Goal: Task Accomplishment & Management: Complete application form

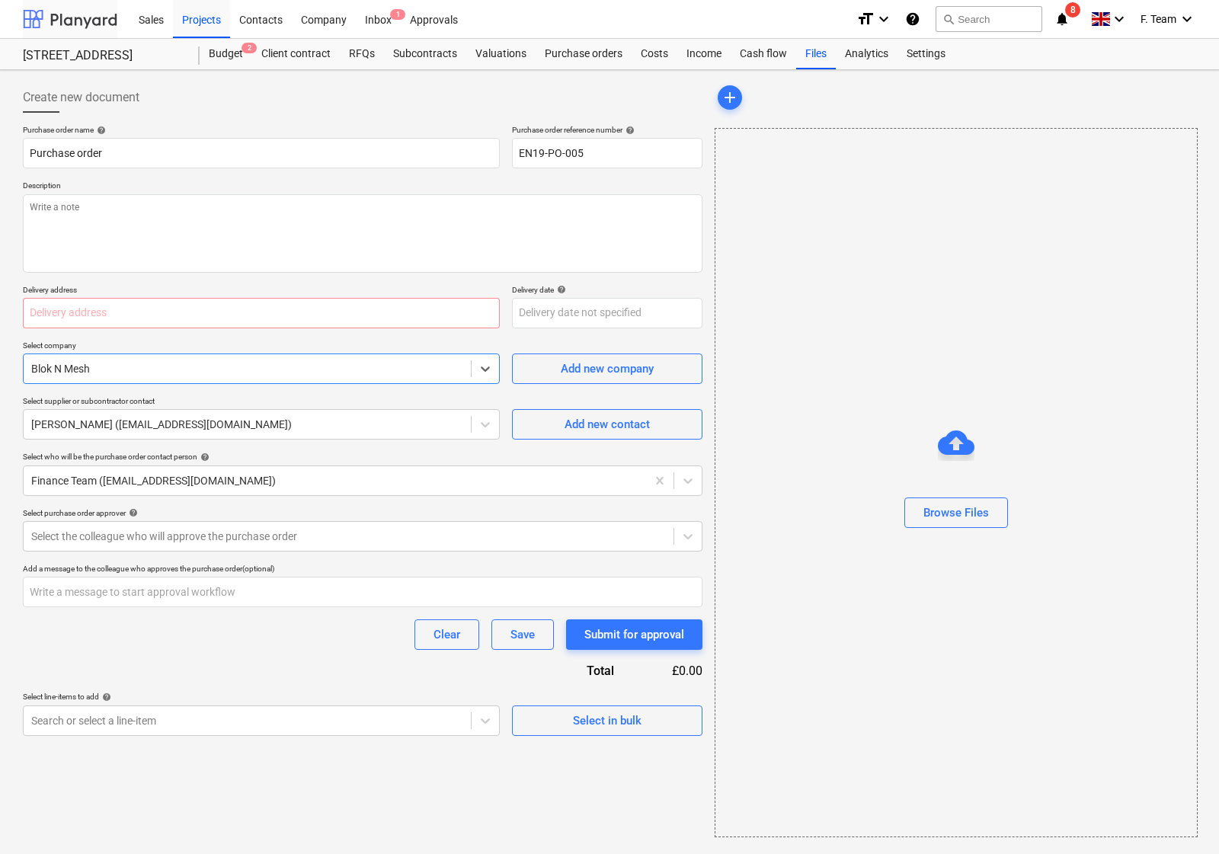
type textarea "x"
click at [58, 9] on div at bounding box center [70, 19] width 94 height 38
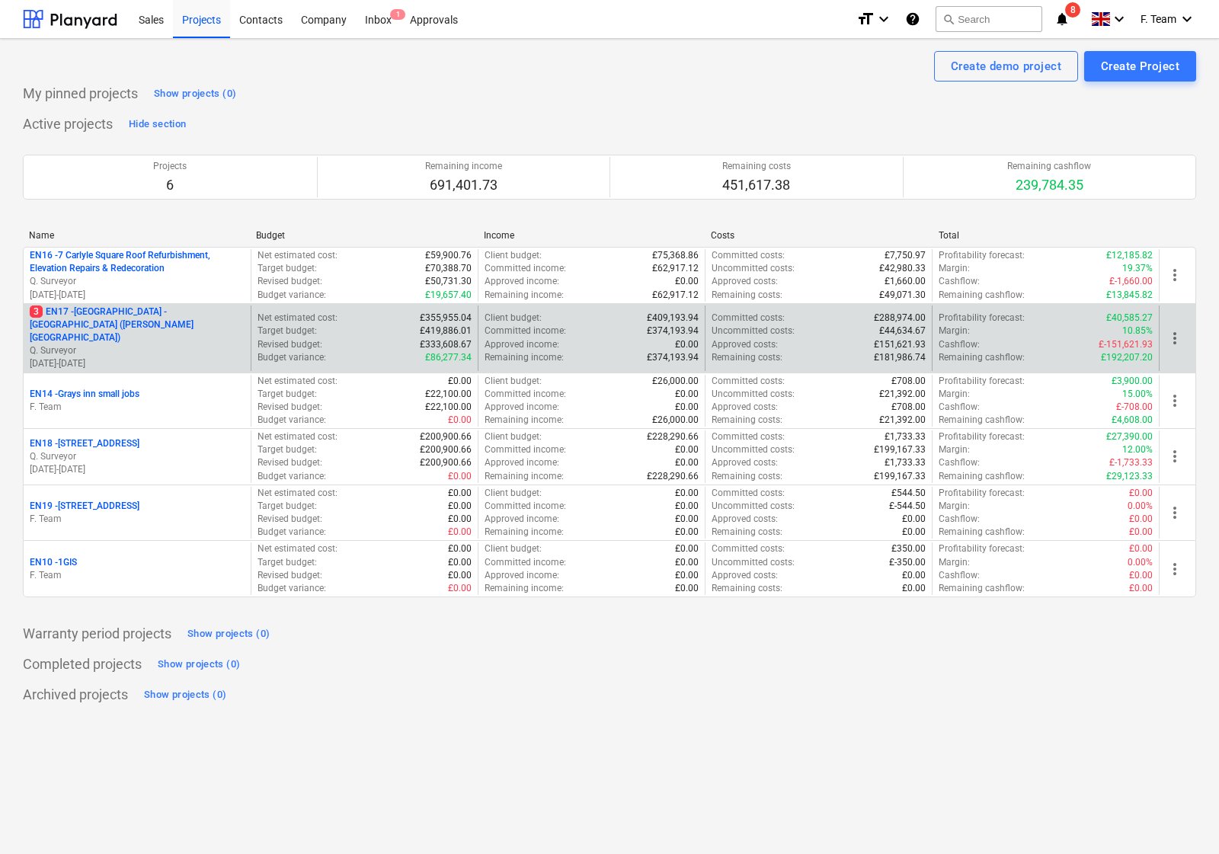
click at [110, 357] on p "[DATE] - [DATE]" at bounding box center [137, 363] width 215 height 13
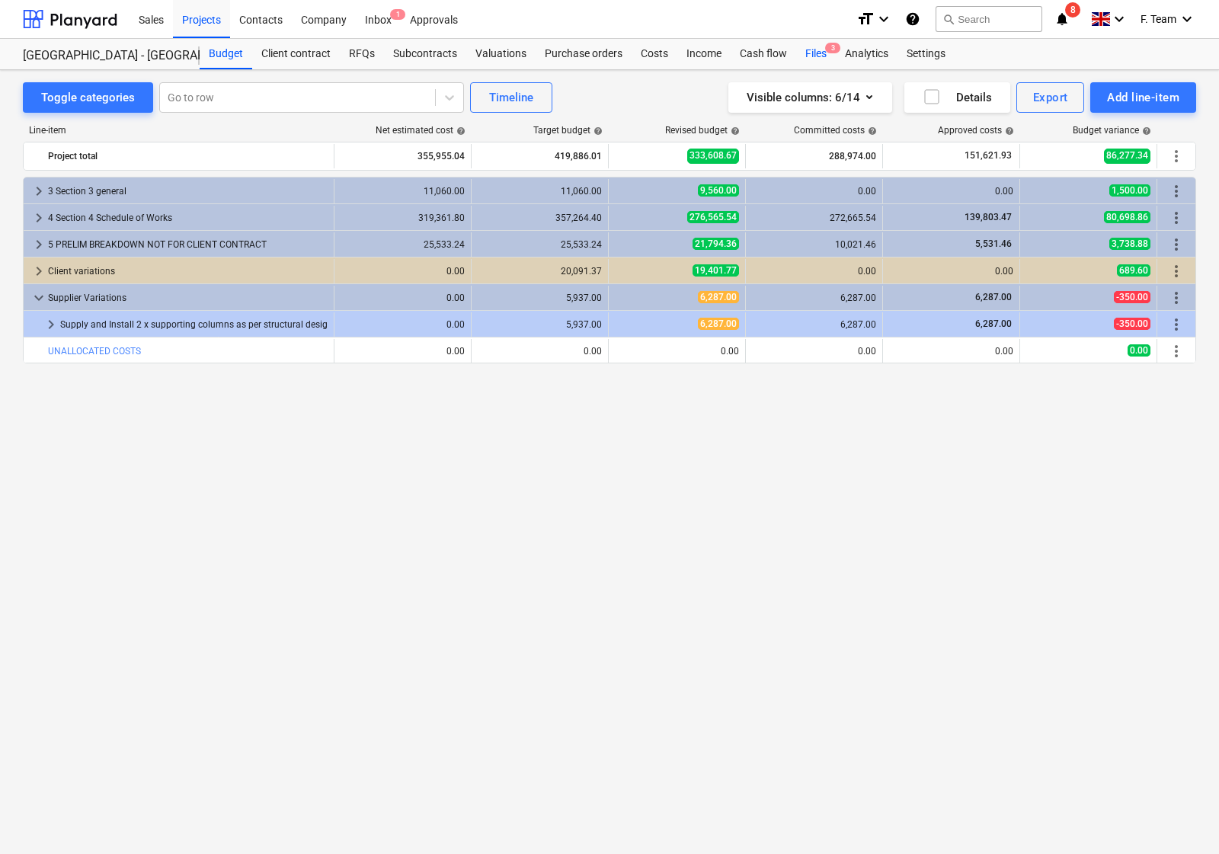
click at [817, 48] on div "Files 3" at bounding box center [816, 54] width 40 height 30
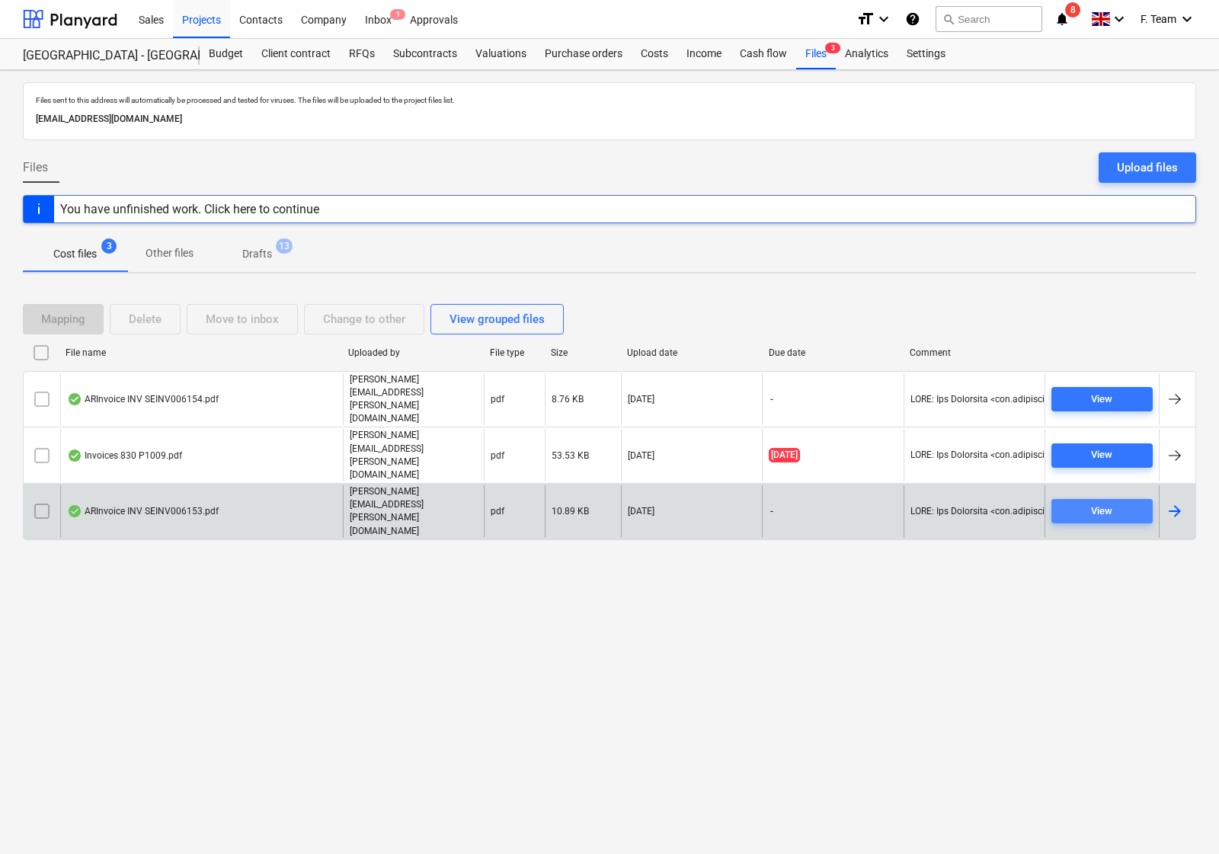
click at [1108, 503] on div "View" at bounding box center [1101, 512] width 21 height 18
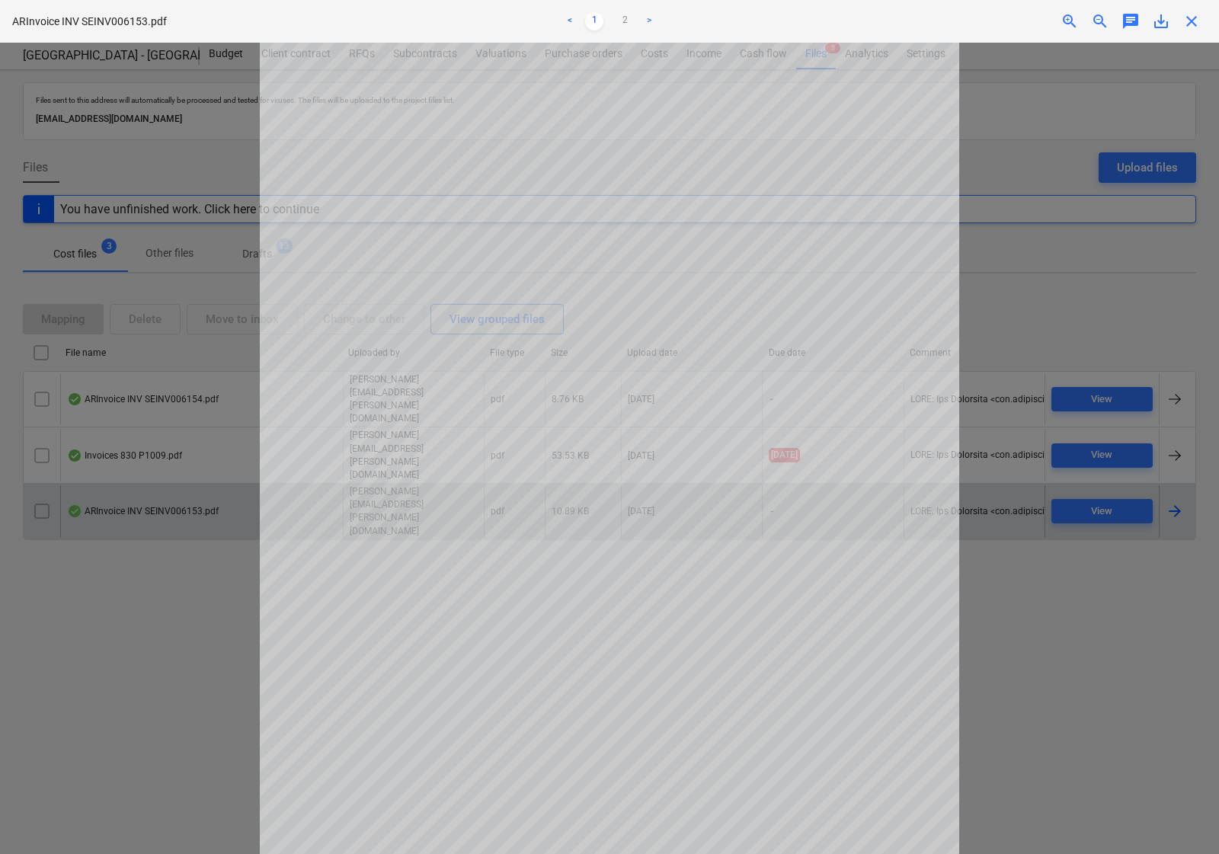
drag, startPoint x: 1057, startPoint y: 165, endPoint x: 1063, endPoint y: 160, distance: 8.1
click at [1057, 165] on div at bounding box center [609, 448] width 1219 height 811
click at [1192, 36] on div "ARInvoice INV SEINV006153.pdf < 1 2 > zoom_in zoom_out chat 0 save_alt close" at bounding box center [609, 21] width 1219 height 43
click at [1193, 35] on div "ARInvoice INV SEINV006153.pdf < 1 2 > zoom_in zoom_out chat 0 save_alt close" at bounding box center [609, 21] width 1219 height 43
click at [1201, 32] on div "ARInvoice INV SEINV006153.pdf < 1 2 > zoom_in zoom_out chat 0 save_alt close" at bounding box center [609, 21] width 1219 height 43
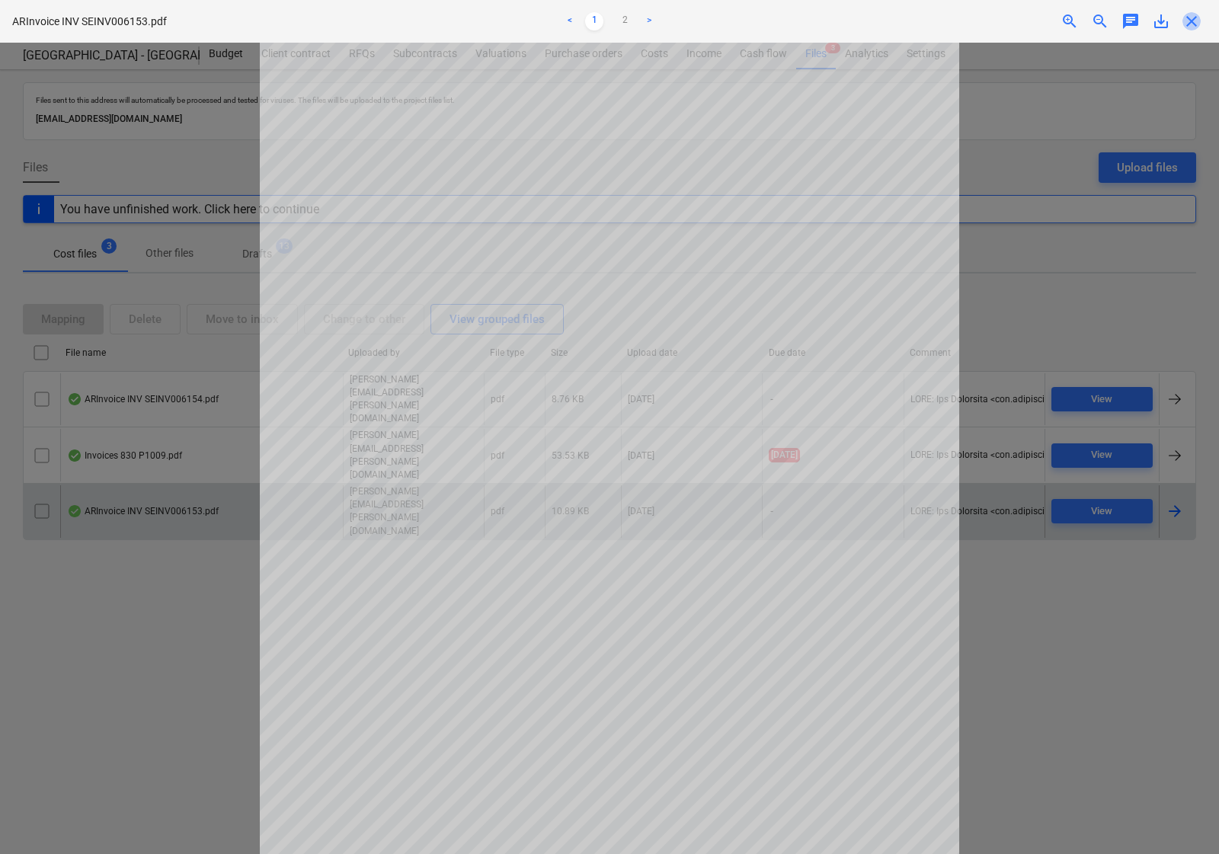
click at [1194, 23] on span "close" at bounding box center [1191, 21] width 18 height 18
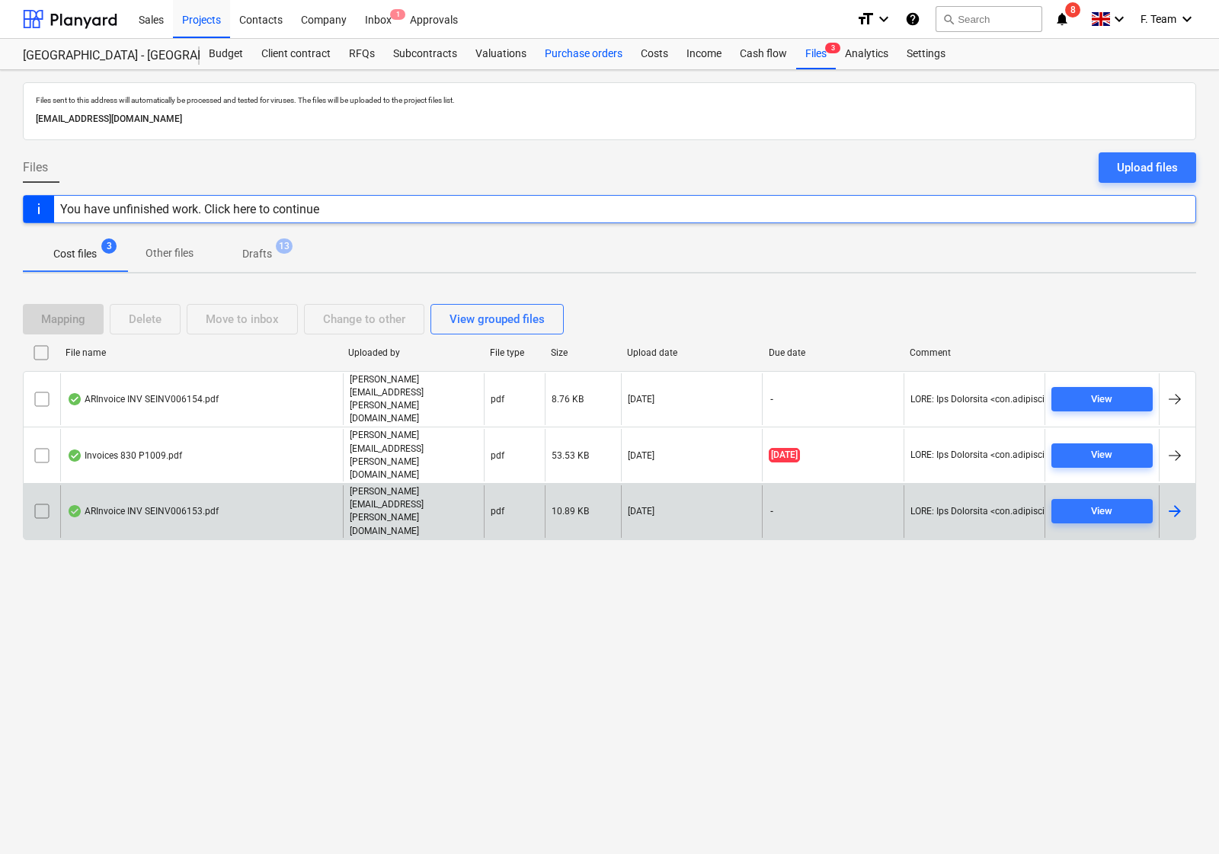
click at [596, 51] on div "Purchase orders" at bounding box center [584, 54] width 96 height 30
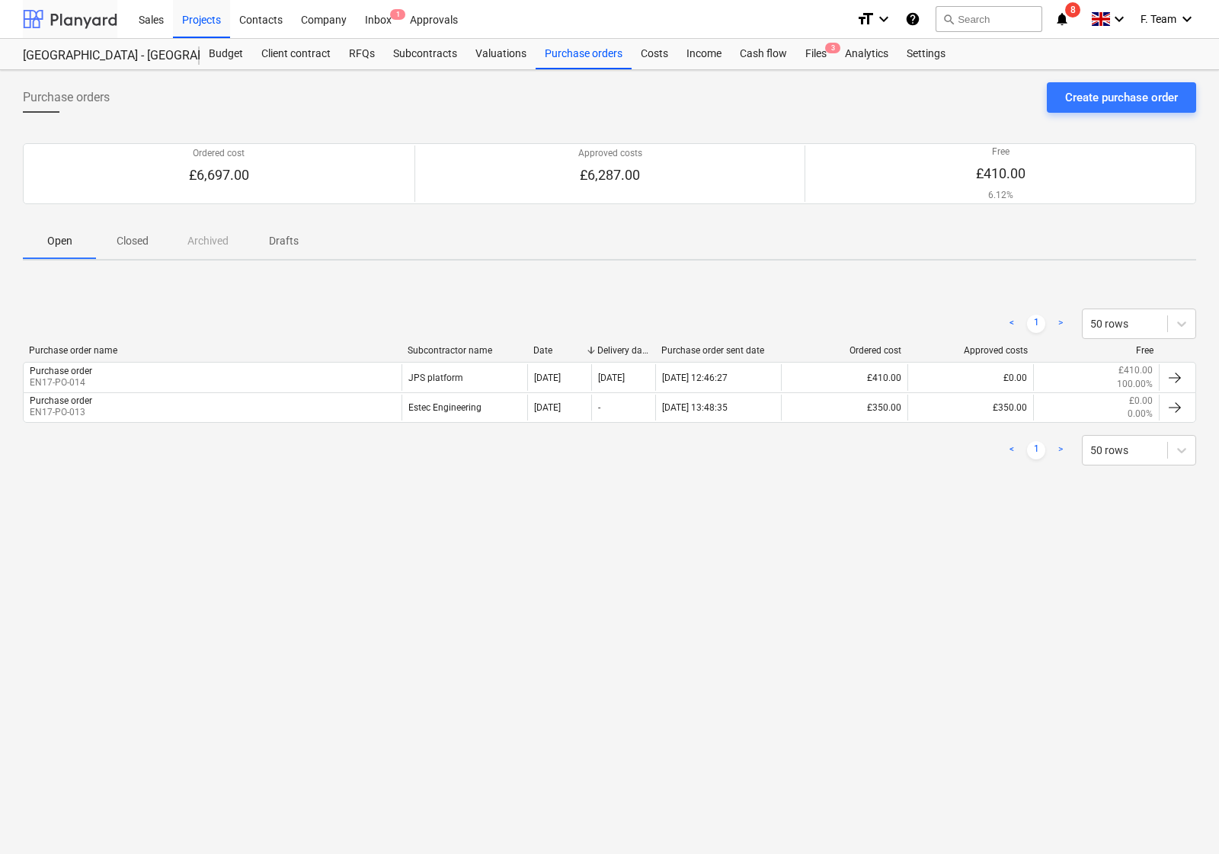
click at [34, 16] on div at bounding box center [70, 19] width 94 height 38
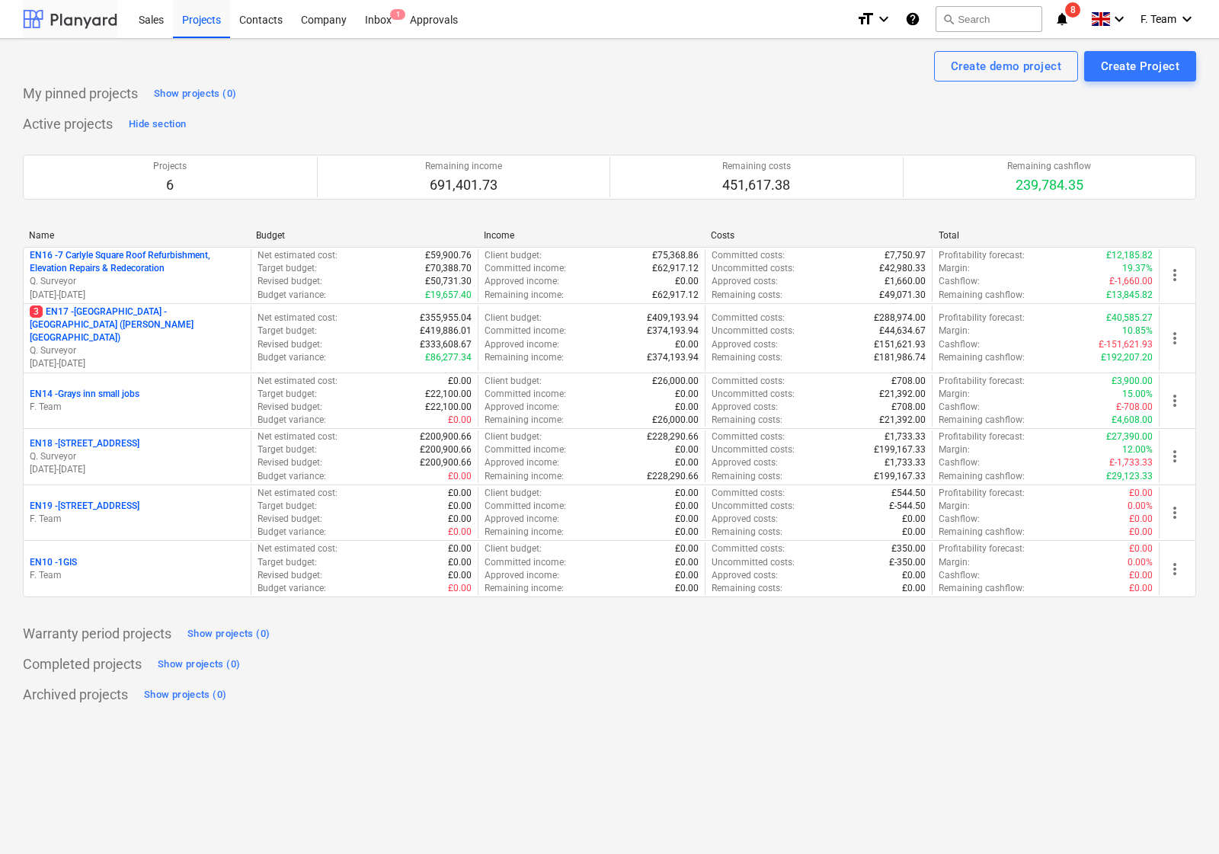
click at [52, 21] on div at bounding box center [70, 19] width 94 height 38
click at [984, 12] on button "search Search" at bounding box center [988, 19] width 107 height 26
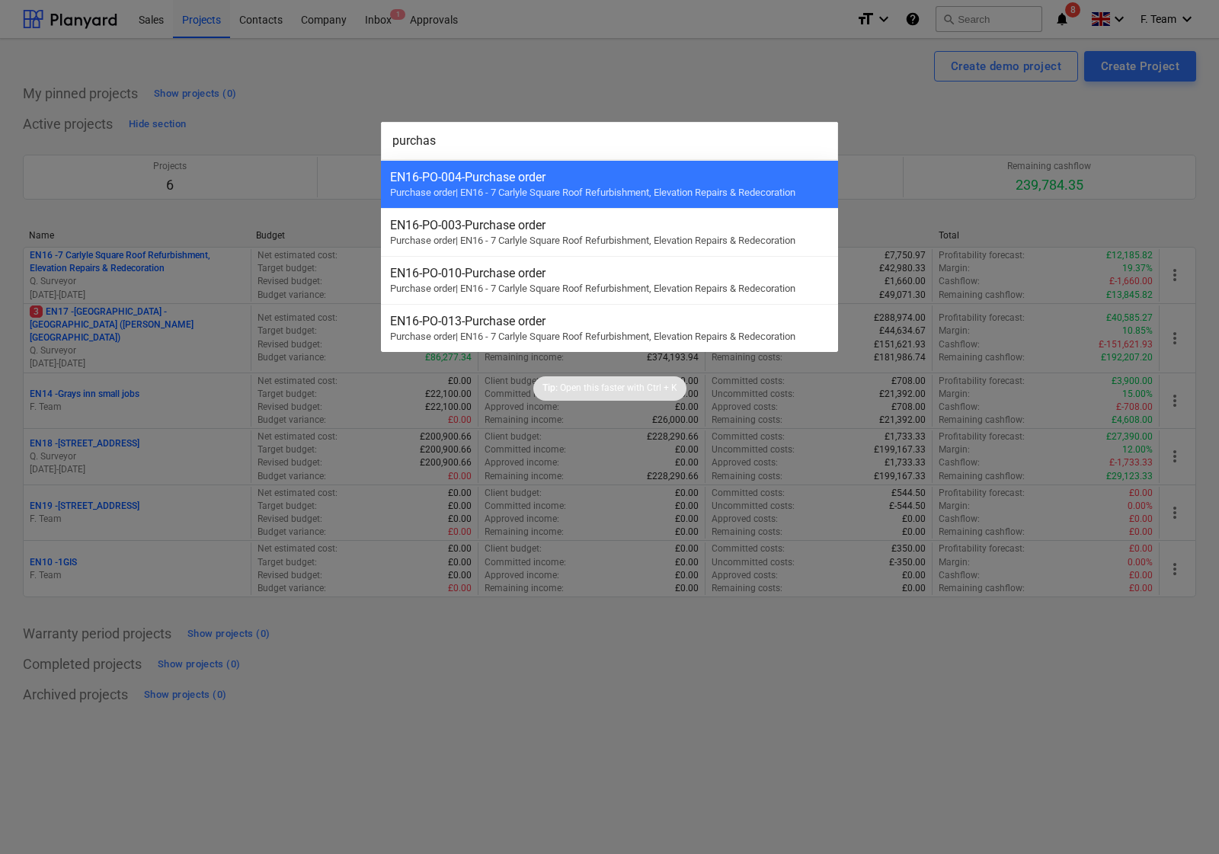
type input "purchase"
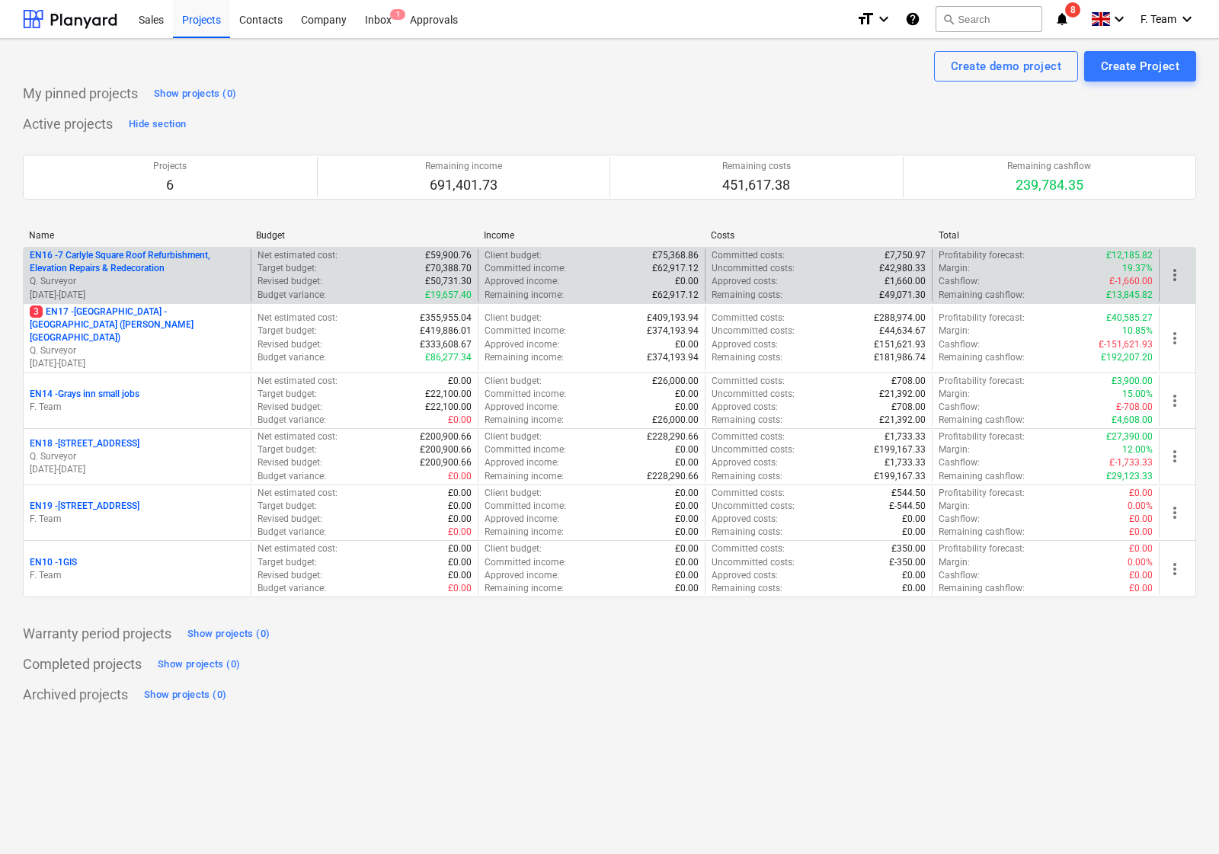
click at [158, 276] on p "Q. Surveyor" at bounding box center [137, 281] width 215 height 13
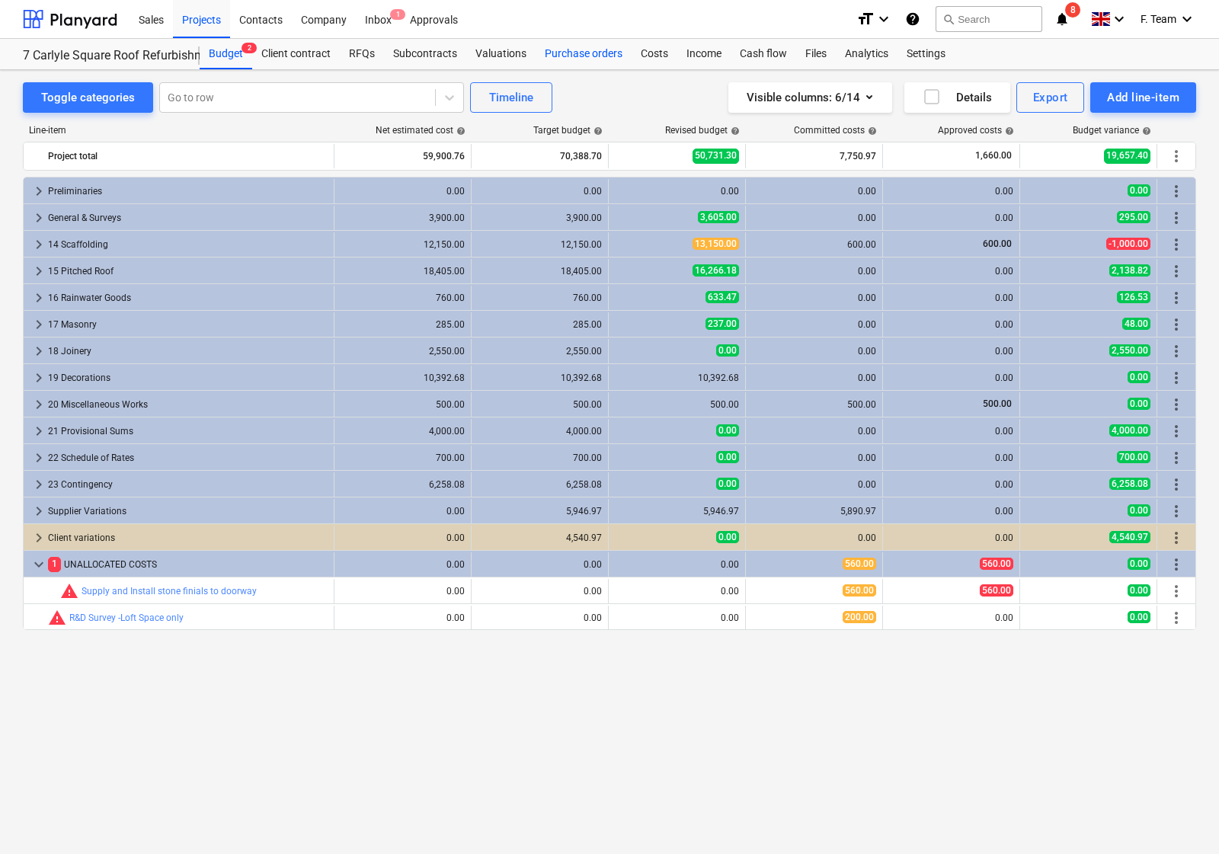
click at [564, 62] on div "Purchase orders" at bounding box center [584, 54] width 96 height 30
click at [28, 5] on div at bounding box center [70, 19] width 94 height 38
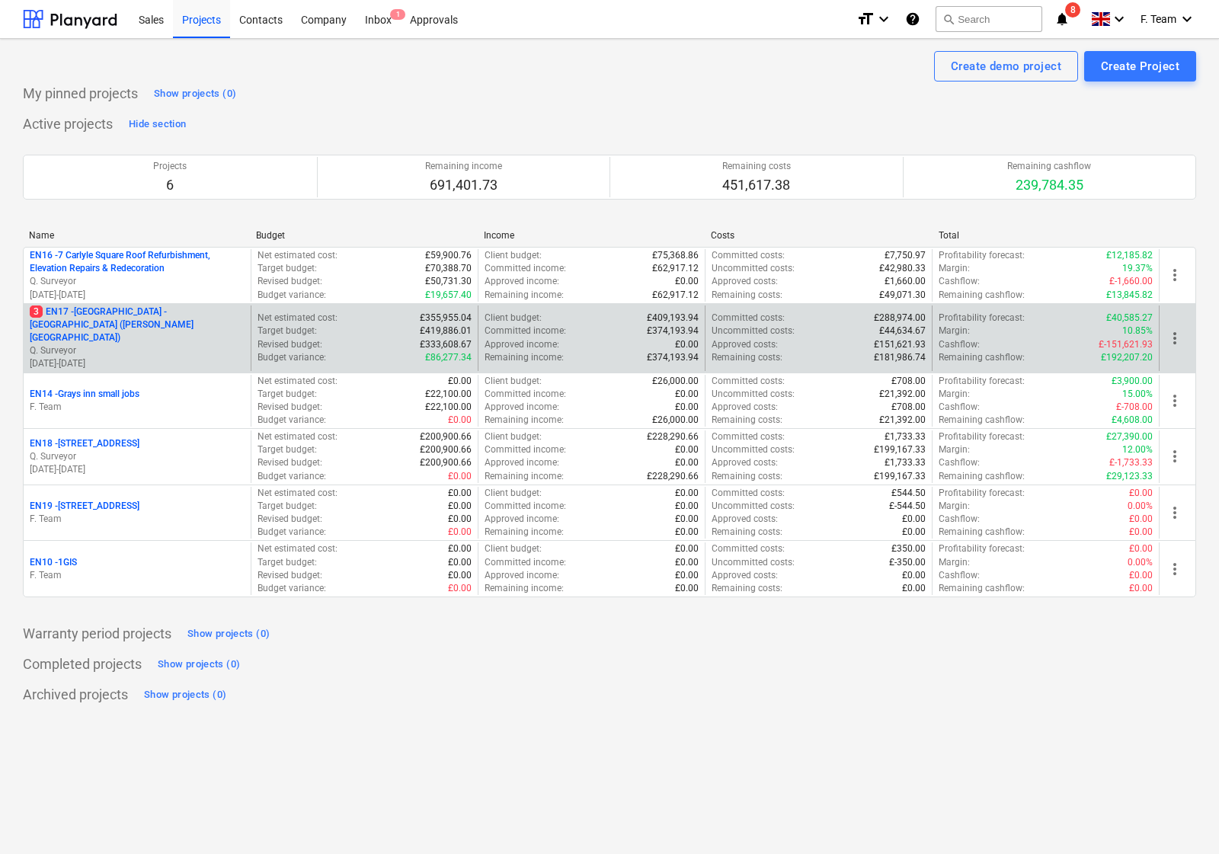
click at [98, 357] on p "[DATE] - [DATE]" at bounding box center [137, 363] width 215 height 13
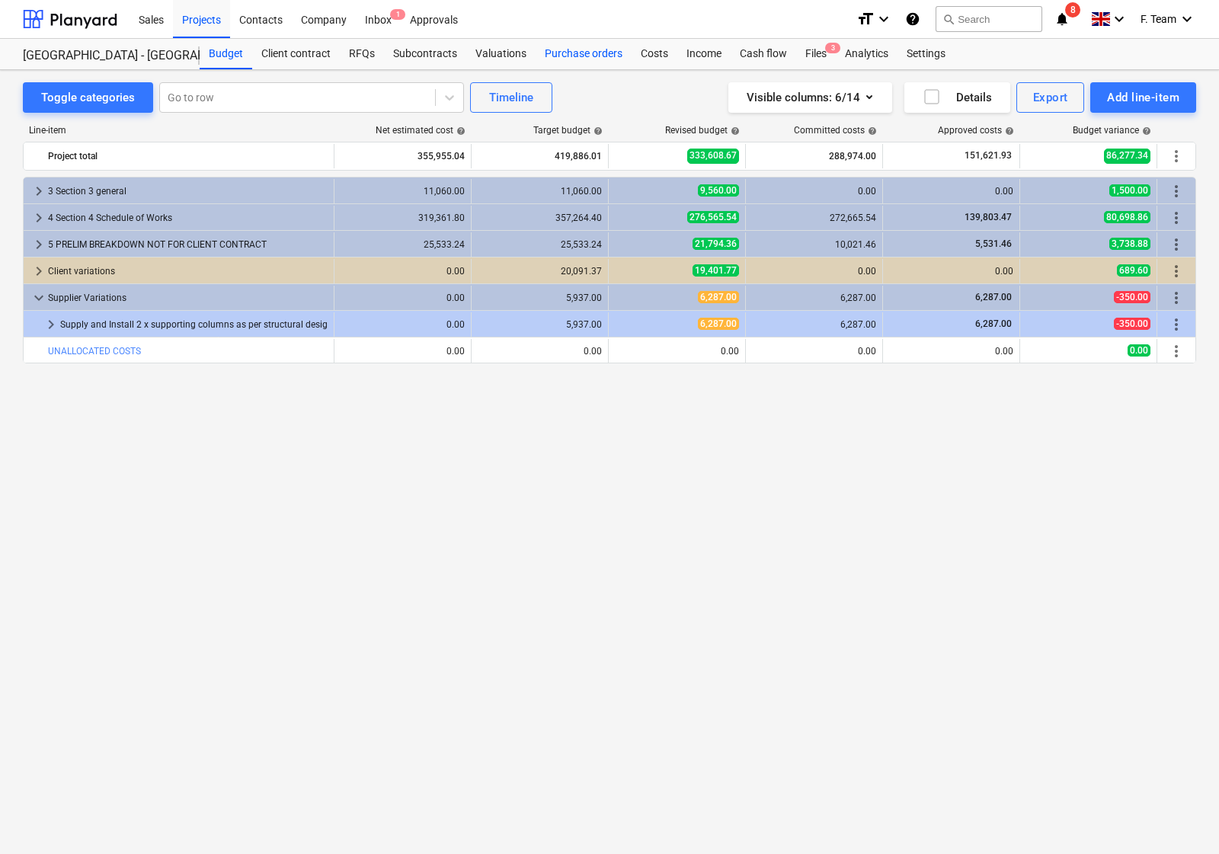
click at [580, 56] on div "Purchase orders" at bounding box center [584, 54] width 96 height 30
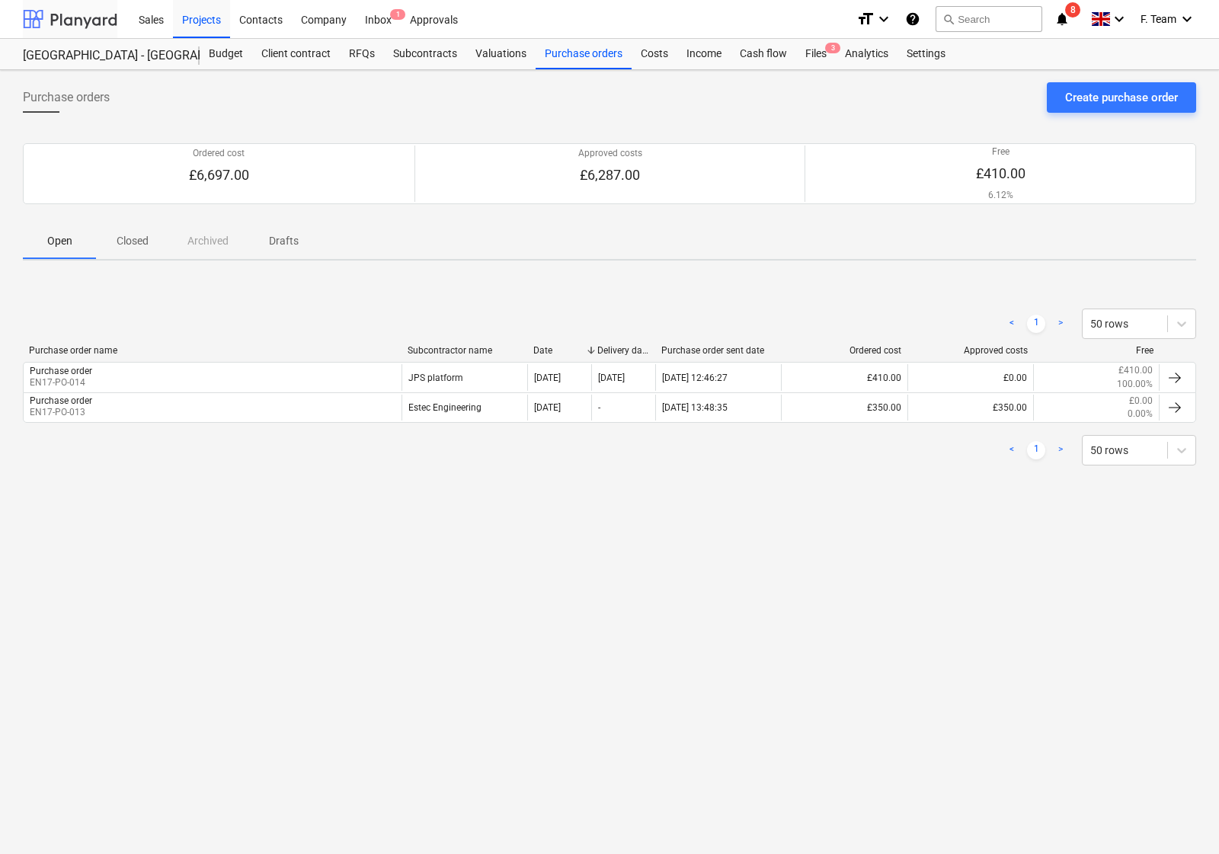
click at [37, 15] on div at bounding box center [70, 19] width 94 height 38
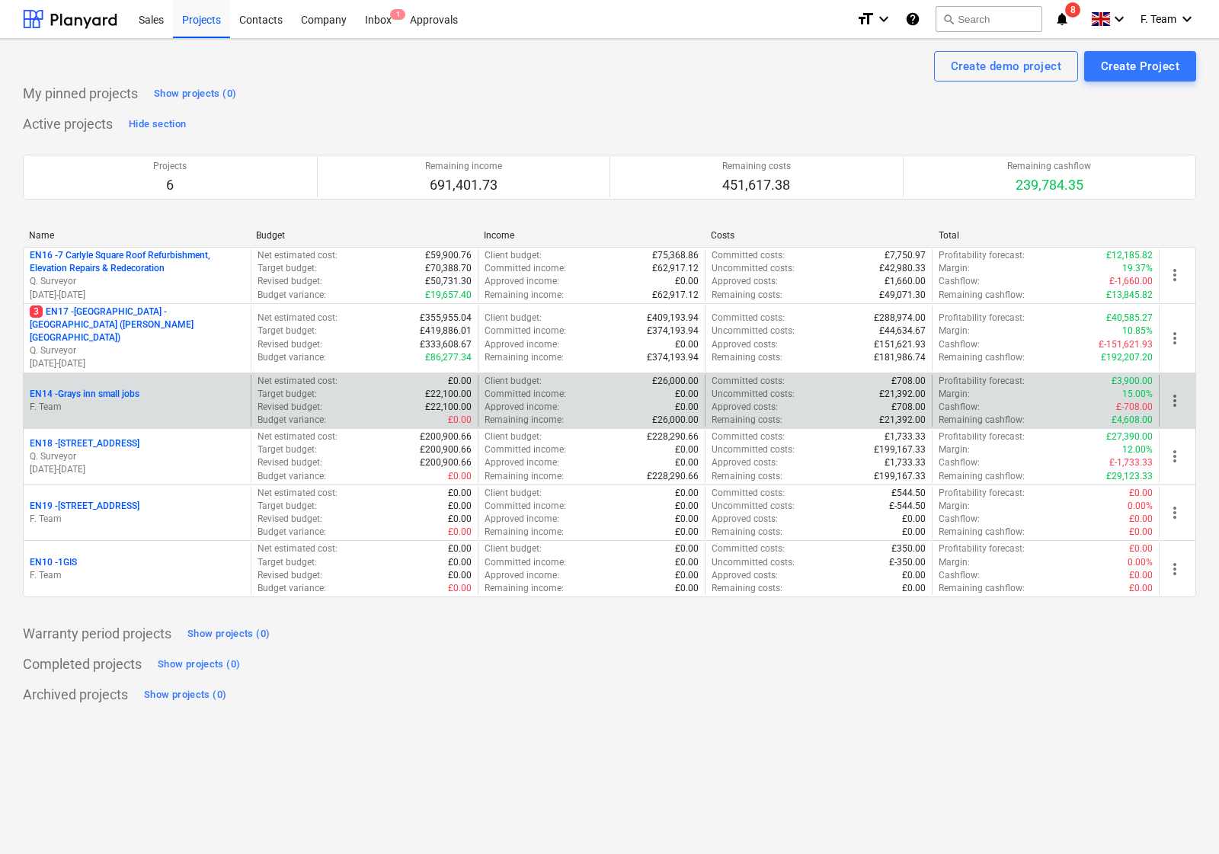
click at [132, 401] on p "F. Team" at bounding box center [137, 407] width 215 height 13
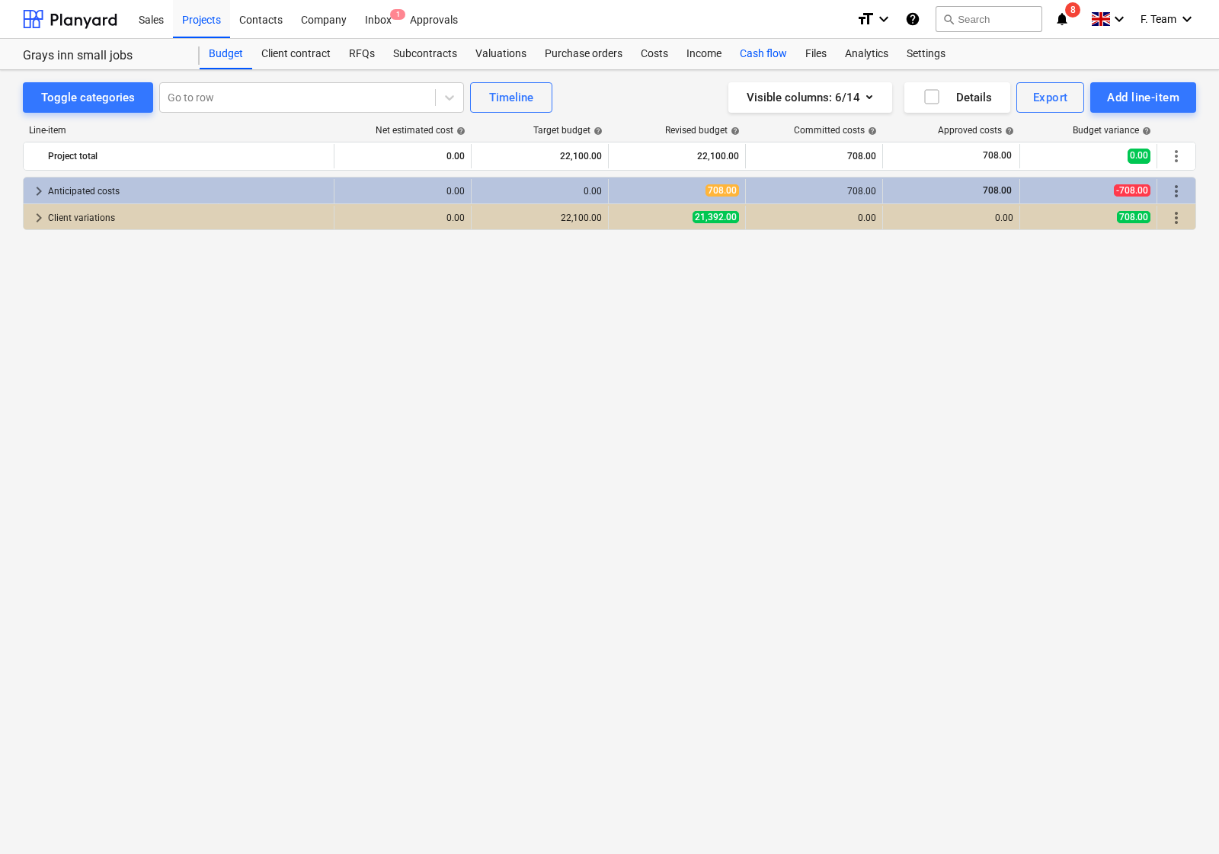
click at [743, 50] on div "Cash flow" at bounding box center [764, 54] width 66 height 30
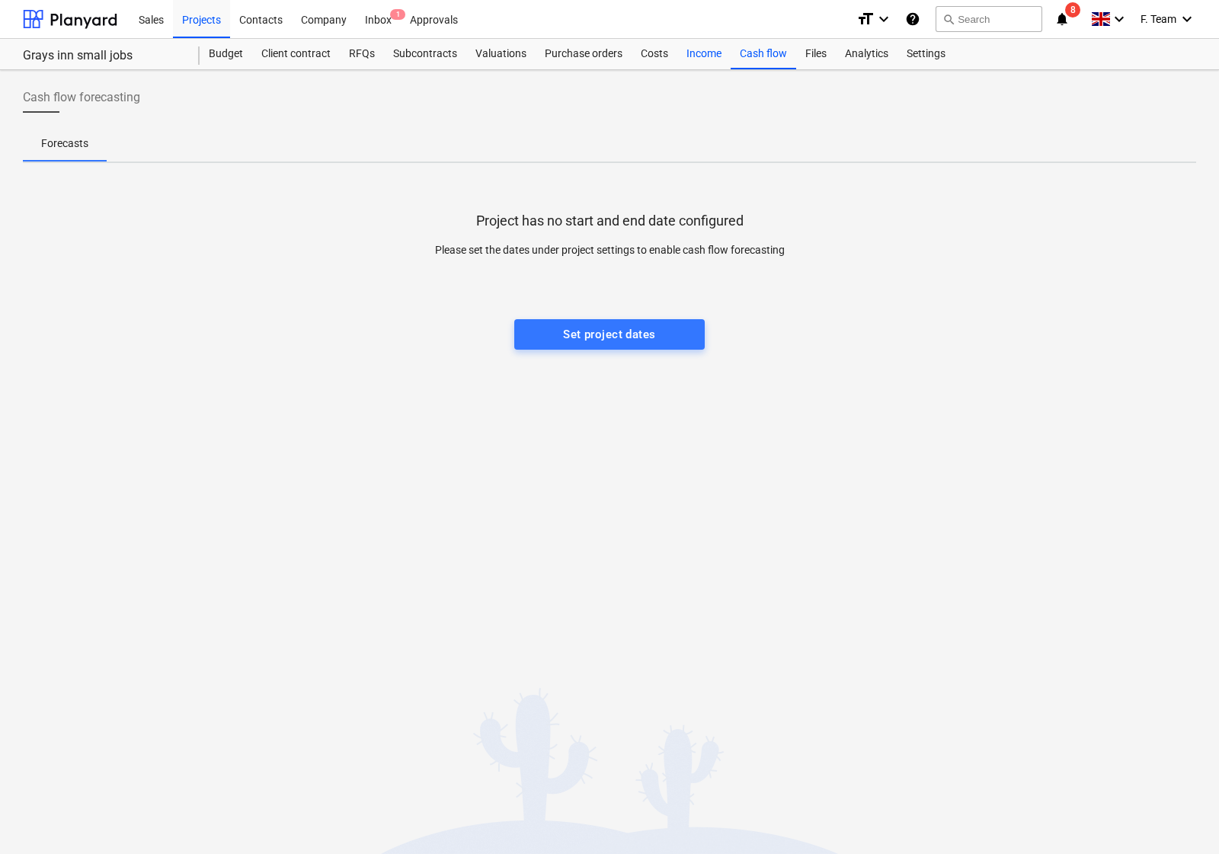
click at [687, 58] on div "Income" at bounding box center [703, 54] width 53 height 30
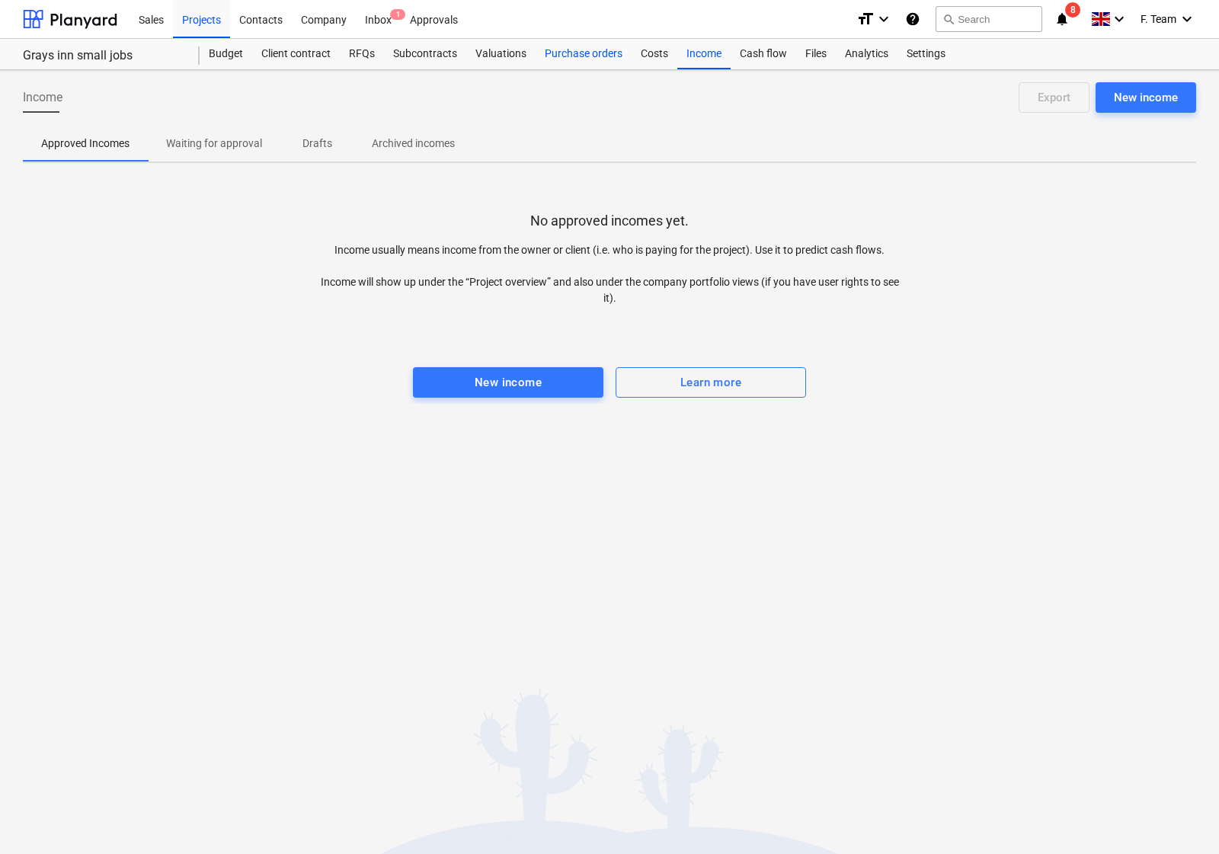
click at [579, 43] on div "Purchase orders" at bounding box center [584, 54] width 96 height 30
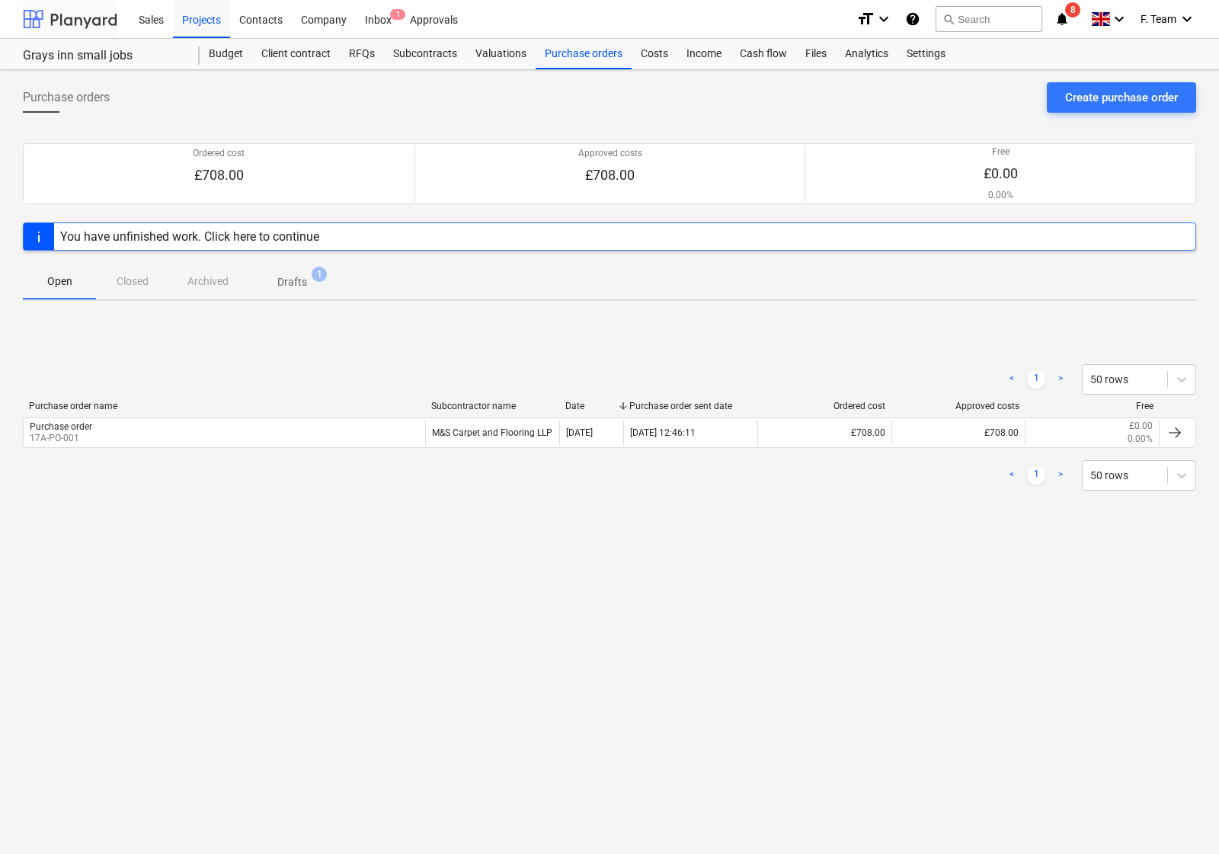
click at [27, 9] on div at bounding box center [70, 19] width 94 height 38
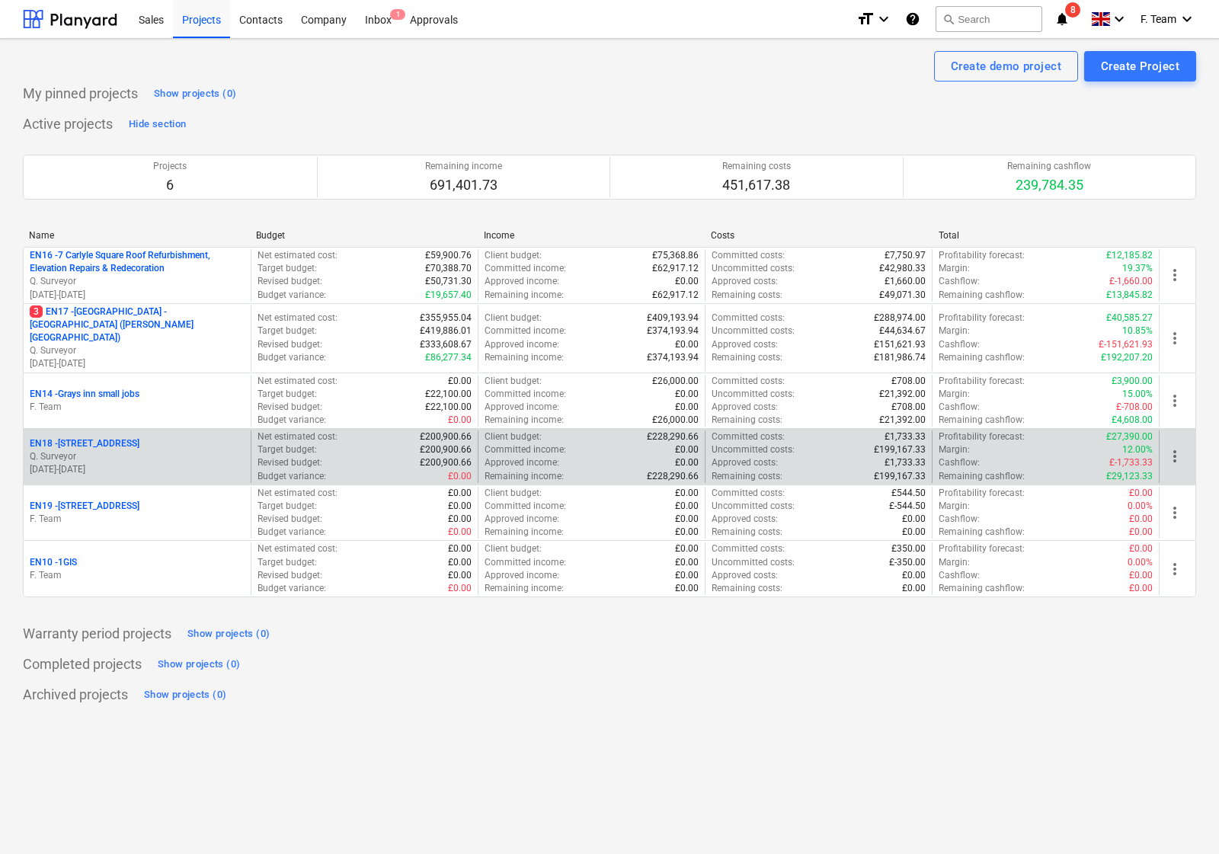
click at [127, 450] on p "Q. Surveyor" at bounding box center [137, 456] width 215 height 13
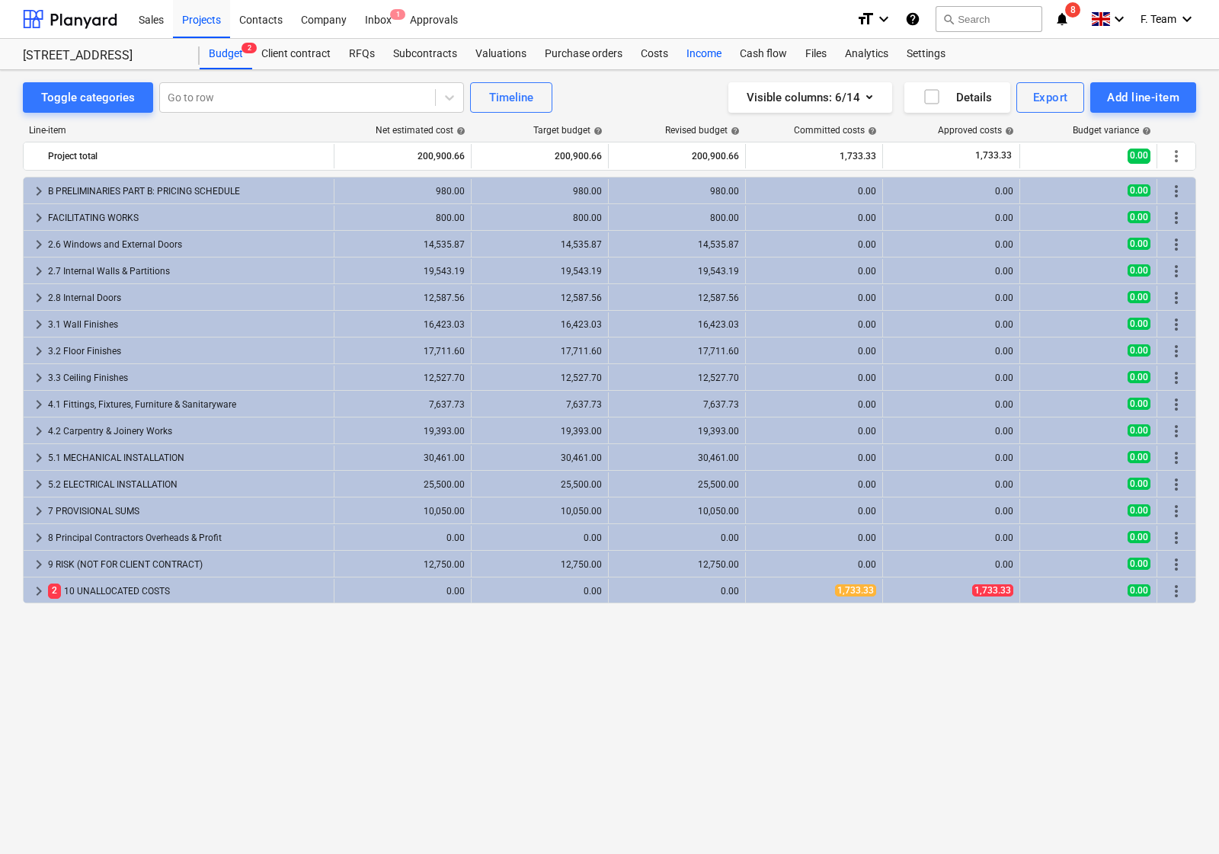
click at [691, 50] on div "Income" at bounding box center [703, 54] width 53 height 30
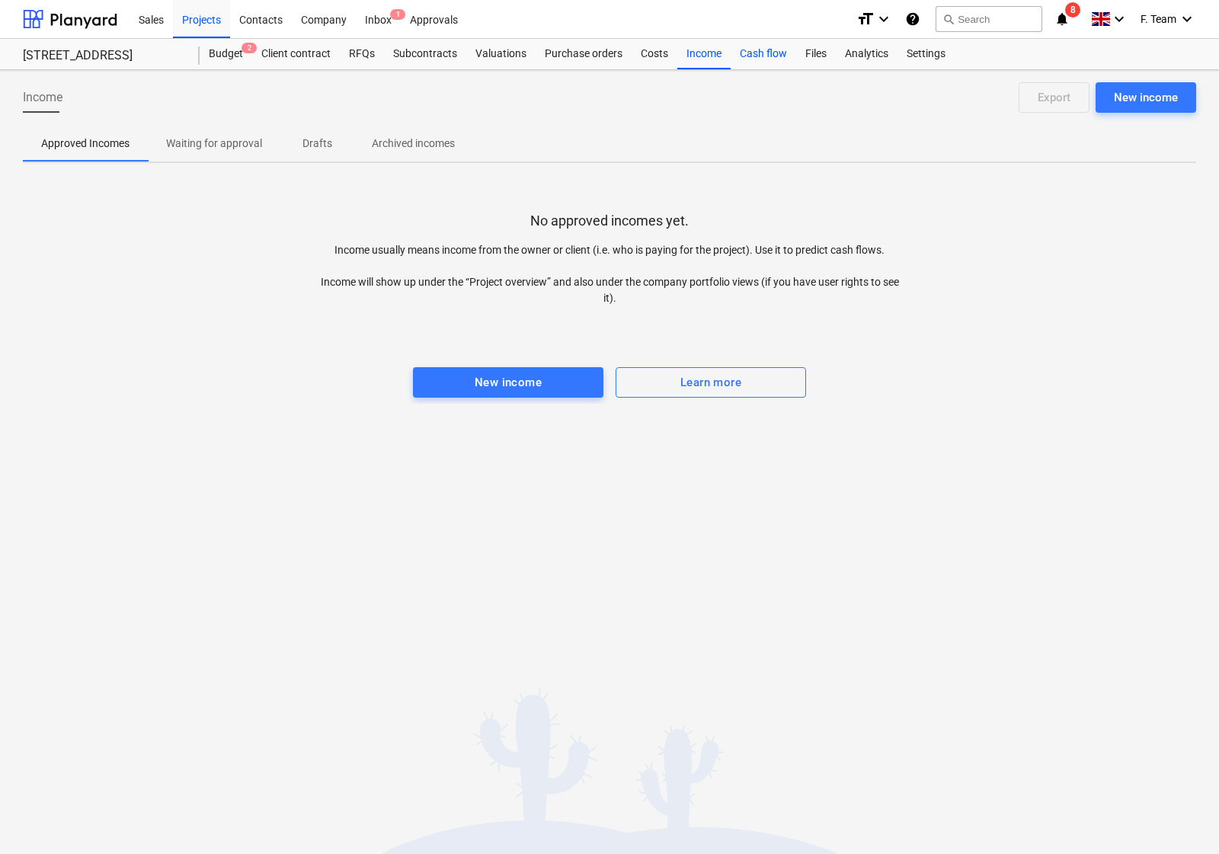
click at [752, 50] on div "Cash flow" at bounding box center [764, 54] width 66 height 30
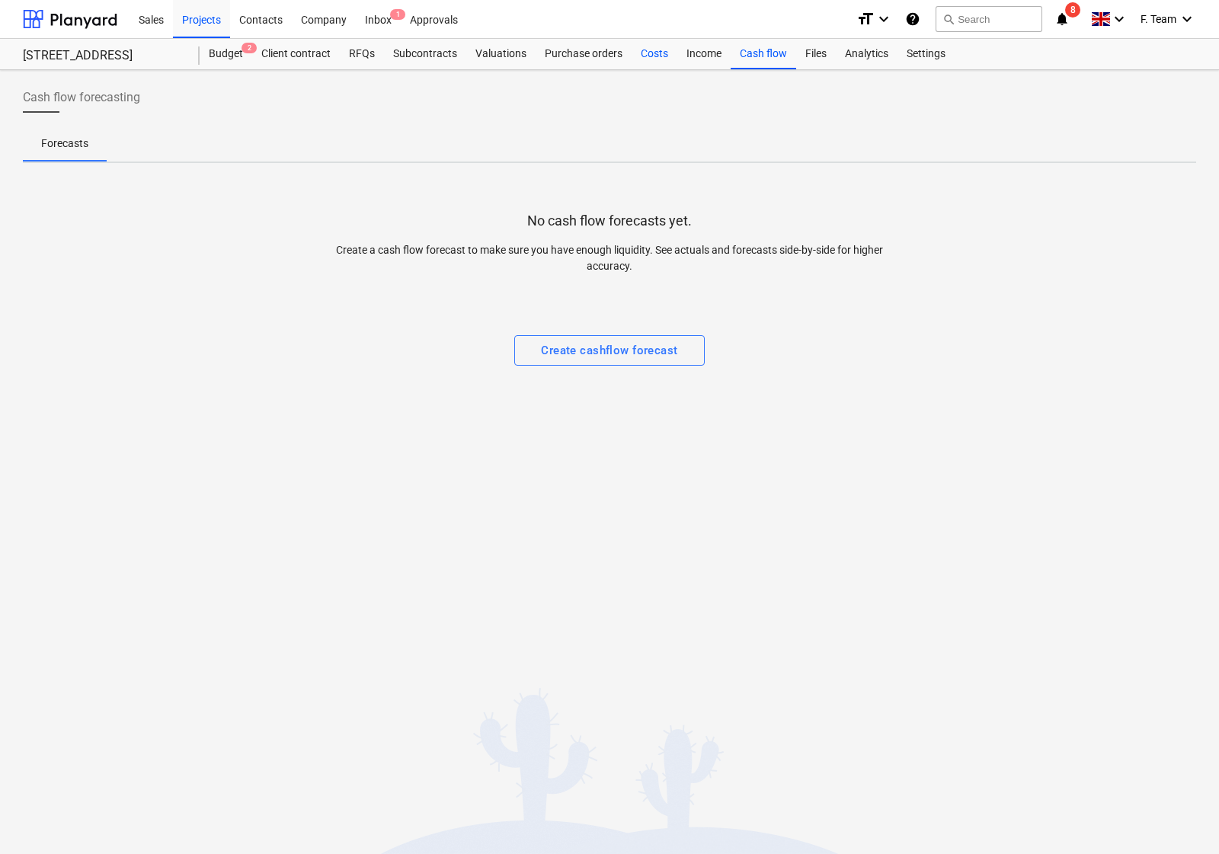
click at [638, 43] on div "Costs" at bounding box center [655, 54] width 46 height 30
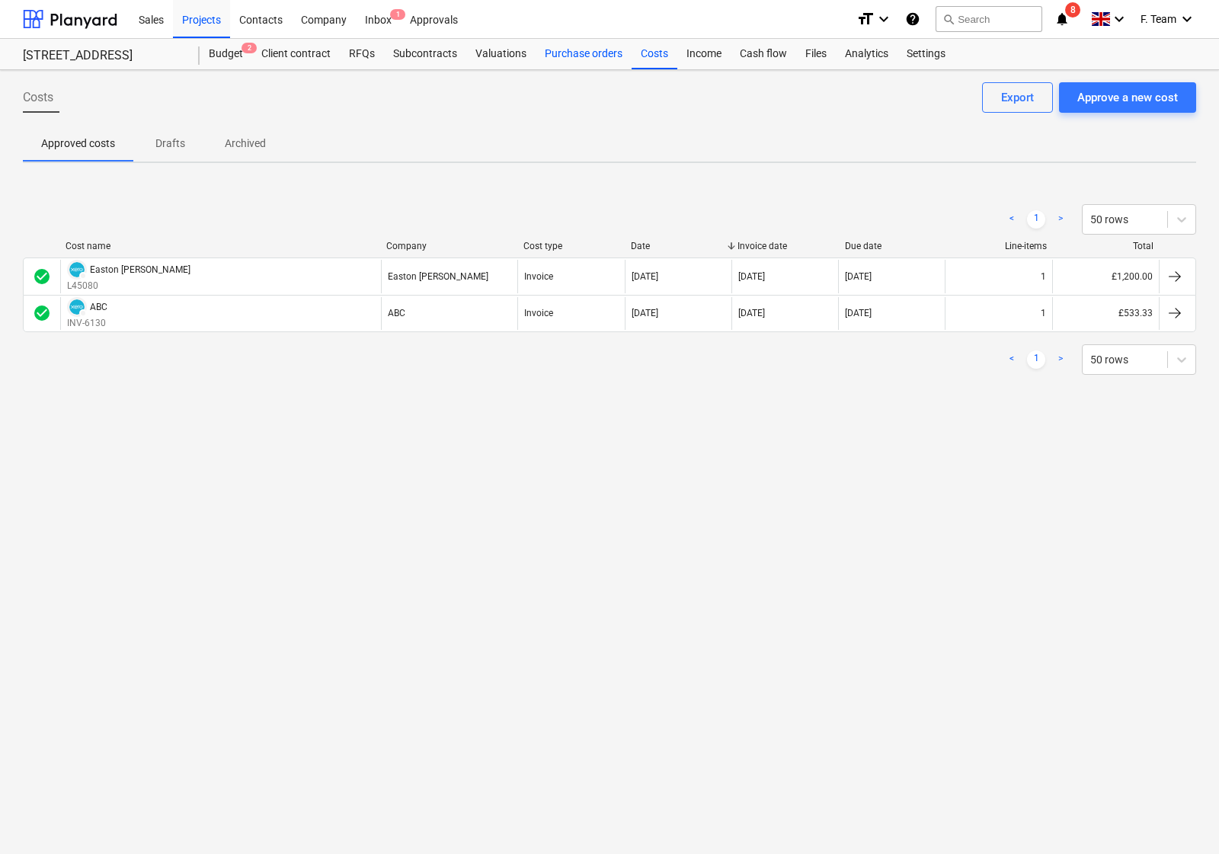
click at [580, 50] on div "Purchase orders" at bounding box center [584, 54] width 96 height 30
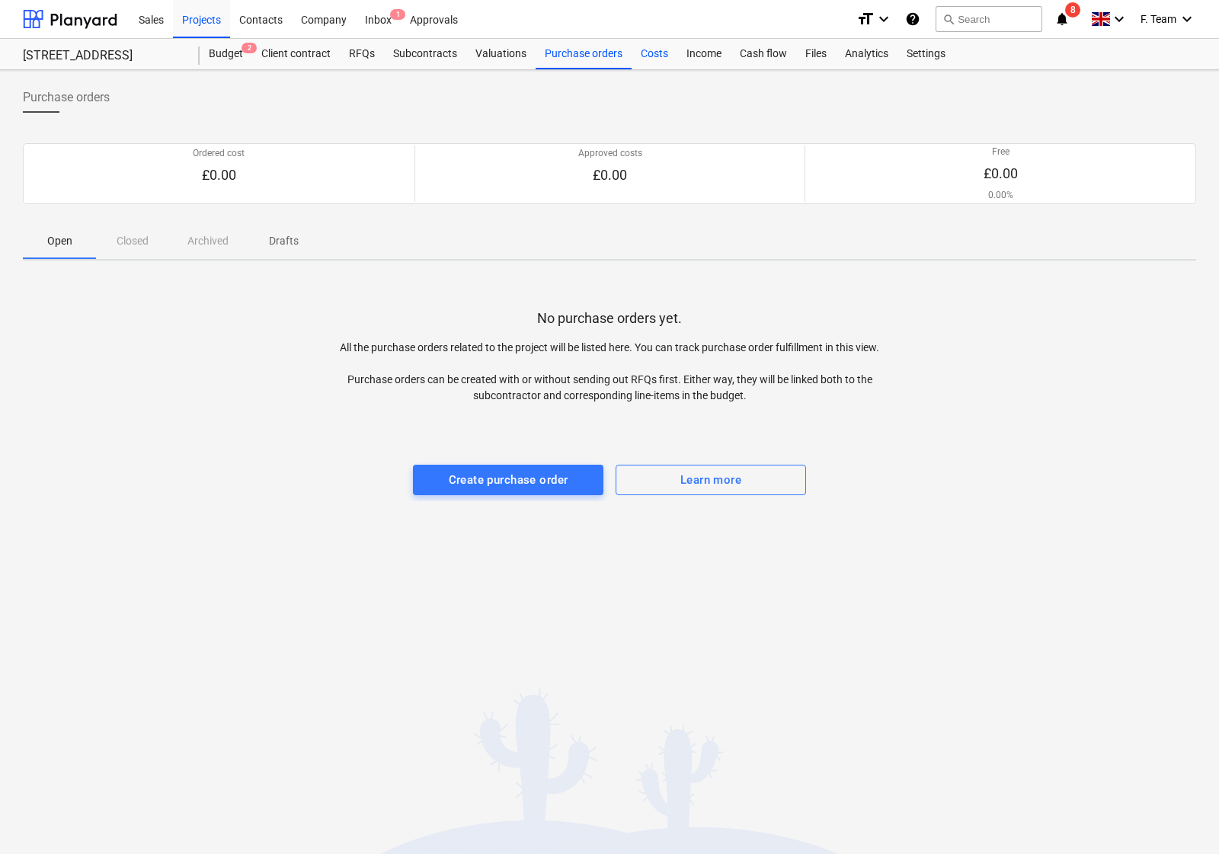
click at [644, 51] on div "Costs" at bounding box center [655, 54] width 46 height 30
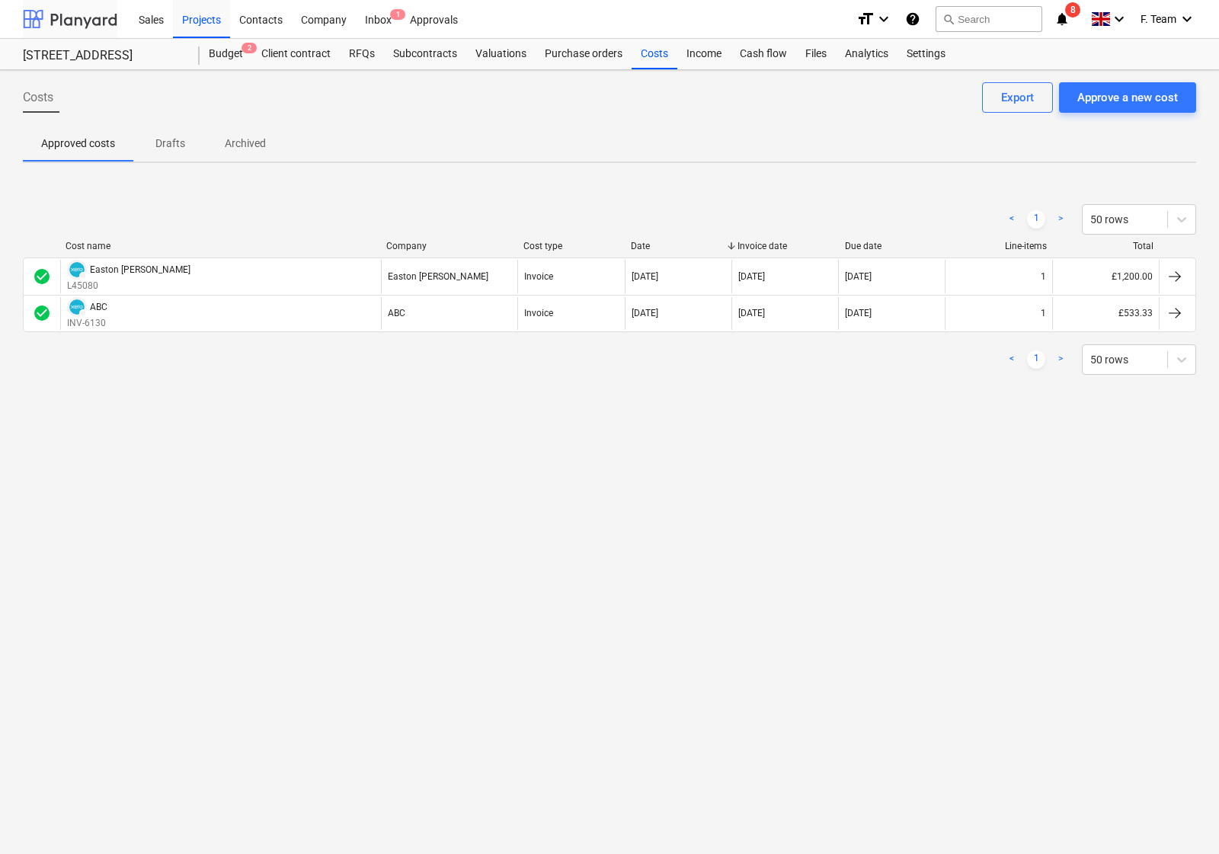
click at [52, 11] on div at bounding box center [70, 19] width 94 height 38
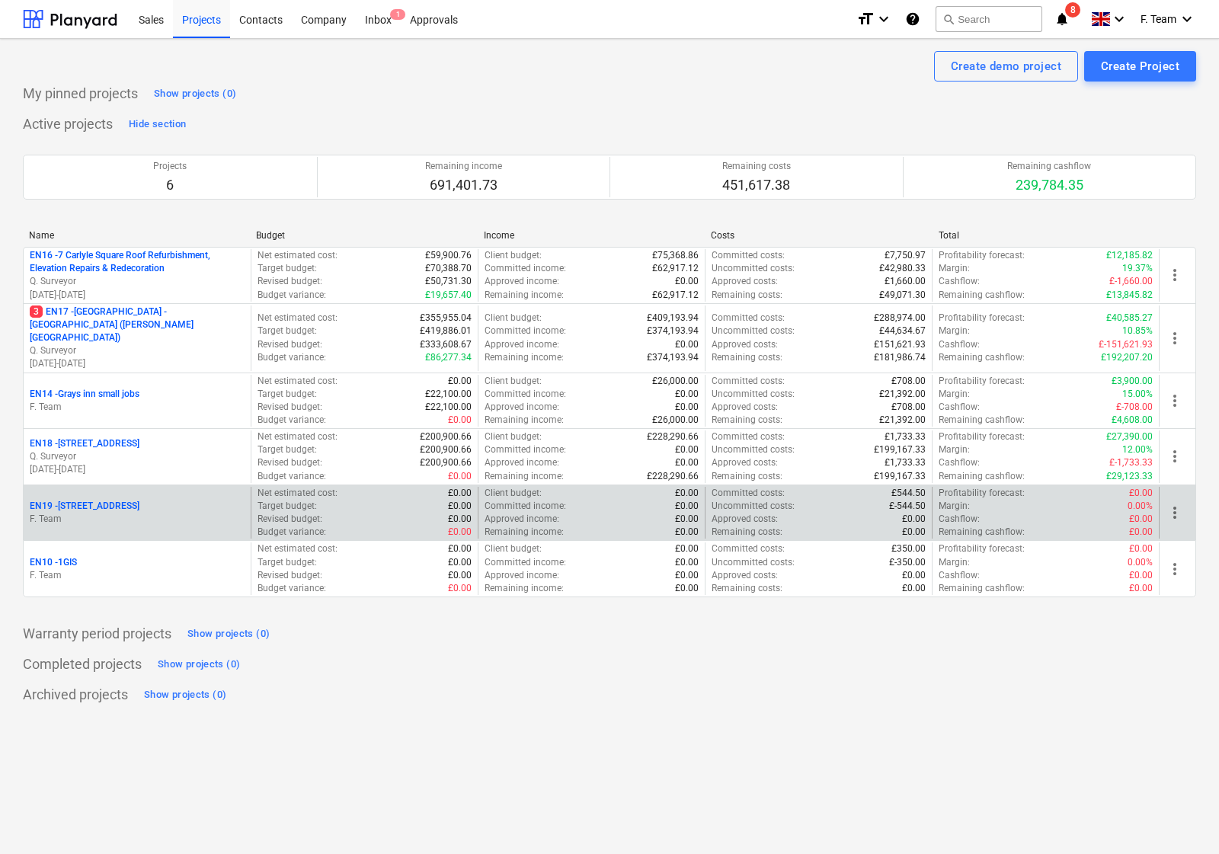
click at [126, 513] on p "F. Team" at bounding box center [137, 519] width 215 height 13
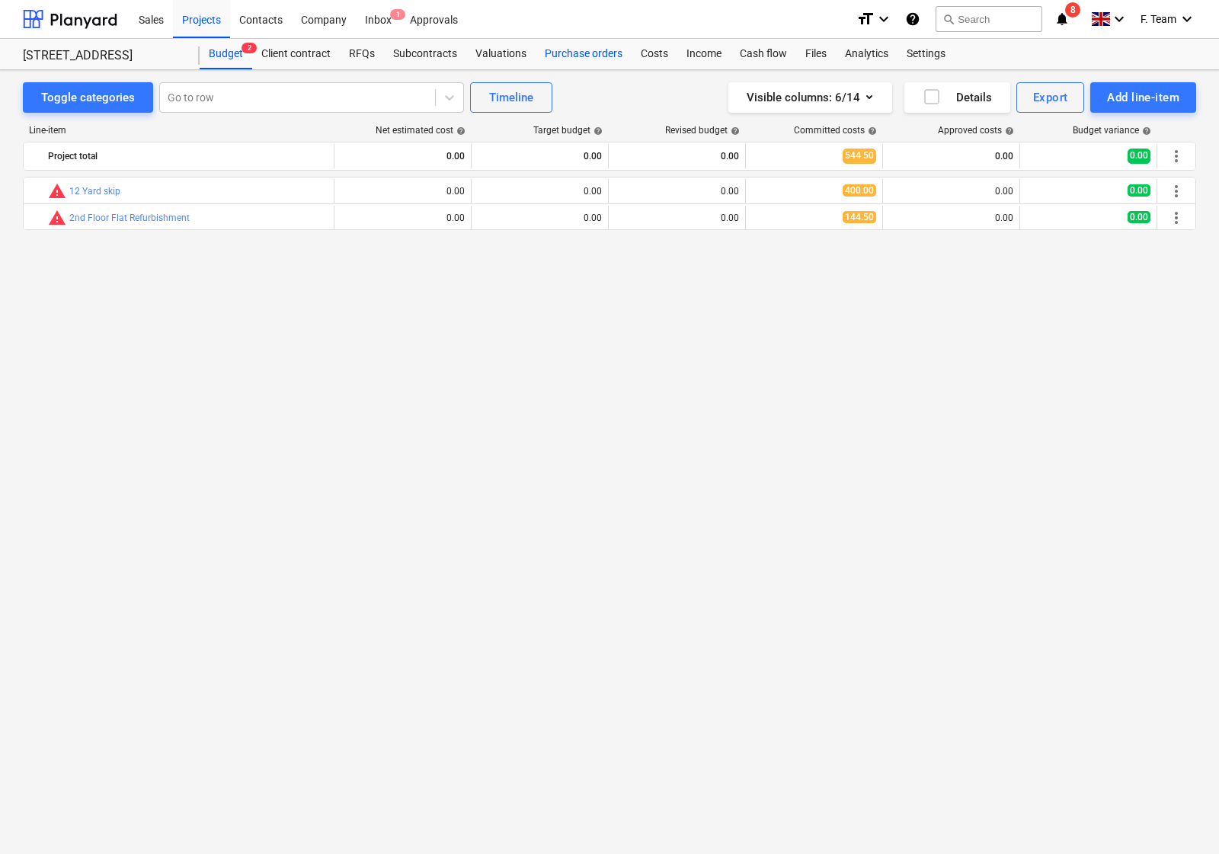
click at [600, 50] on div "Purchase orders" at bounding box center [584, 54] width 96 height 30
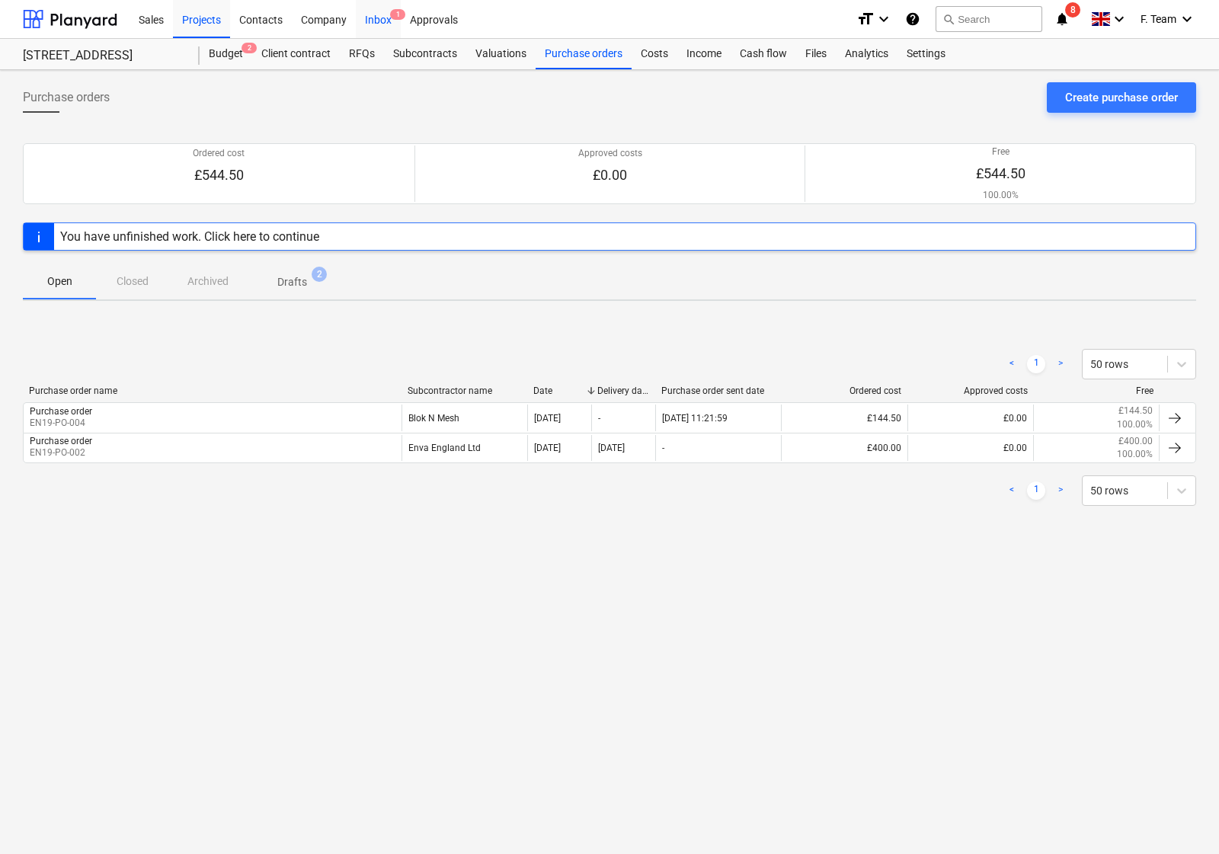
click at [392, 16] on span "1" at bounding box center [397, 14] width 15 height 11
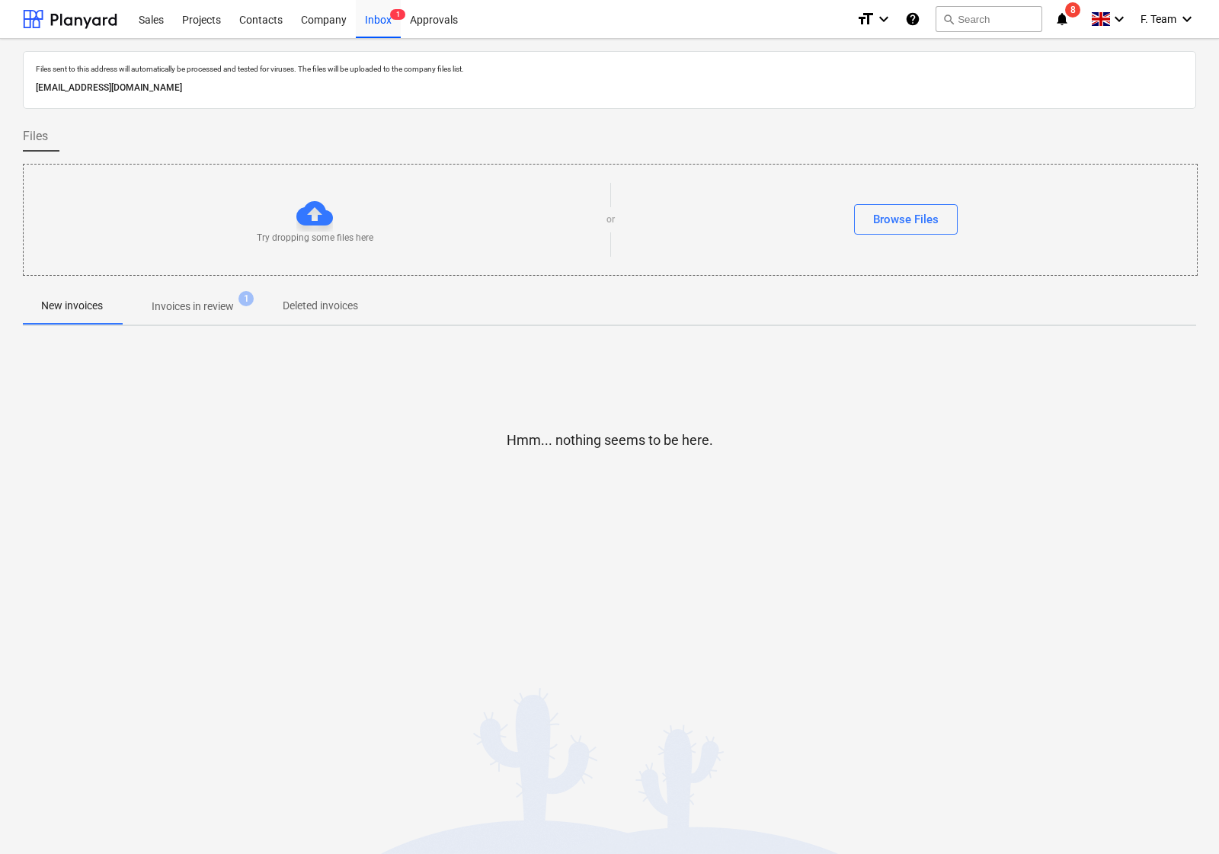
click at [210, 315] on p "Invoices in review" at bounding box center [193, 307] width 82 height 16
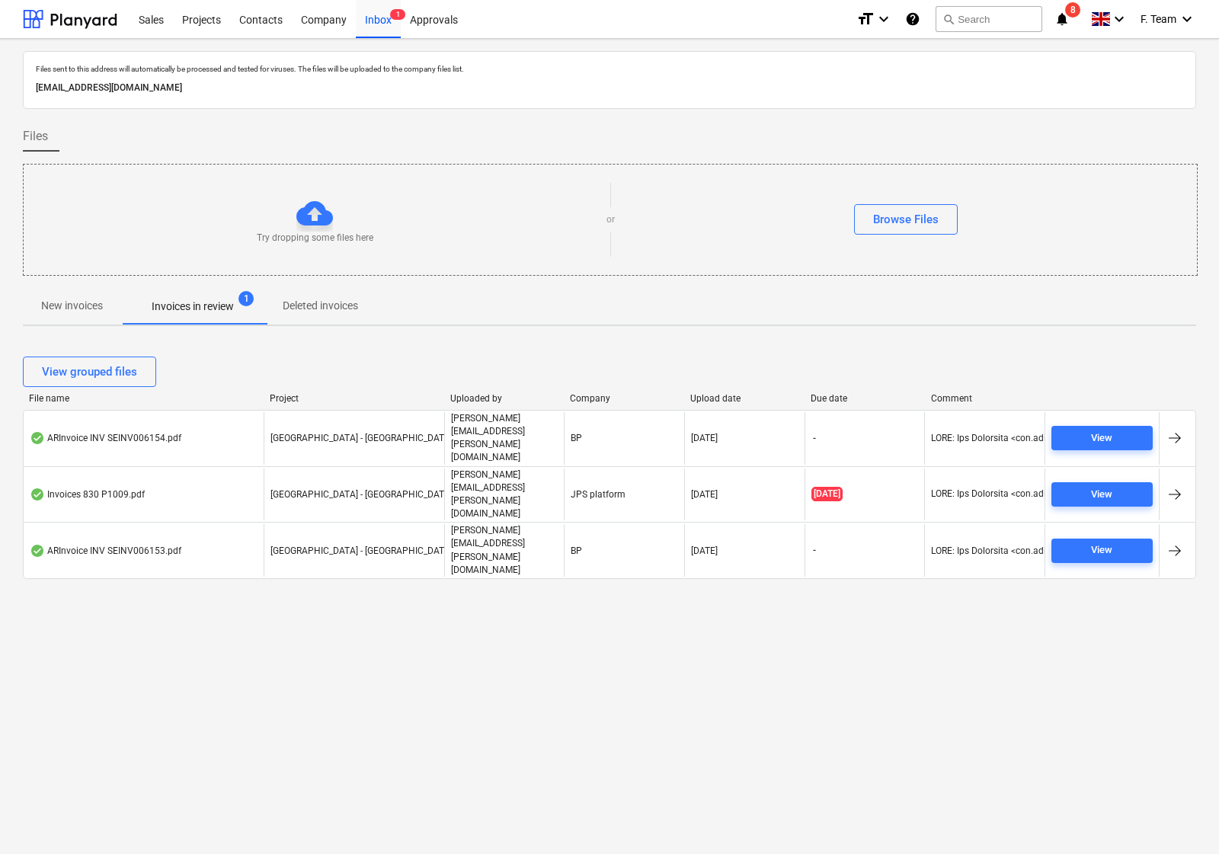
click at [813, 623] on div "Files sent to this address will automatically be processed and tested for virus…" at bounding box center [609, 446] width 1219 height 815
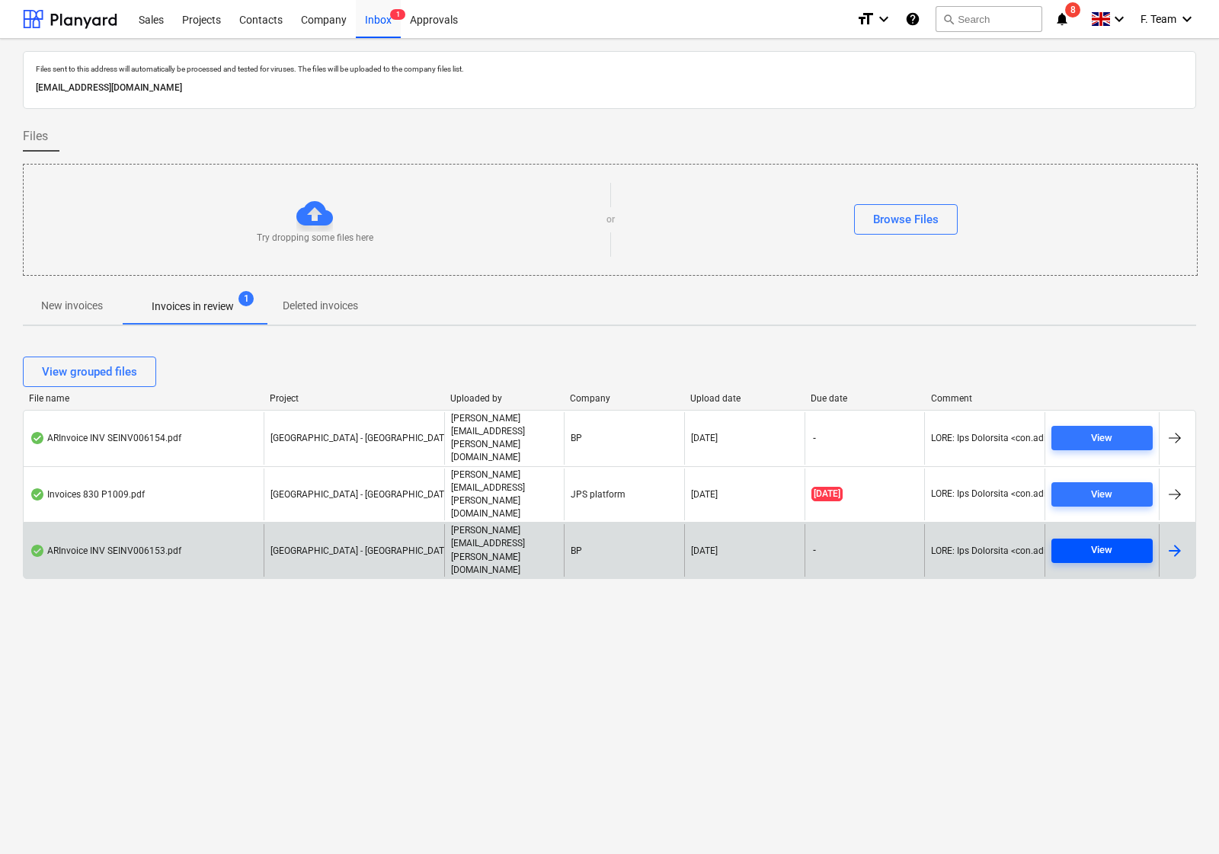
click at [1091, 542] on div "View" at bounding box center [1101, 551] width 21 height 18
click at [1181, 542] on div at bounding box center [1175, 551] width 18 height 18
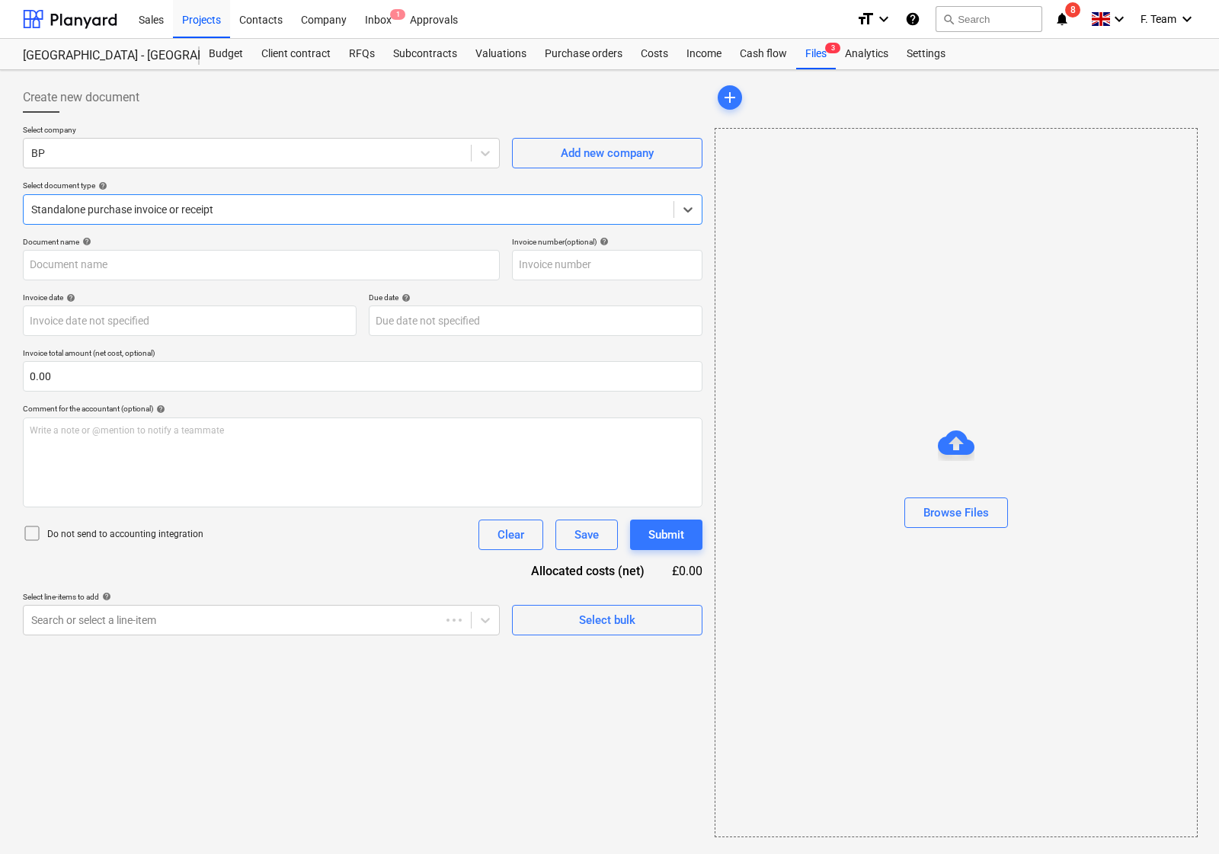
type input "SEINV006153"
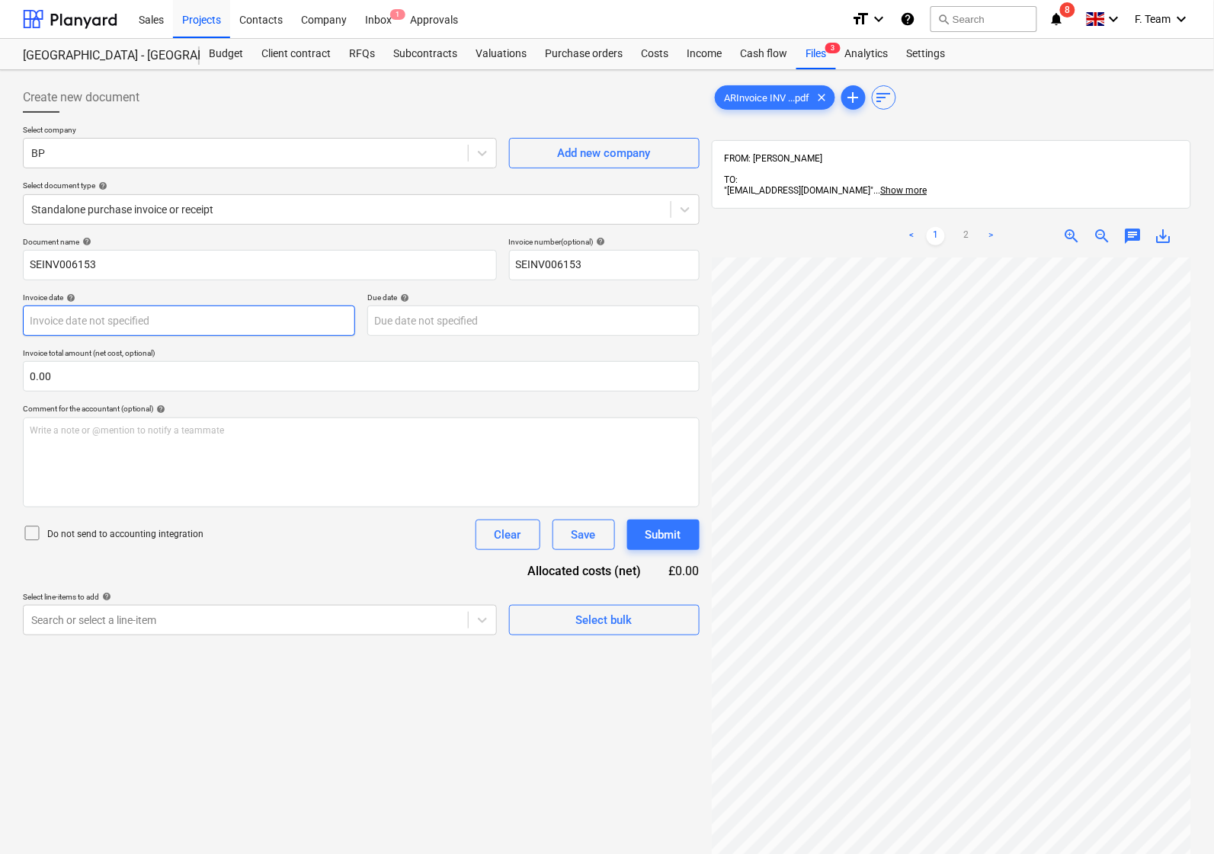
click at [85, 325] on body "Sales Projects Contacts Company Inbox 1 Approvals format_size keyboard_arrow_do…" at bounding box center [607, 427] width 1214 height 854
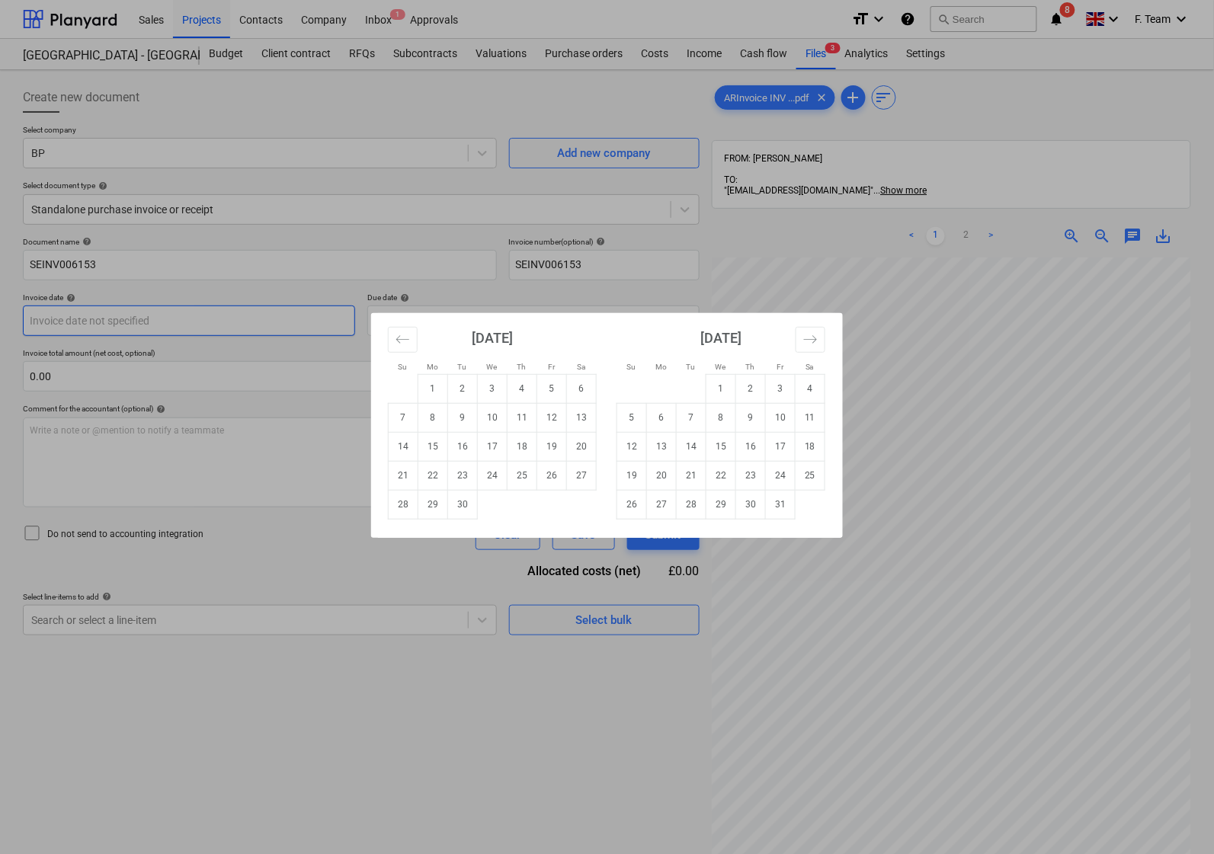
click at [85, 325] on div "Su Mo Tu We Th Fr Sa Su Mo Tu We Th Fr Sa [DATE] 1 2 3 4 5 6 7 8 9 10 11 12 13 …" at bounding box center [607, 427] width 1214 height 854
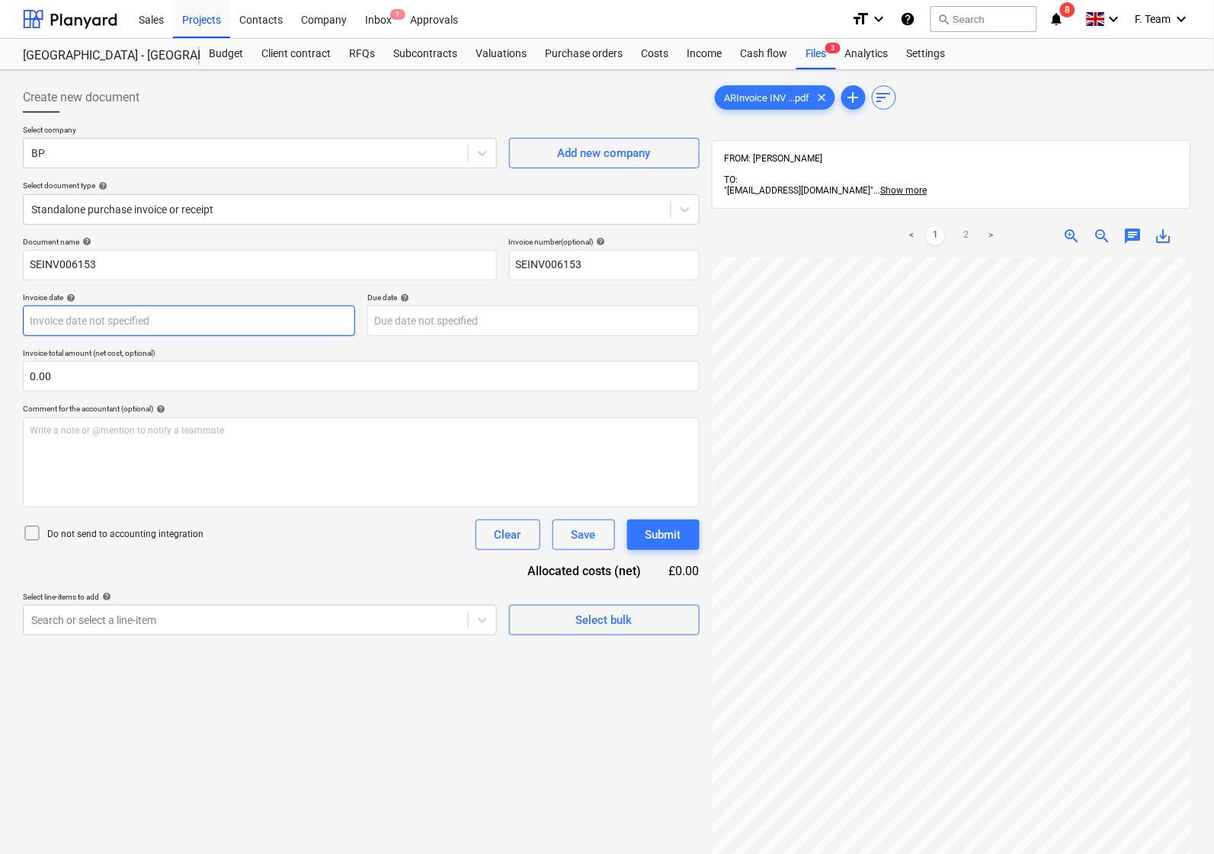
click at [85, 325] on body "Sales Projects Contacts Company Inbox 1 Approvals format_size keyboard_arrow_do…" at bounding box center [607, 427] width 1214 height 854
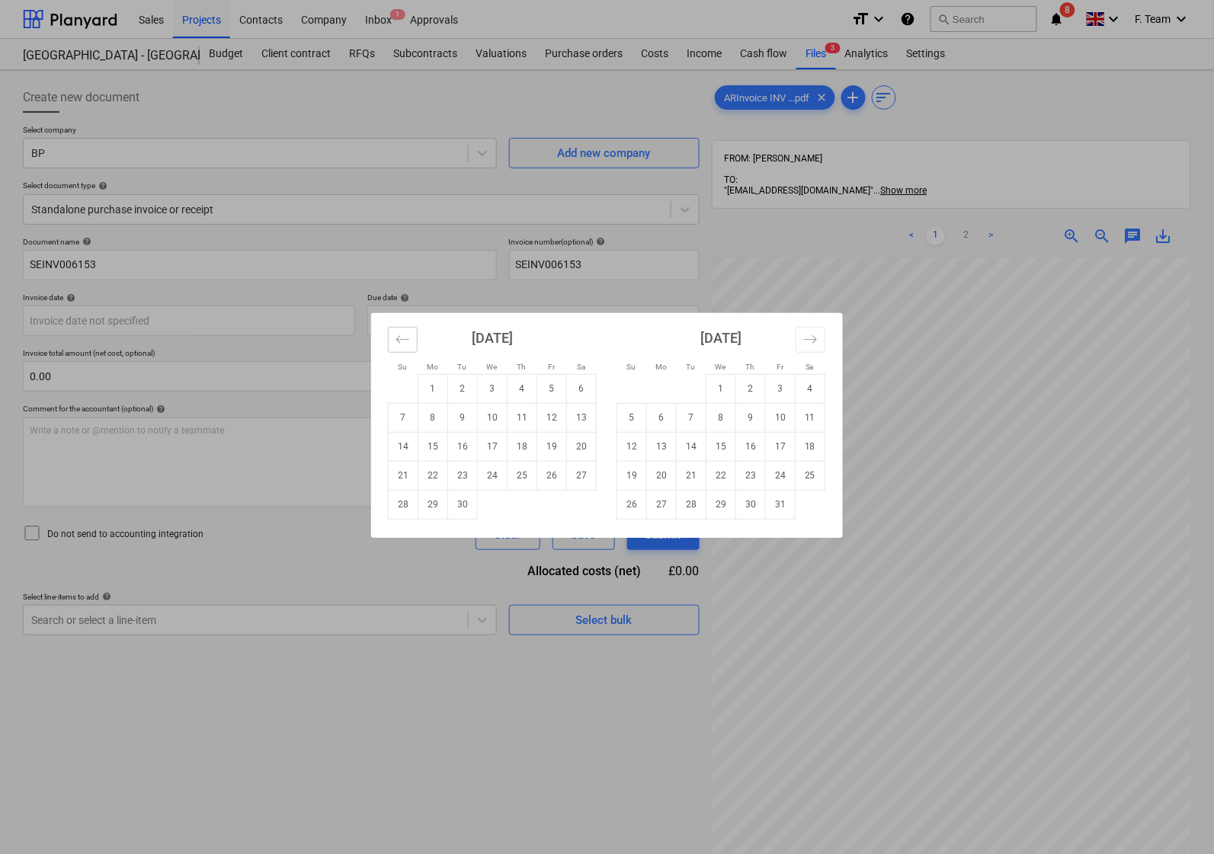
click at [410, 341] on button "Move backward to switch to the previous month." at bounding box center [403, 340] width 30 height 26
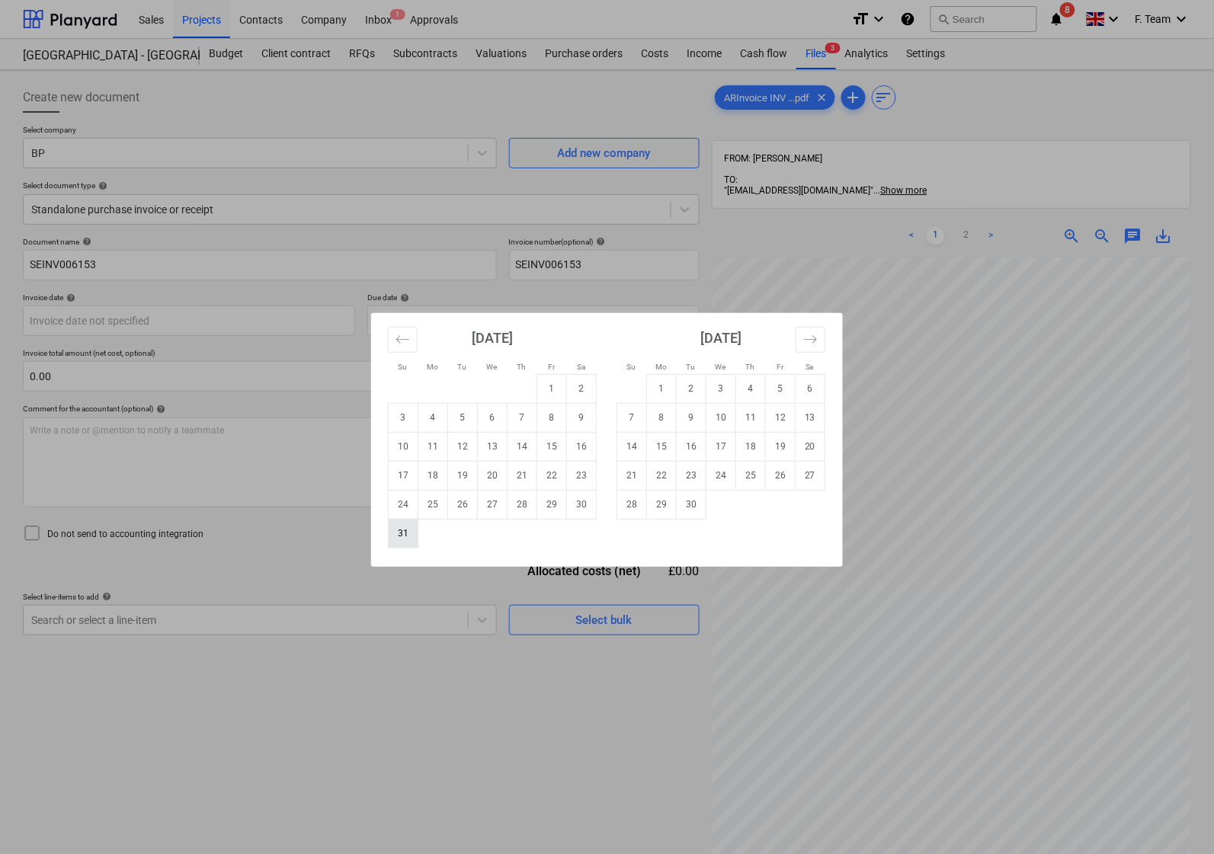
click at [391, 530] on td "31" at bounding box center [404, 533] width 30 height 29
type input "[DATE]"
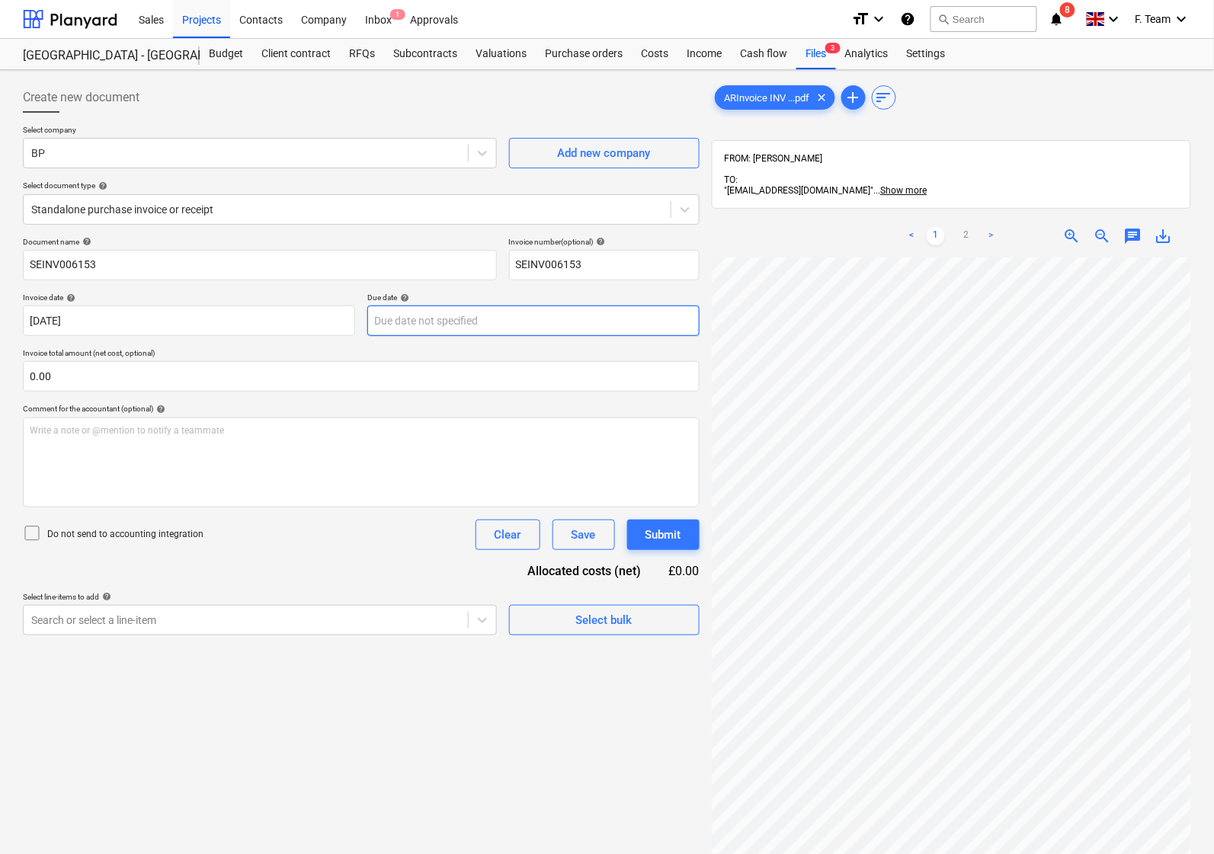
click at [435, 325] on body "Sales Projects Contacts Company Inbox 1 Approvals format_size keyboard_arrow_do…" at bounding box center [607, 427] width 1214 height 854
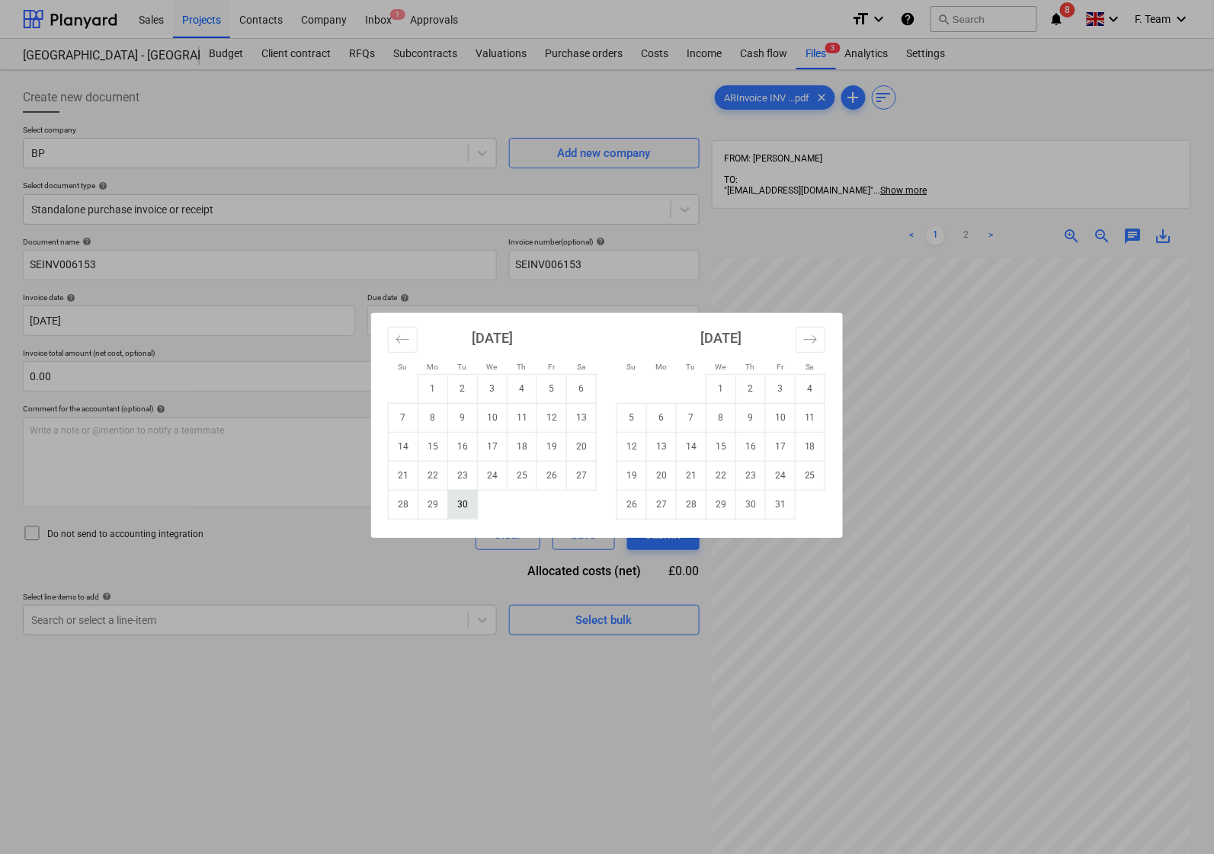
click at [450, 513] on td "30" at bounding box center [463, 504] width 30 height 29
type input "[DATE]"
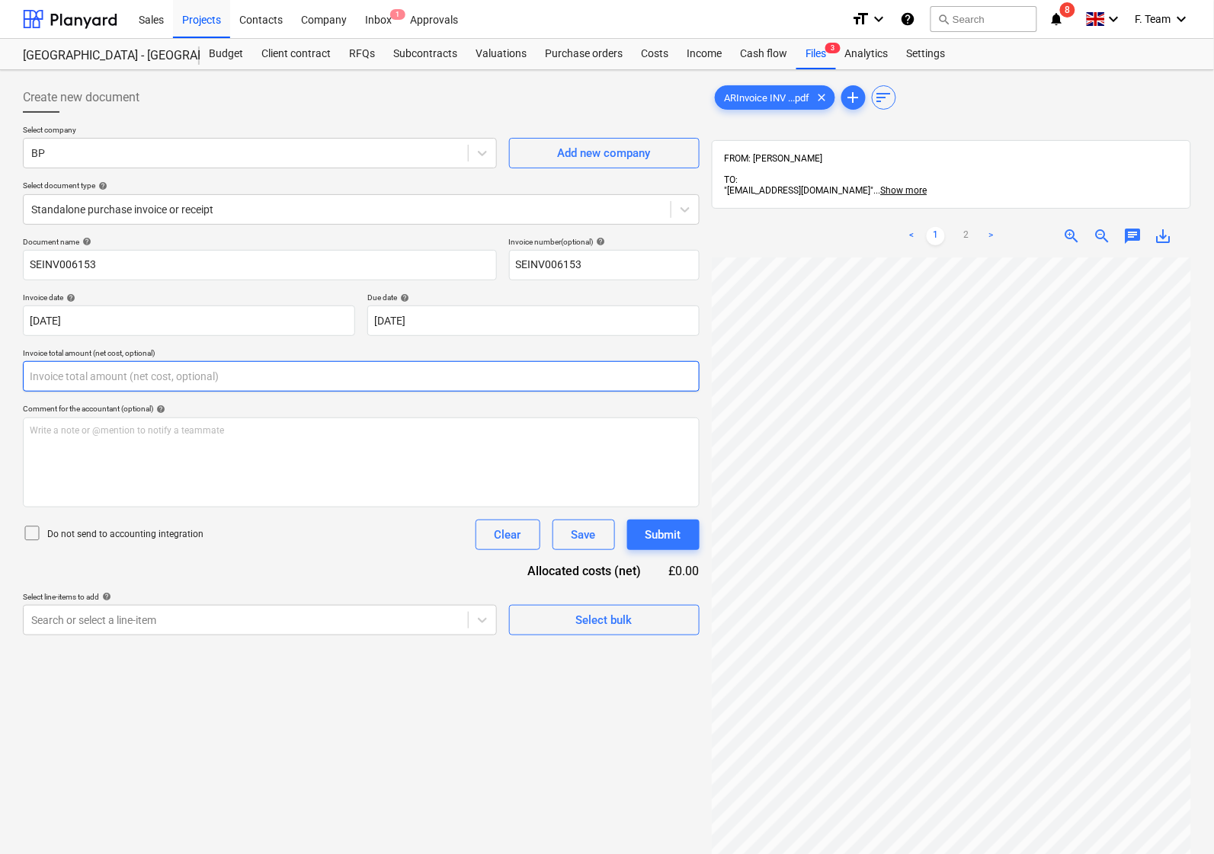
drag, startPoint x: 82, startPoint y: 379, endPoint x: 0, endPoint y: 385, distance: 81.8
click at [0, 385] on div "Create new document Select company BP Add new company Select document type help…" at bounding box center [607, 575] width 1214 height 1011
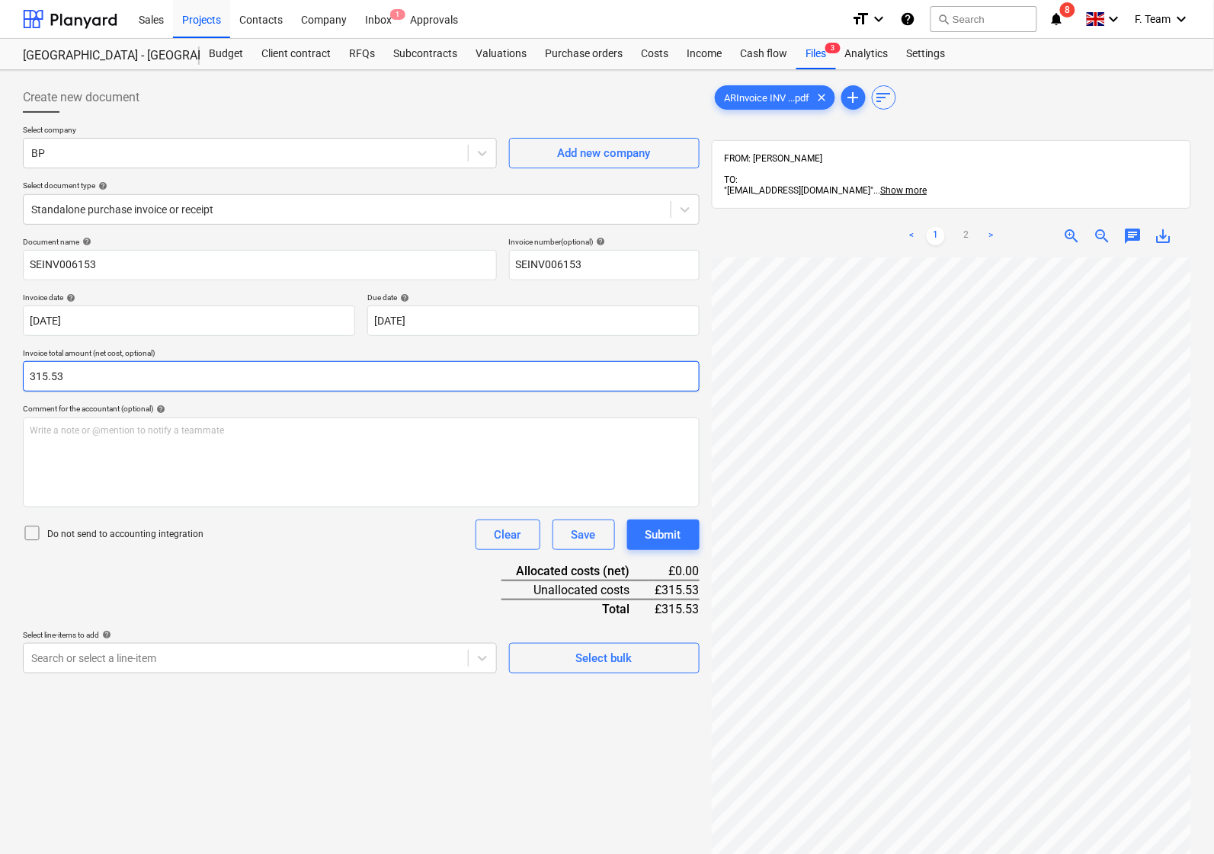
type input "315.53"
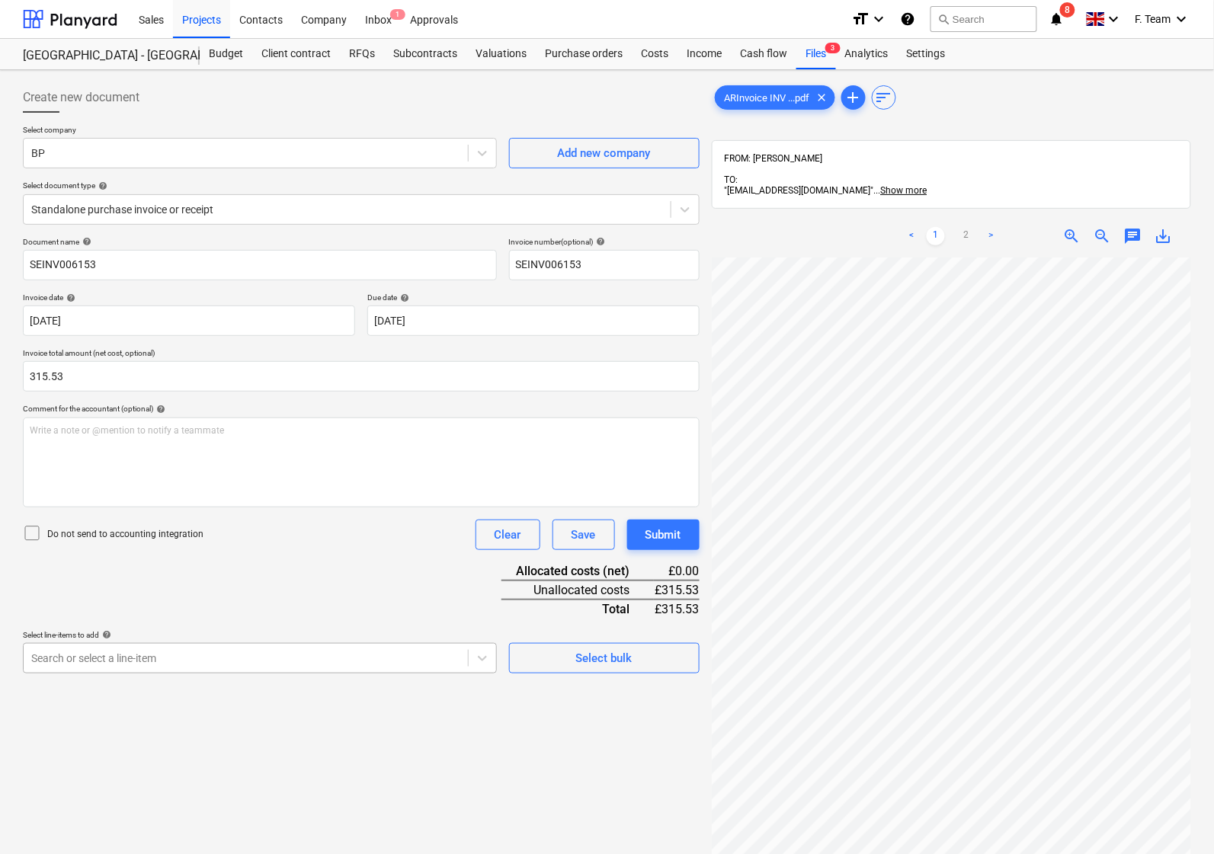
click at [328, 667] on body "Sales Projects Contacts Company Inbox 1 Approvals format_size keyboard_arrow_do…" at bounding box center [607, 427] width 1214 height 854
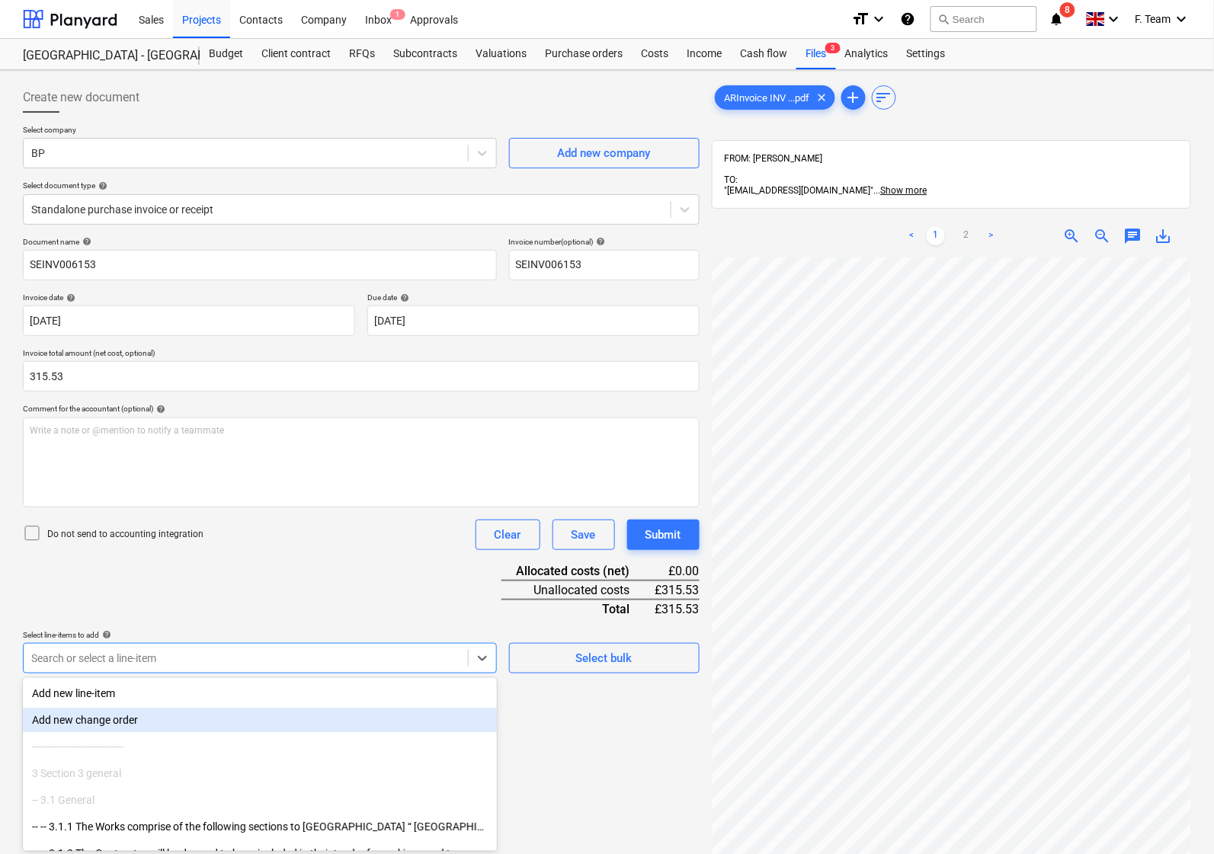
scroll to position [62, 0]
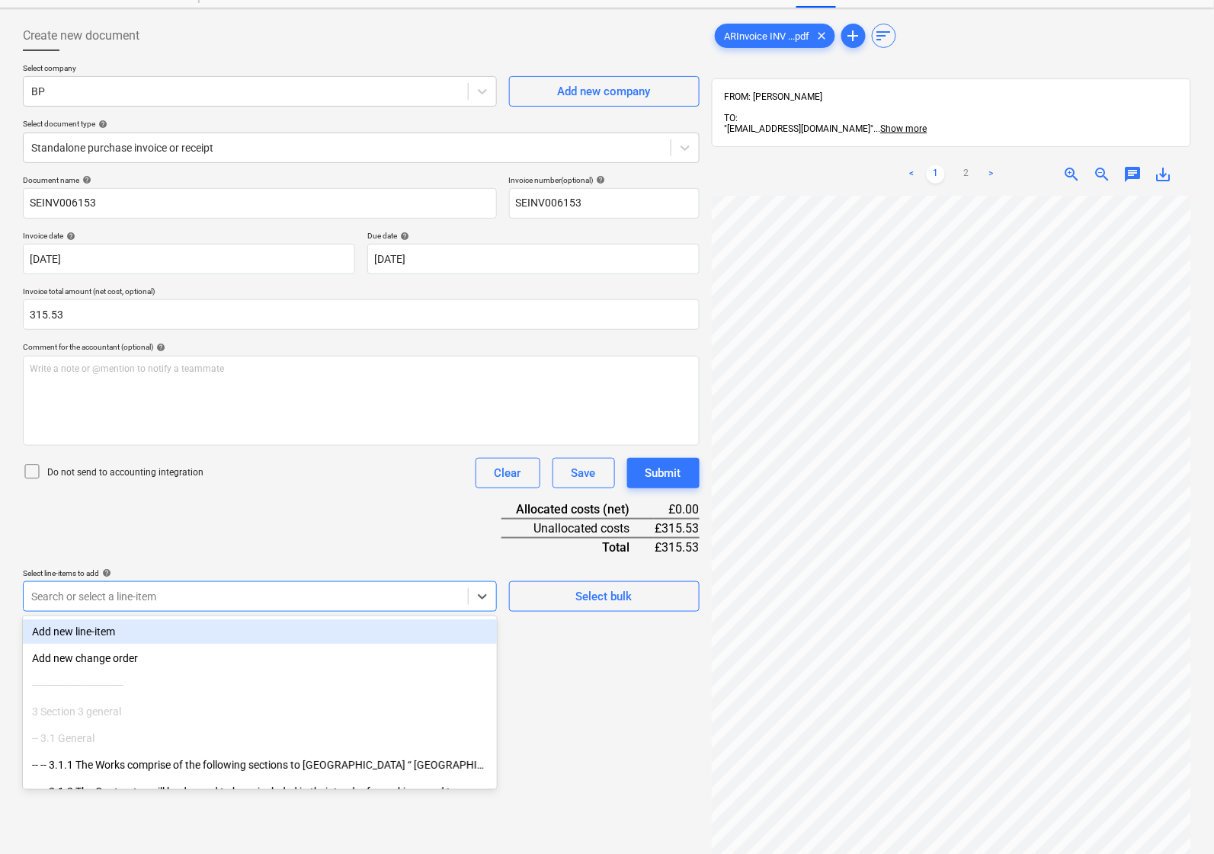
click at [198, 631] on div "Add new line-item" at bounding box center [260, 631] width 474 height 24
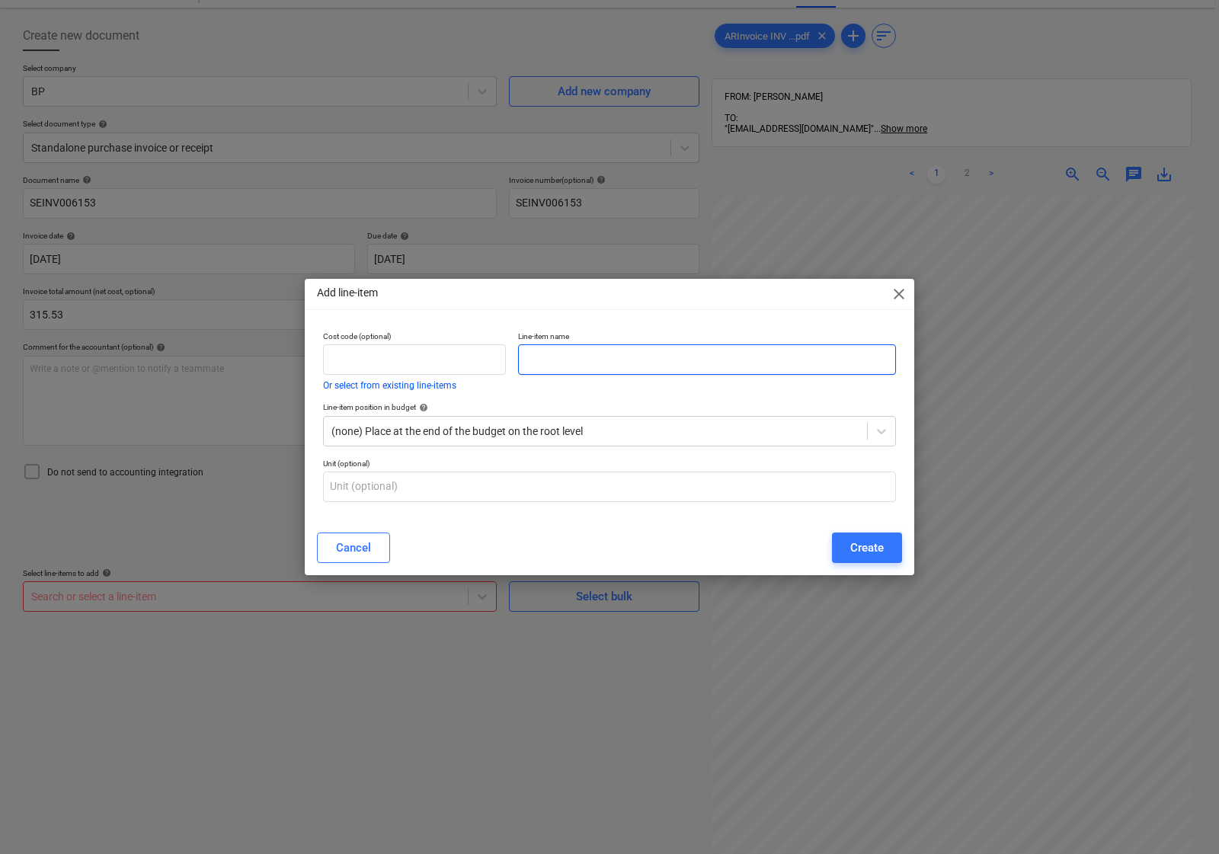
click at [574, 368] on input "text" at bounding box center [707, 359] width 378 height 30
type input "Blok N Mesh"
click at [855, 545] on div "Create" at bounding box center [867, 548] width 34 height 20
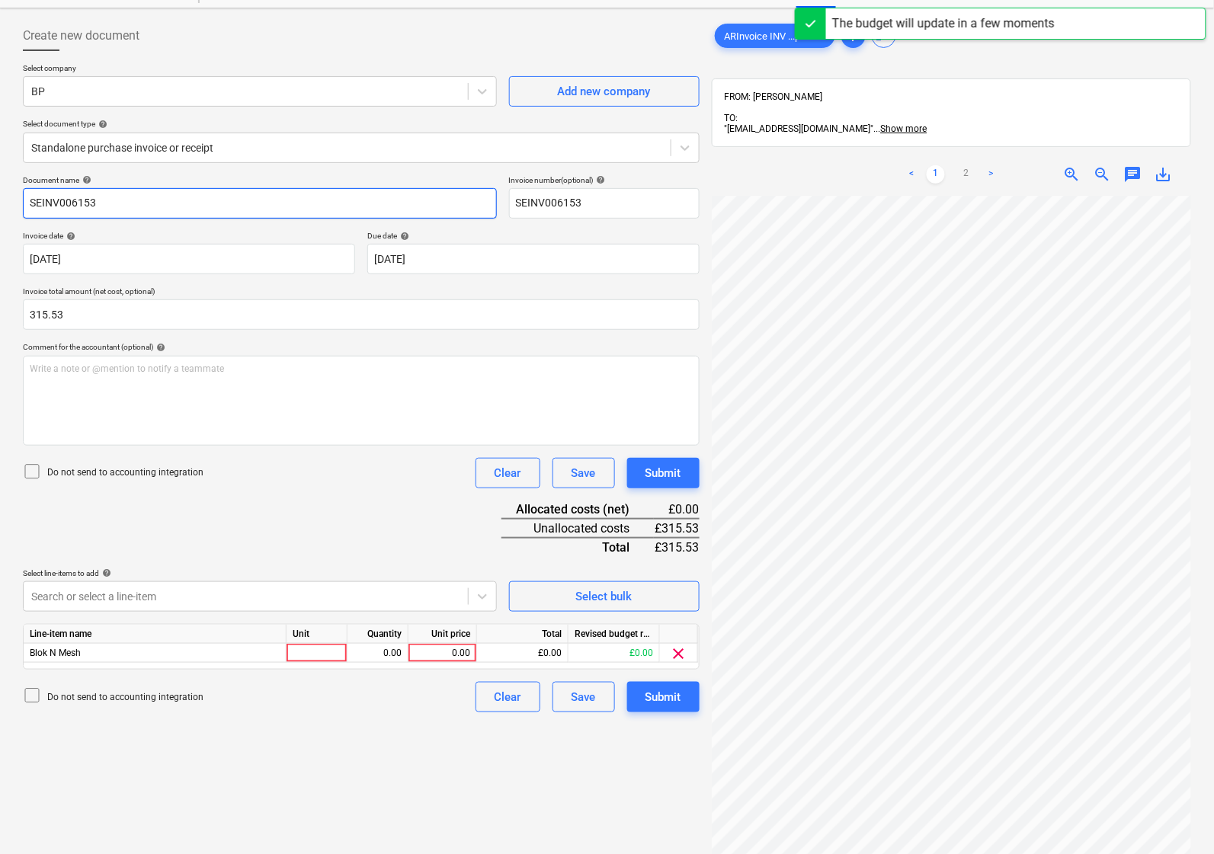
click at [168, 209] on input "SEINV006153" at bounding box center [260, 203] width 474 height 30
drag, startPoint x: 165, startPoint y: 206, endPoint x: 0, endPoint y: 207, distance: 165.3
click at [0, 207] on div "Create new document Select company BP Add new company Select document type help…" at bounding box center [607, 513] width 1214 height 1011
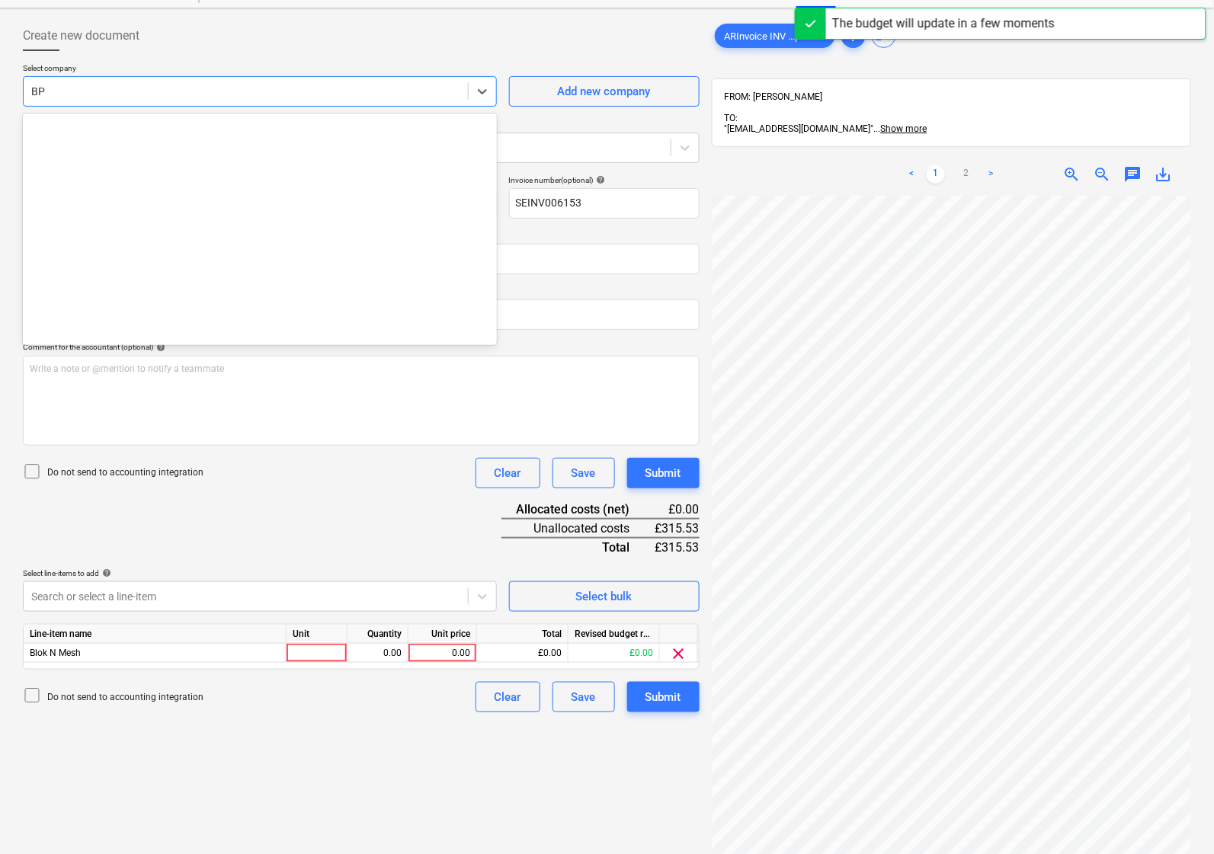
click at [66, 91] on div at bounding box center [245, 91] width 429 height 15
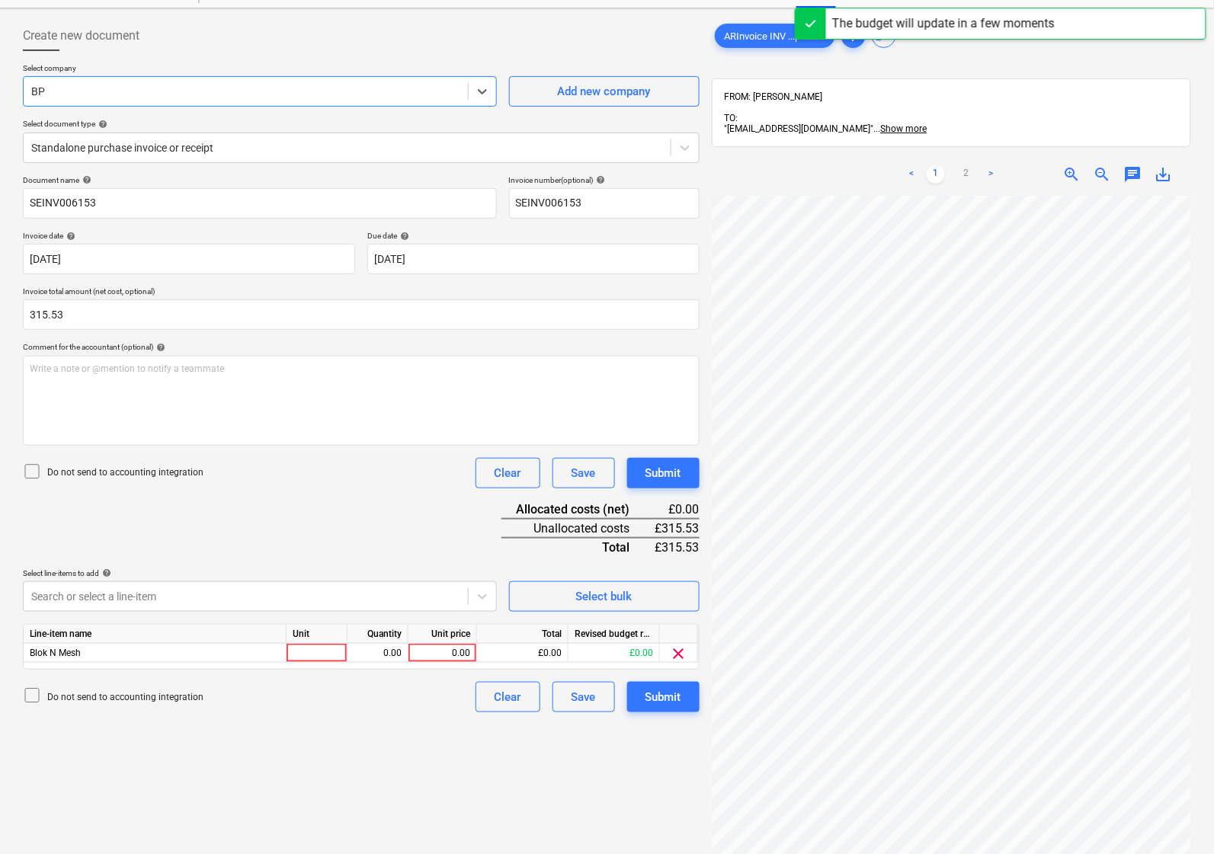
drag, startPoint x: 66, startPoint y: 91, endPoint x: 24, endPoint y: 90, distance: 41.9
click at [24, 90] on div "BP" at bounding box center [246, 91] width 444 height 21
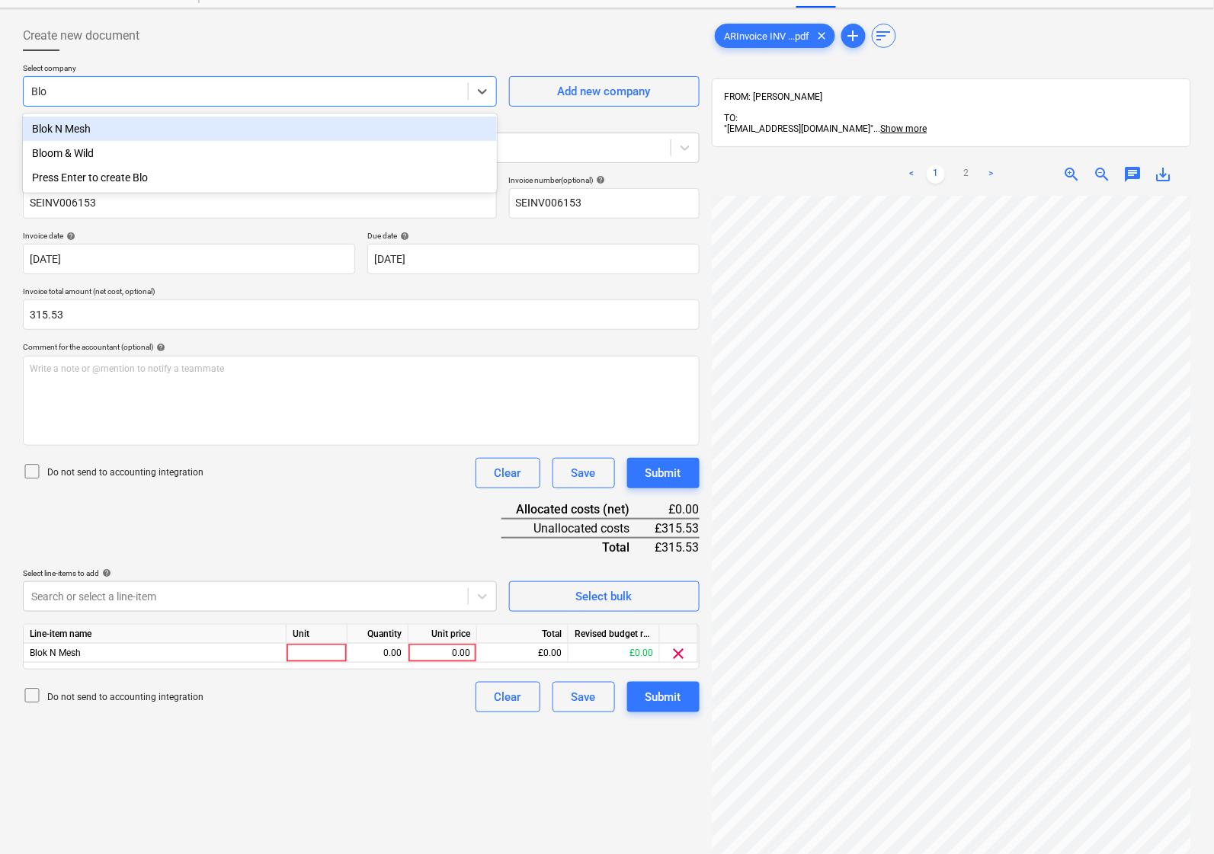
type input "Blok"
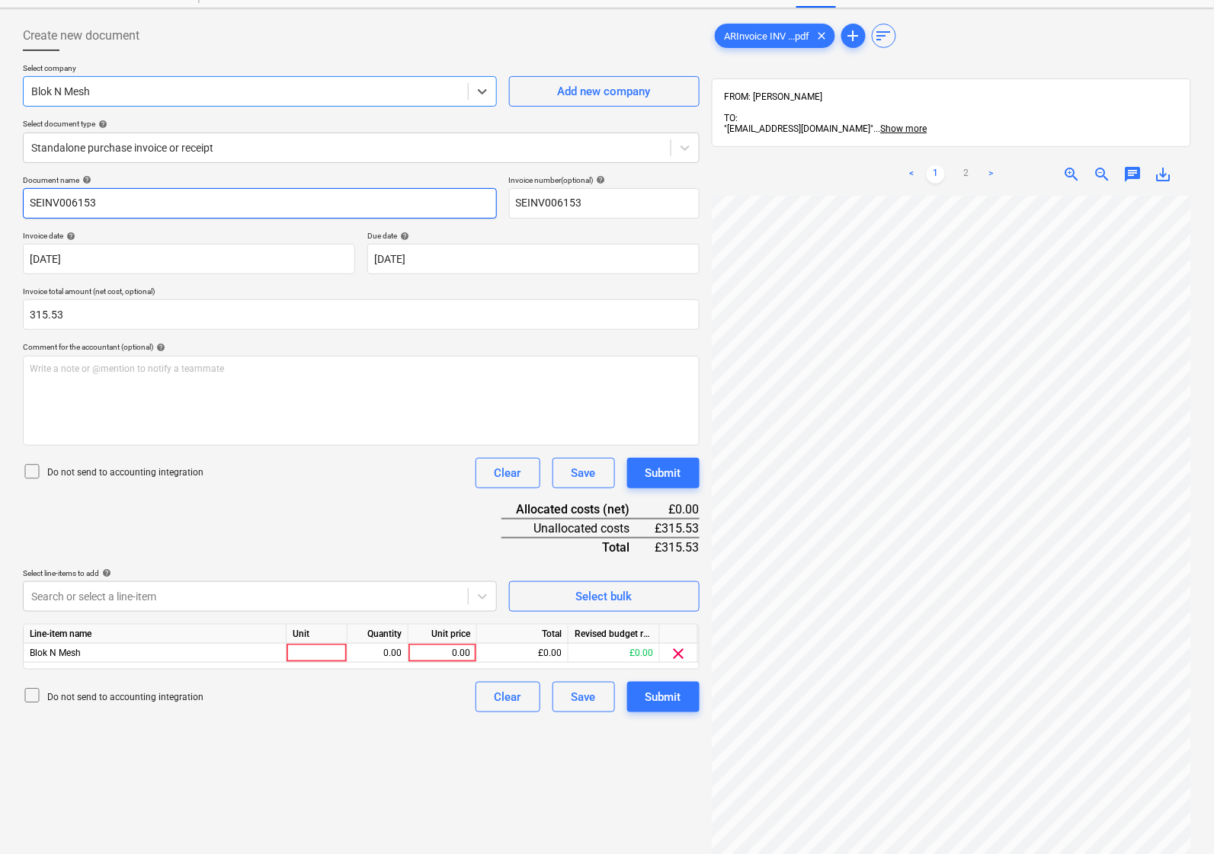
click at [161, 206] on input "SEINV006153" at bounding box center [260, 203] width 474 height 30
drag, startPoint x: 161, startPoint y: 206, endPoint x: 0, endPoint y: 207, distance: 160.7
click at [0, 207] on div "Create new document Select company Blok N Mesh Add new company Select document …" at bounding box center [607, 513] width 1214 height 1011
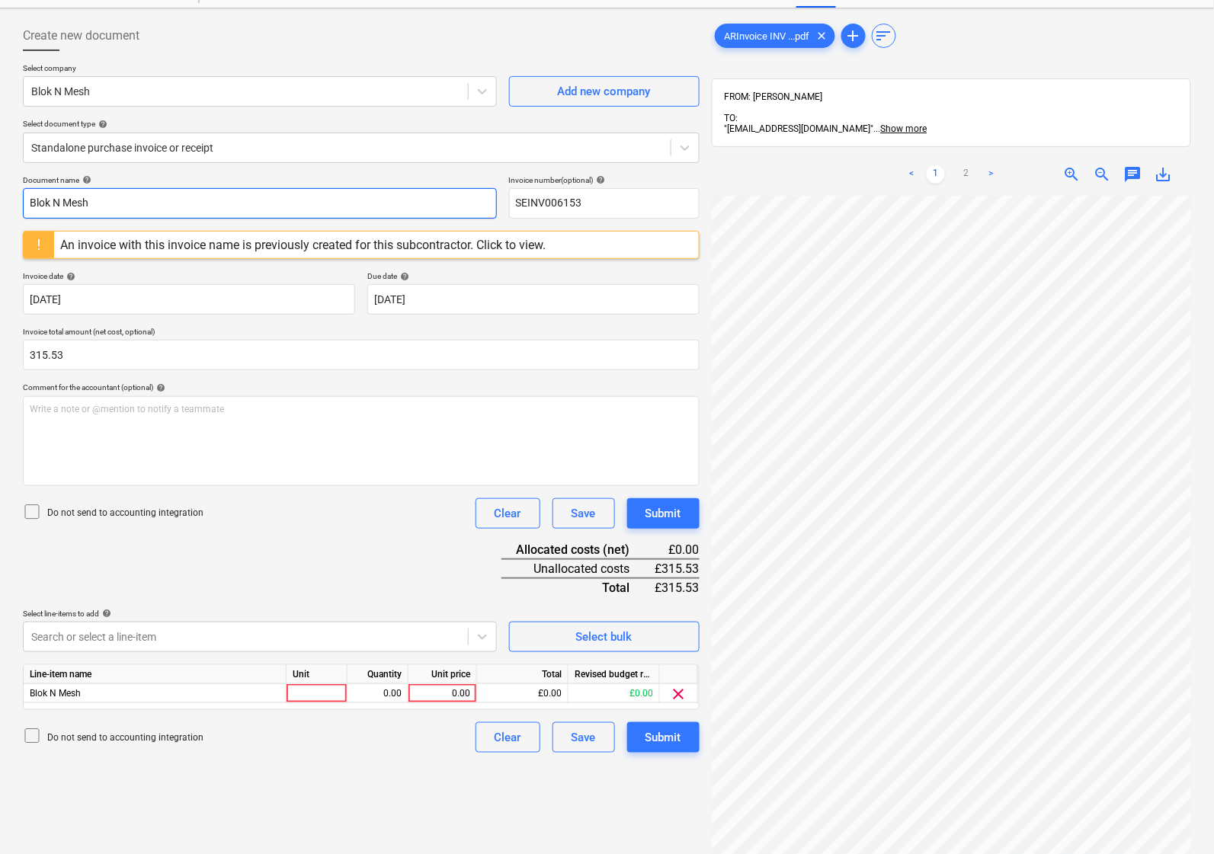
type input "Blok N Mesh"
click at [202, 570] on div "Document name help Blok N Mesh Invoice number (optional) help SEINV006153 An in…" at bounding box center [361, 463] width 676 height 577
click at [321, 694] on div at bounding box center [316, 693] width 61 height 19
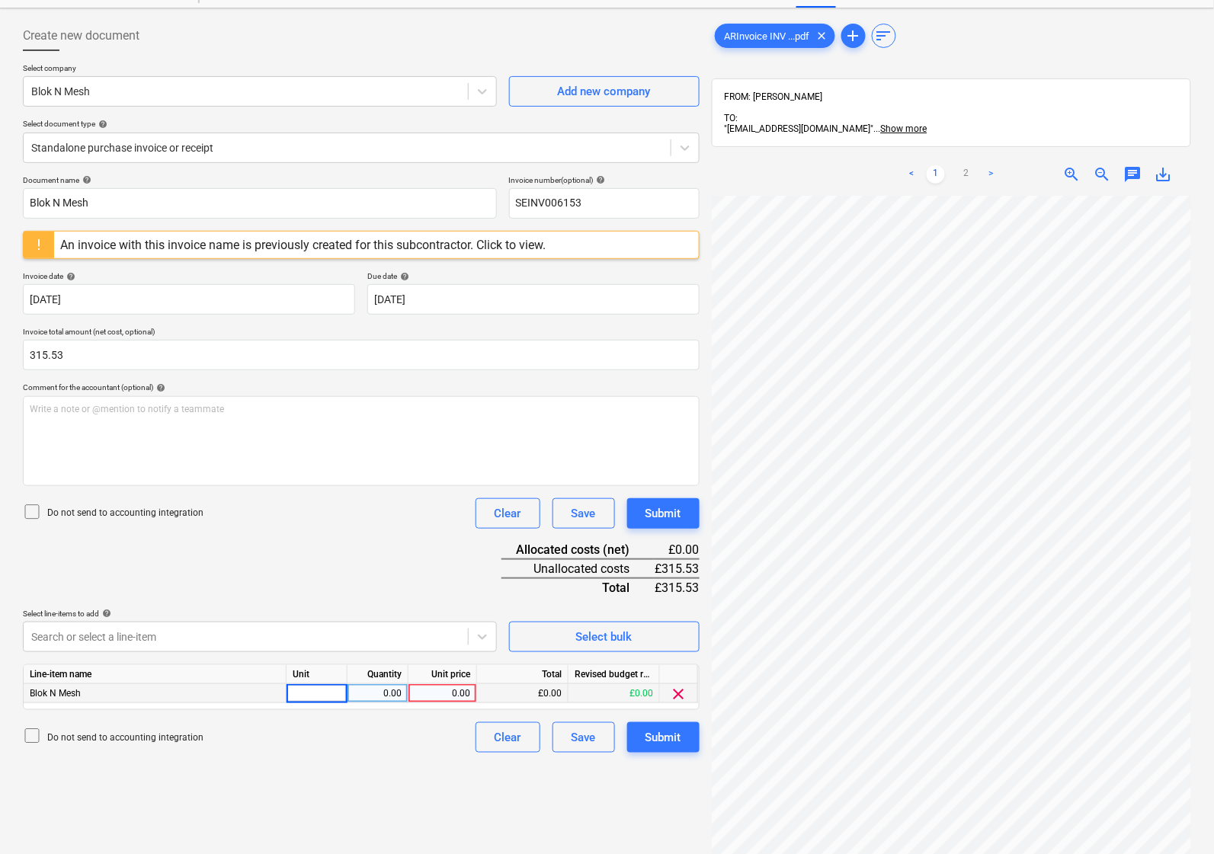
type input "1"
click at [331, 689] on div "1" at bounding box center [316, 693] width 61 height 19
type input "Nos"
type input "315.53"
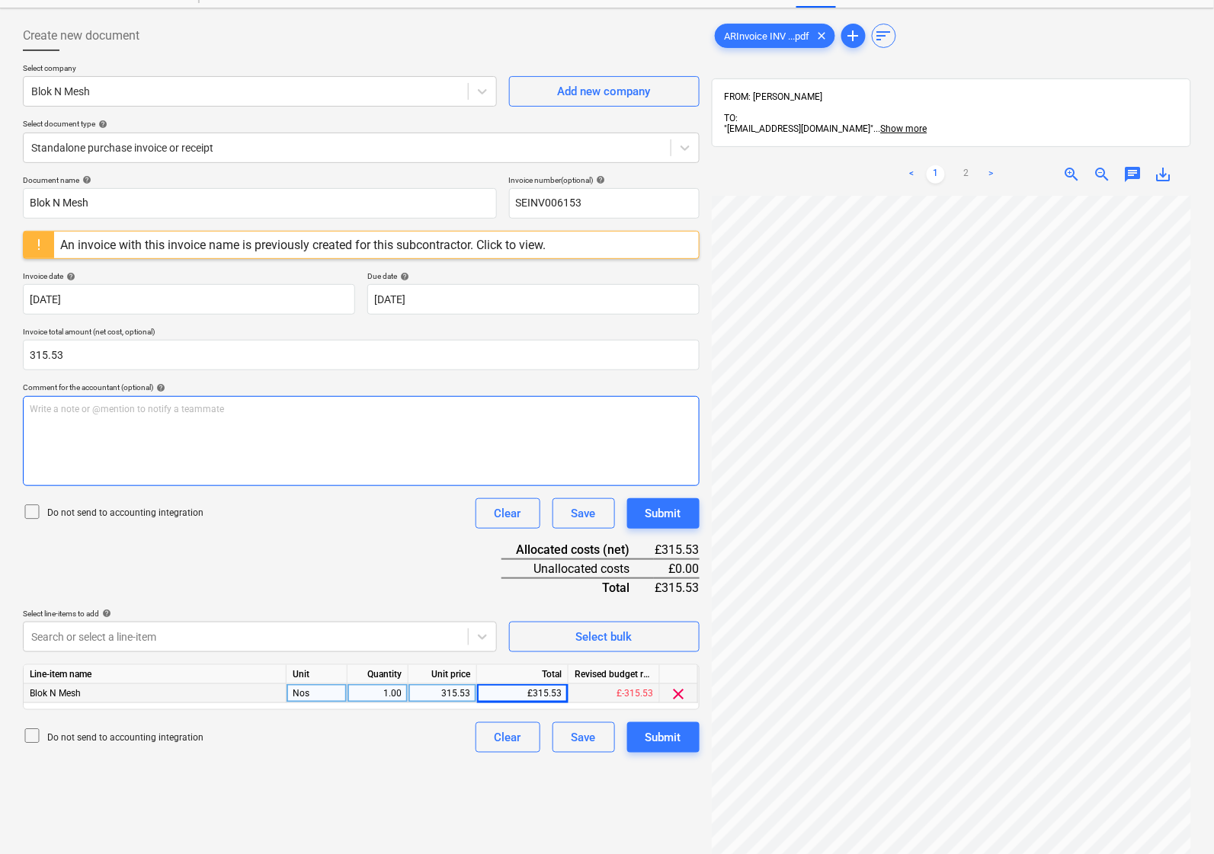
click at [179, 409] on p "Write a note or @mention to notify a teammate [PERSON_NAME]" at bounding box center [361, 409] width 663 height 13
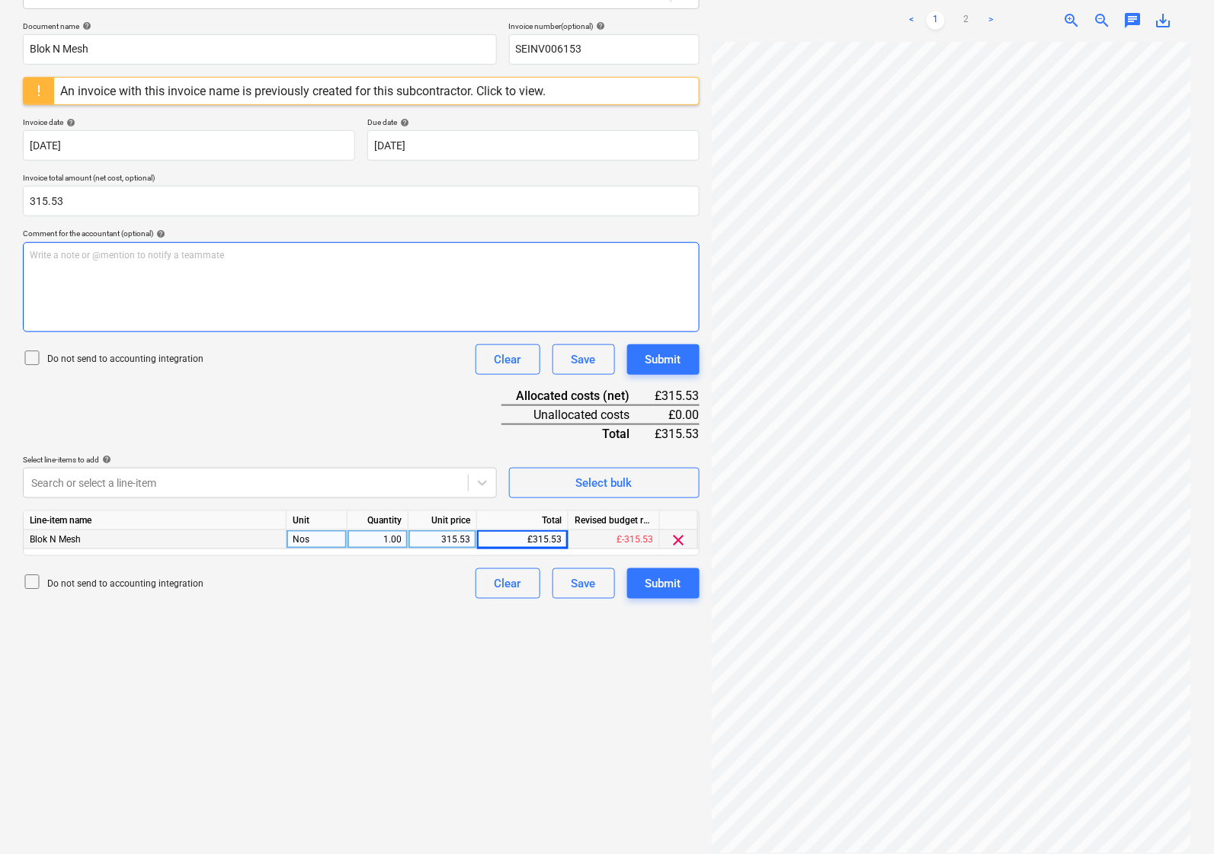
scroll to position [25, 0]
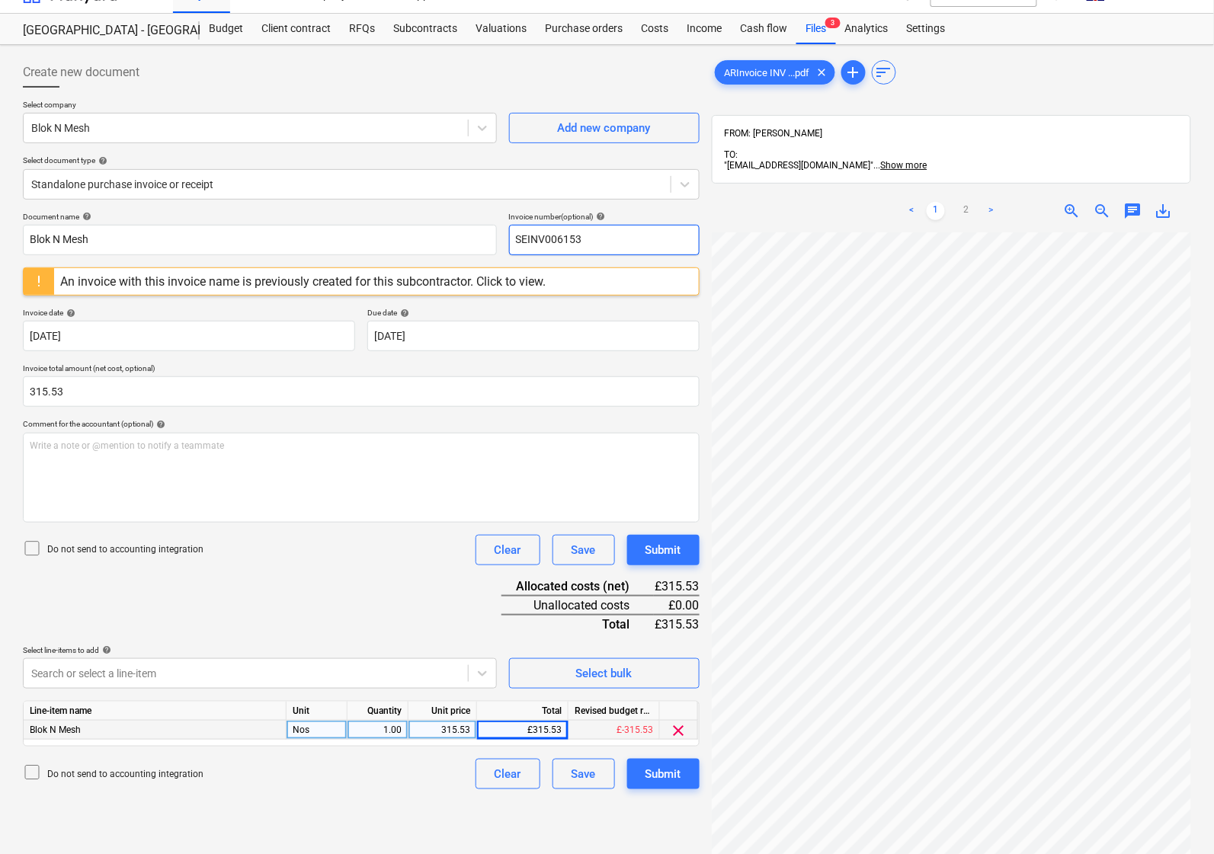
click at [603, 240] on input "SEINV006153" at bounding box center [604, 240] width 190 height 30
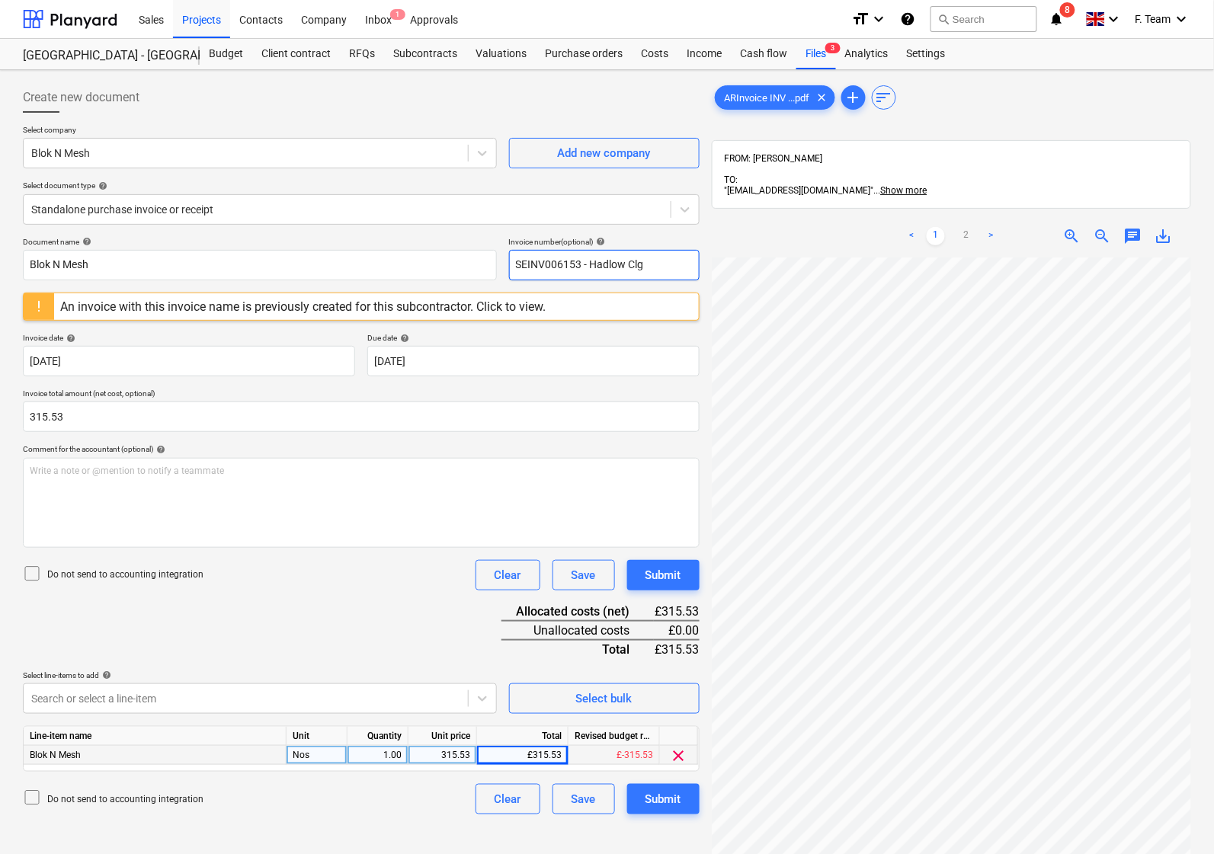
type input "SEINV006153 - Hadlow Clg"
click at [325, 628] on div "Document name help Blok N Mesh Invoice number (optional) help SEINV006153 - Had…" at bounding box center [361, 525] width 676 height 577
click at [328, 632] on div "Document name help Blok N Mesh Invoice number (optional) help SEINV006153 - Had…" at bounding box center [361, 525] width 676 height 577
click at [641, 800] on button "Submit" at bounding box center [663, 799] width 72 height 30
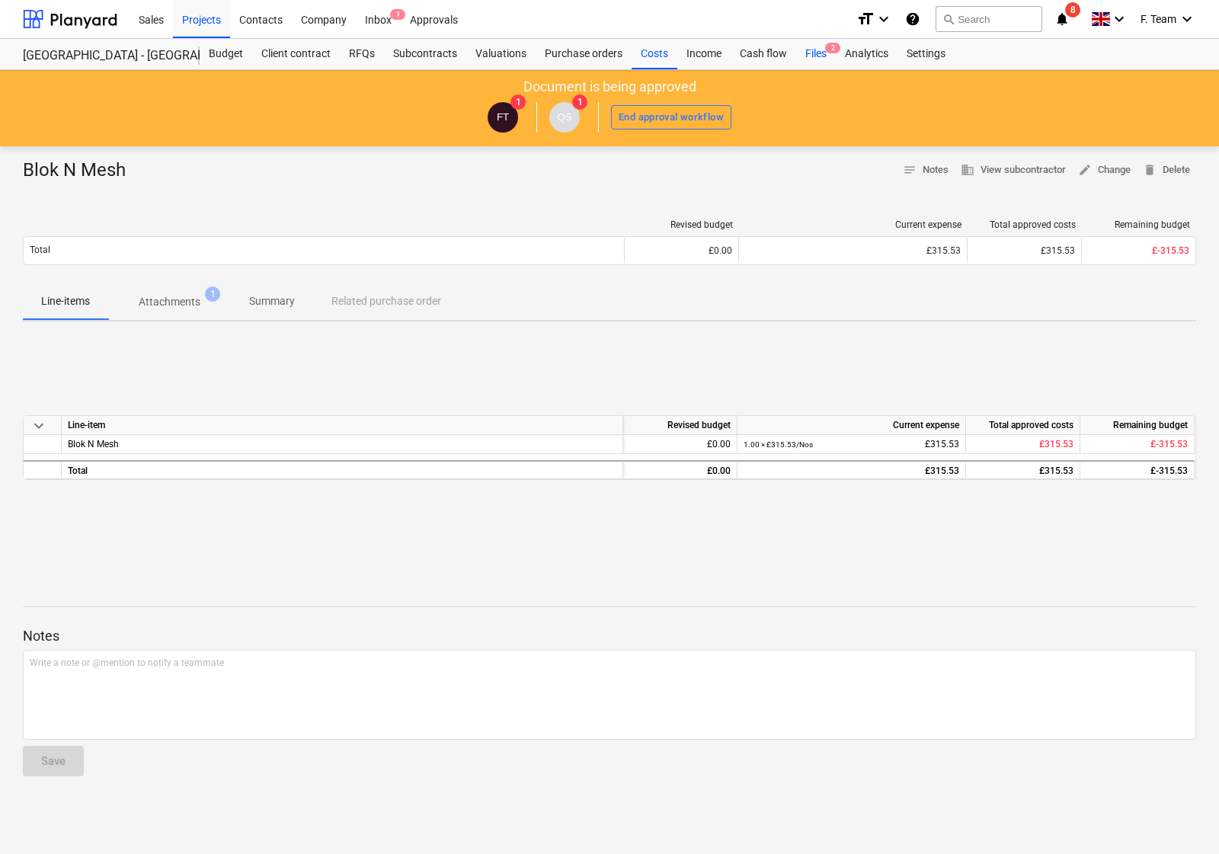
click at [817, 48] on div "Files 2" at bounding box center [816, 54] width 40 height 30
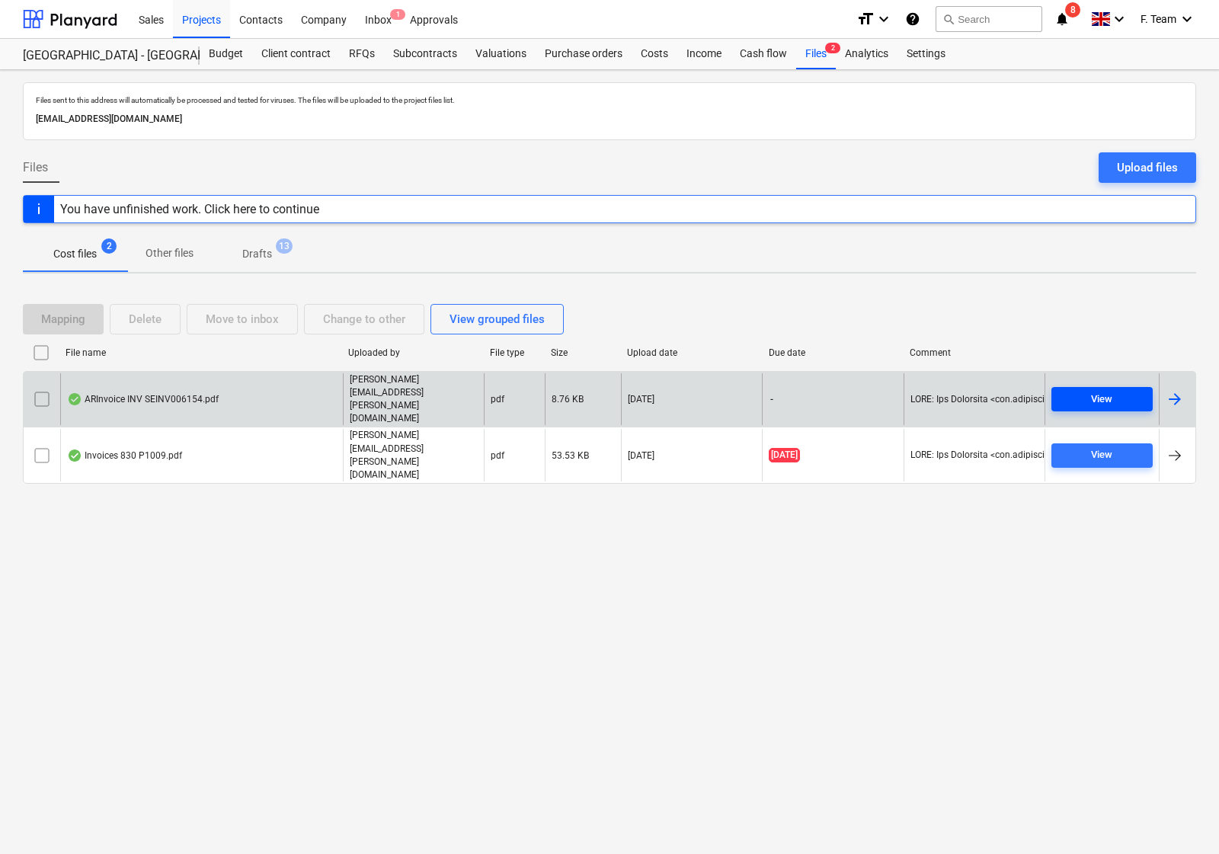
click at [1086, 408] on span "View" at bounding box center [1101, 400] width 89 height 18
click at [1185, 408] on div at bounding box center [1177, 399] width 37 height 53
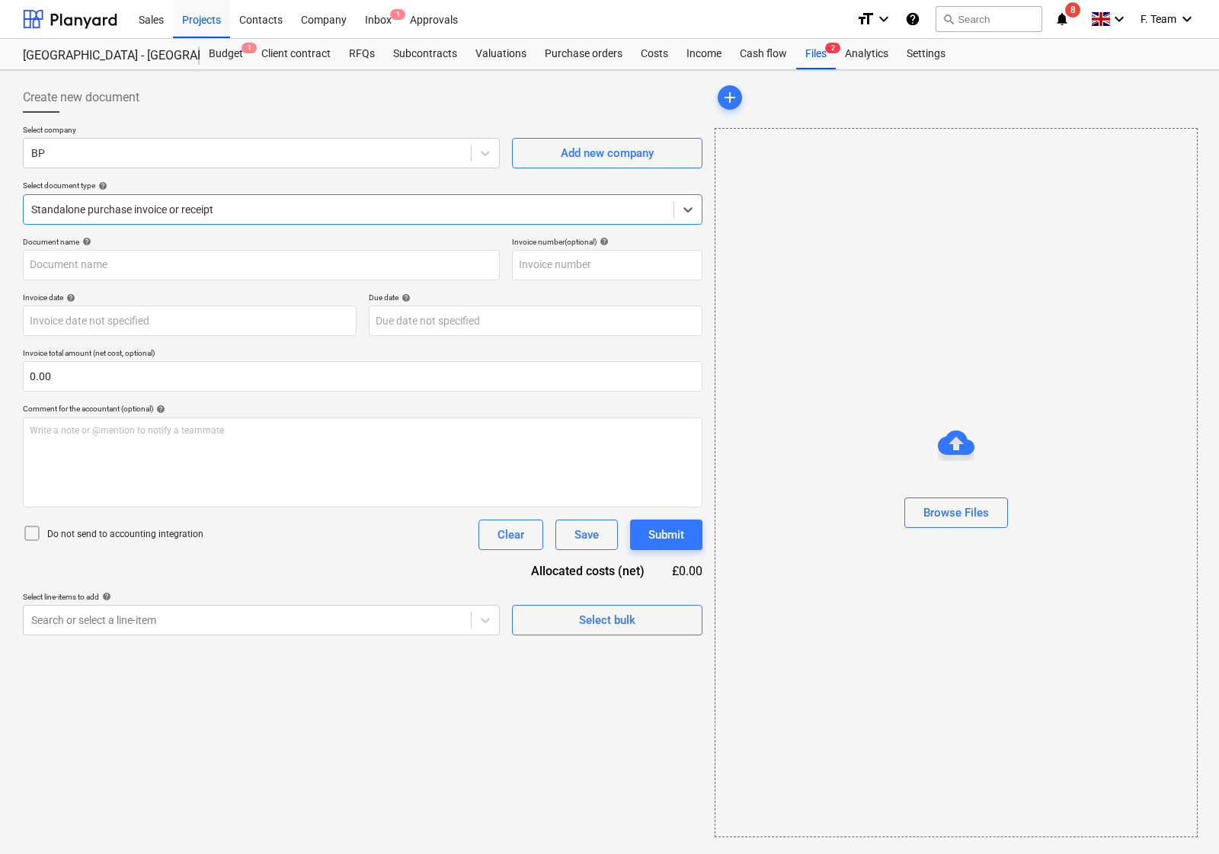
type input "SEINV006154"
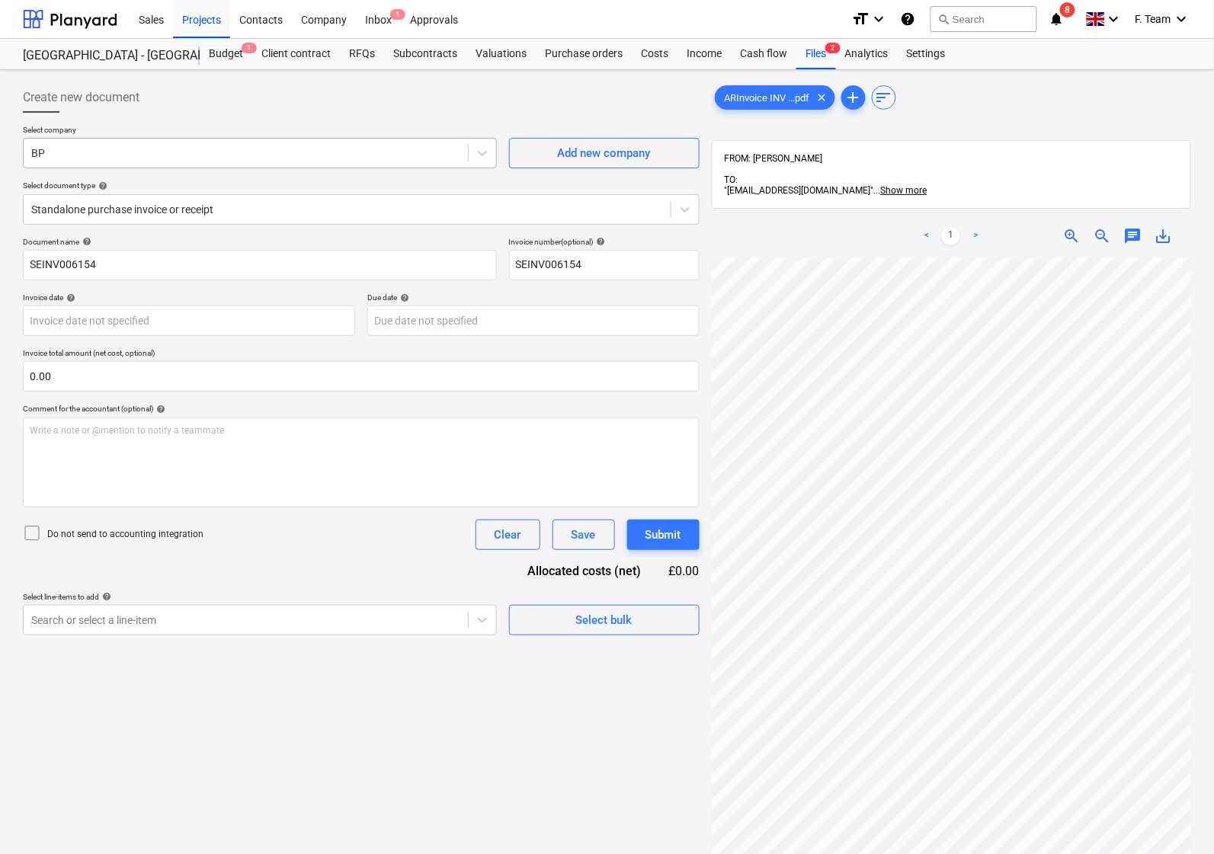
click at [69, 156] on div at bounding box center [245, 153] width 429 height 15
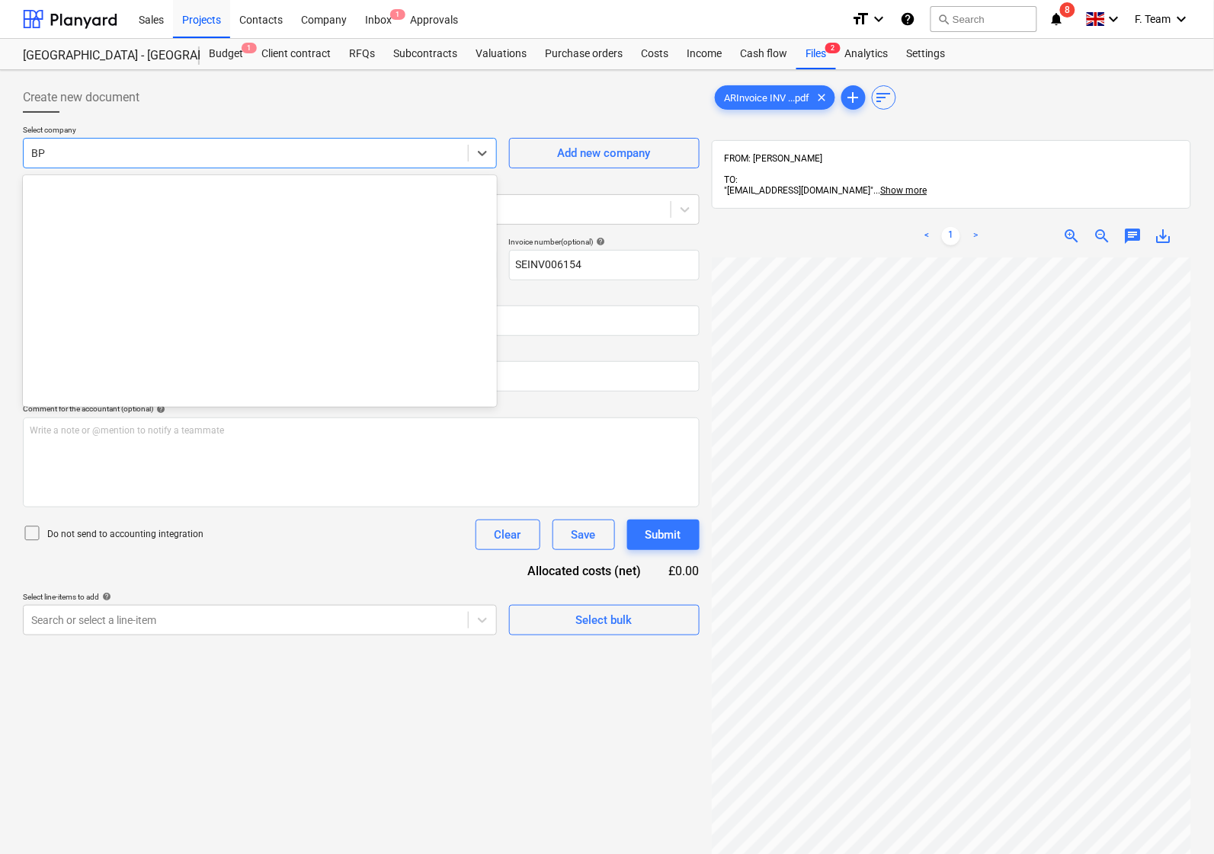
scroll to position [1760, 0]
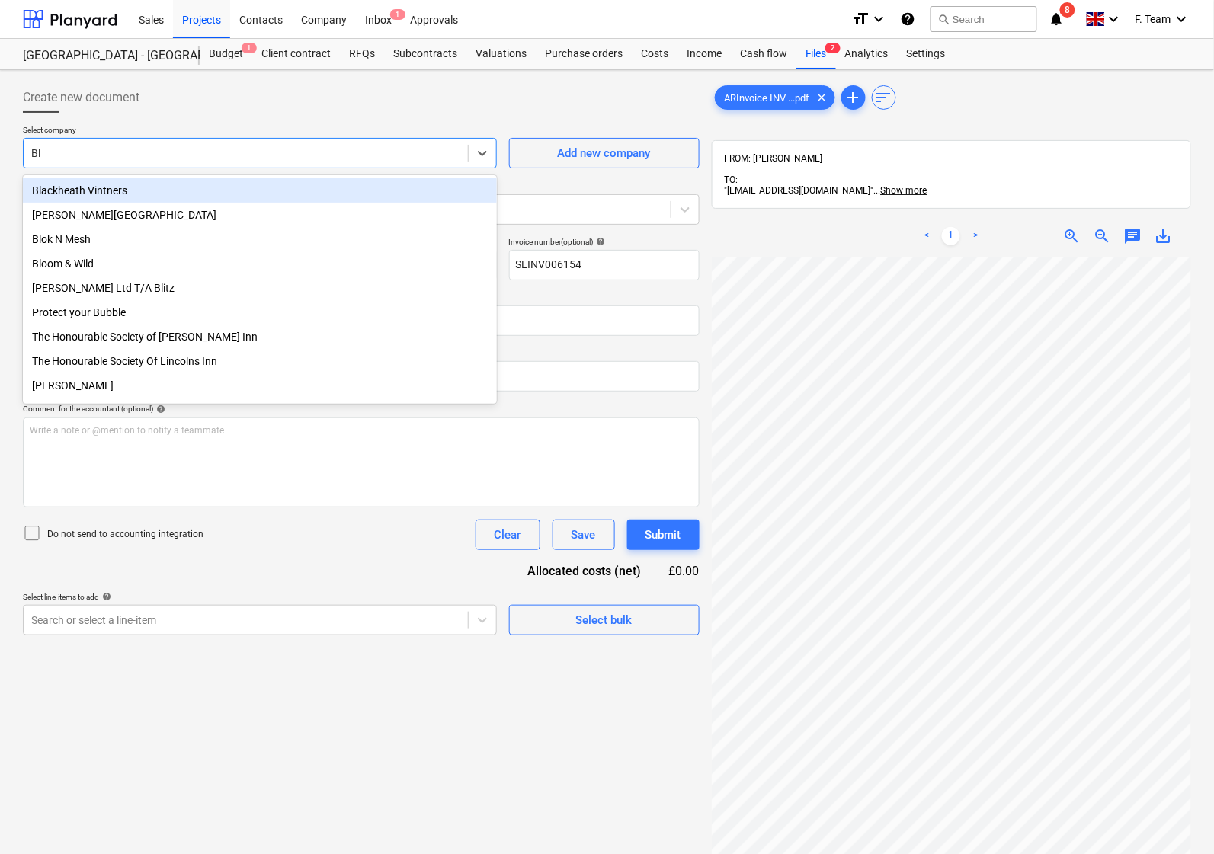
type input "Blo"
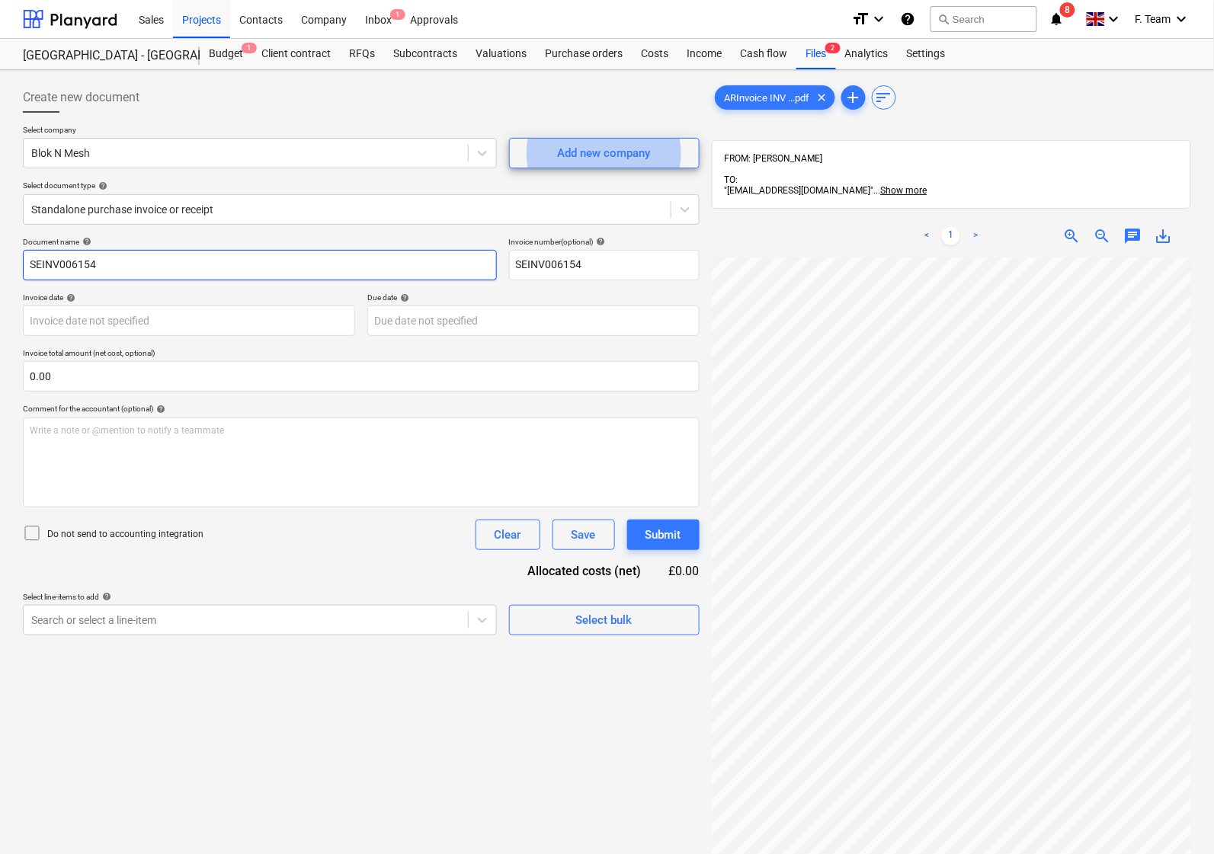
click at [196, 264] on input "SEINV006154" at bounding box center [260, 265] width 474 height 30
drag, startPoint x: 196, startPoint y: 264, endPoint x: 0, endPoint y: 264, distance: 195.8
click at [0, 264] on div "Create new document Select company Blok N Mesh Add new company Select document …" at bounding box center [607, 575] width 1214 height 1011
type input "Blok N Mesh"
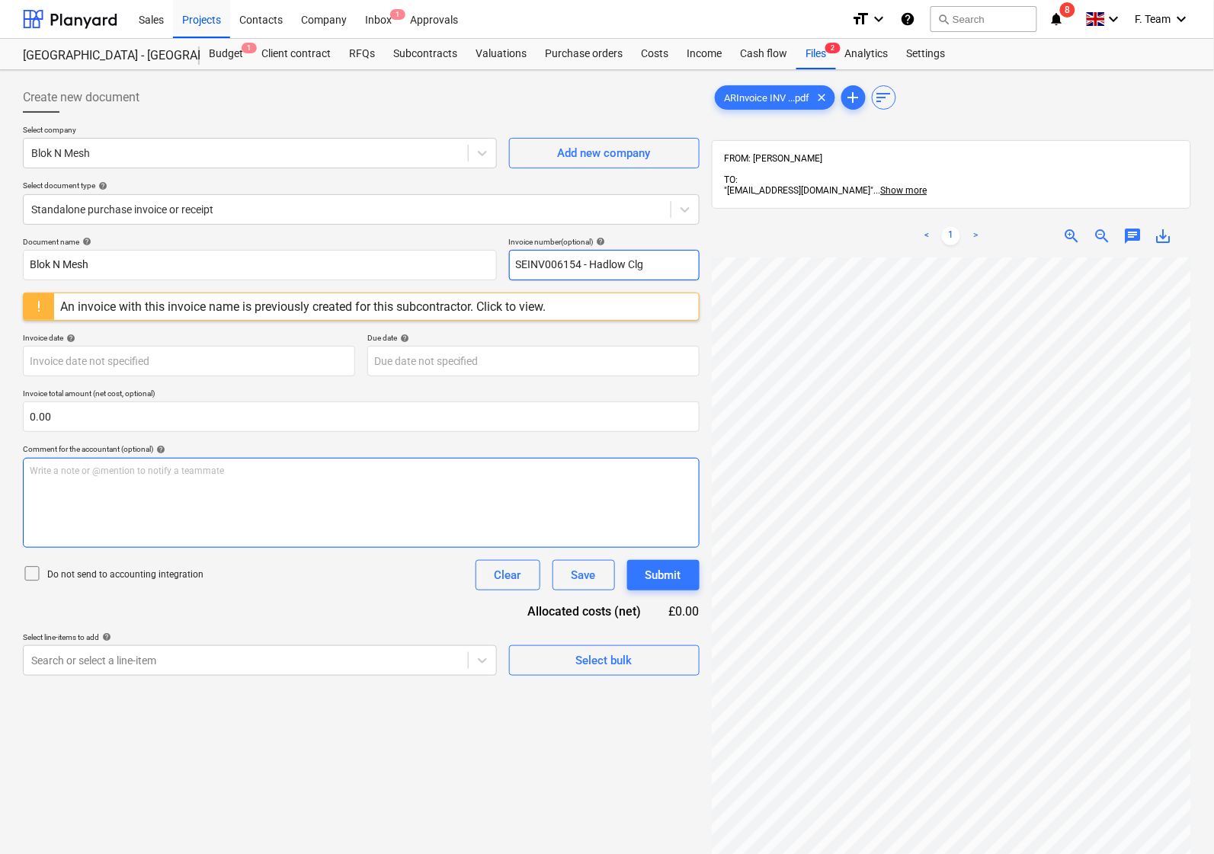
type input "SEINV006154 - Hadlow Clg"
click at [237, 513] on div "Write a note or @mention to notify a teammate [PERSON_NAME]" at bounding box center [361, 503] width 676 height 90
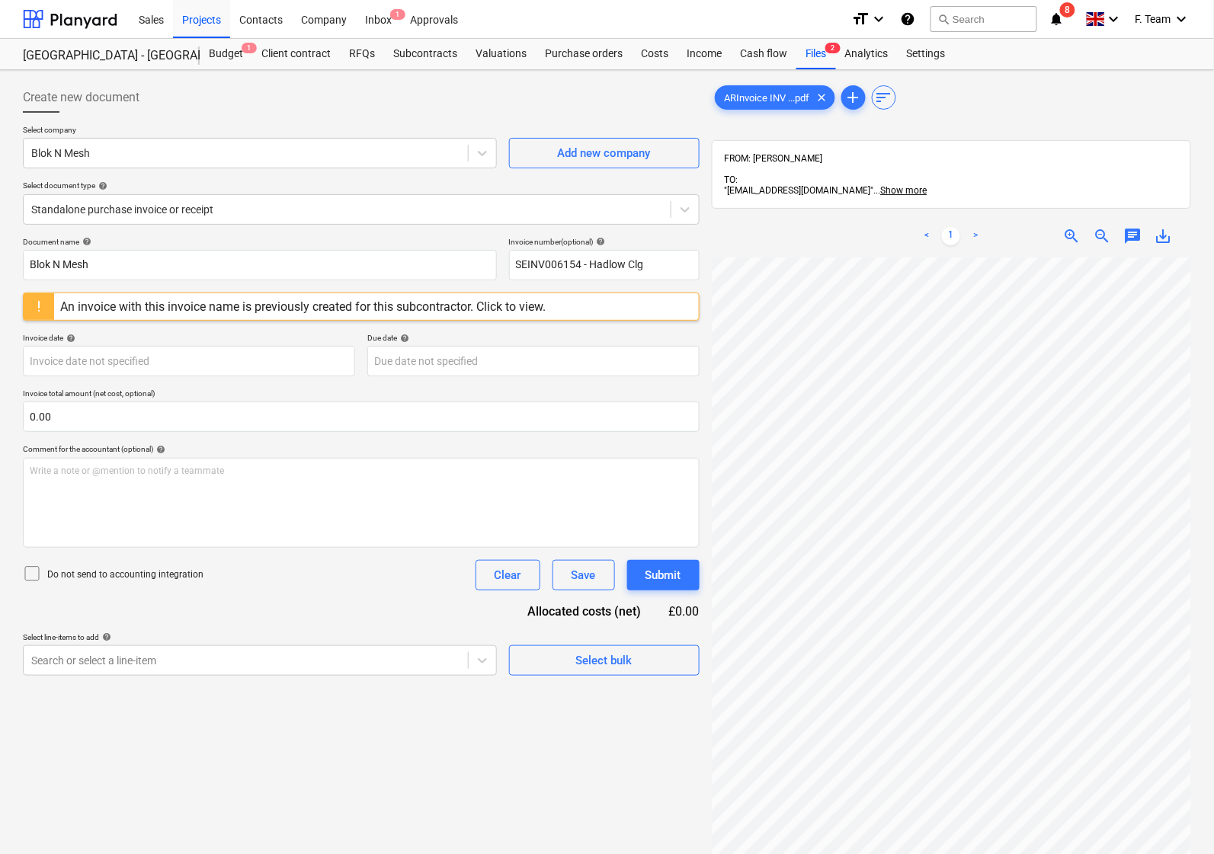
click at [260, 630] on div "Document name help Blok N Mesh Invoice number (optional) help SEINV006154 - Had…" at bounding box center [361, 456] width 676 height 439
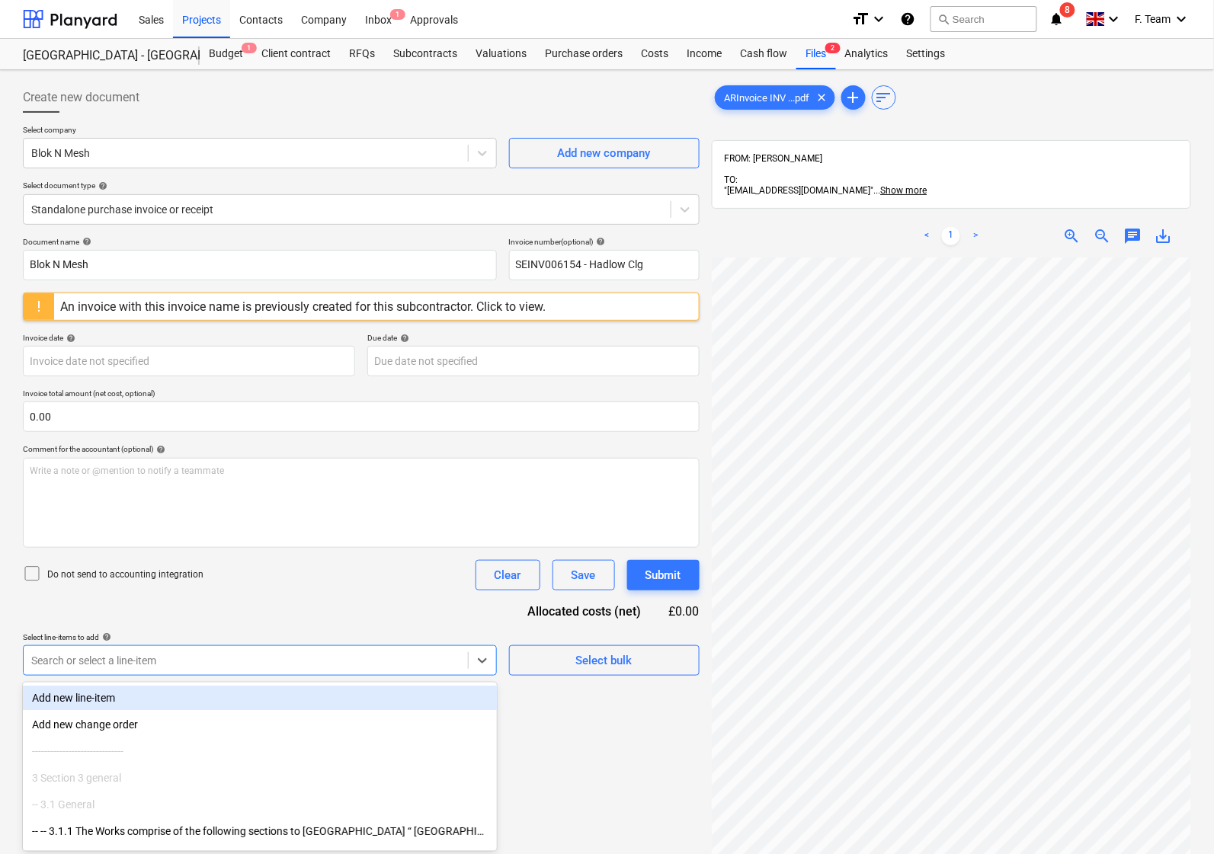
click at [241, 669] on body "Sales Projects Contacts Company Inbox 1 Approvals format_size keyboard_arrow_do…" at bounding box center [607, 427] width 1214 height 854
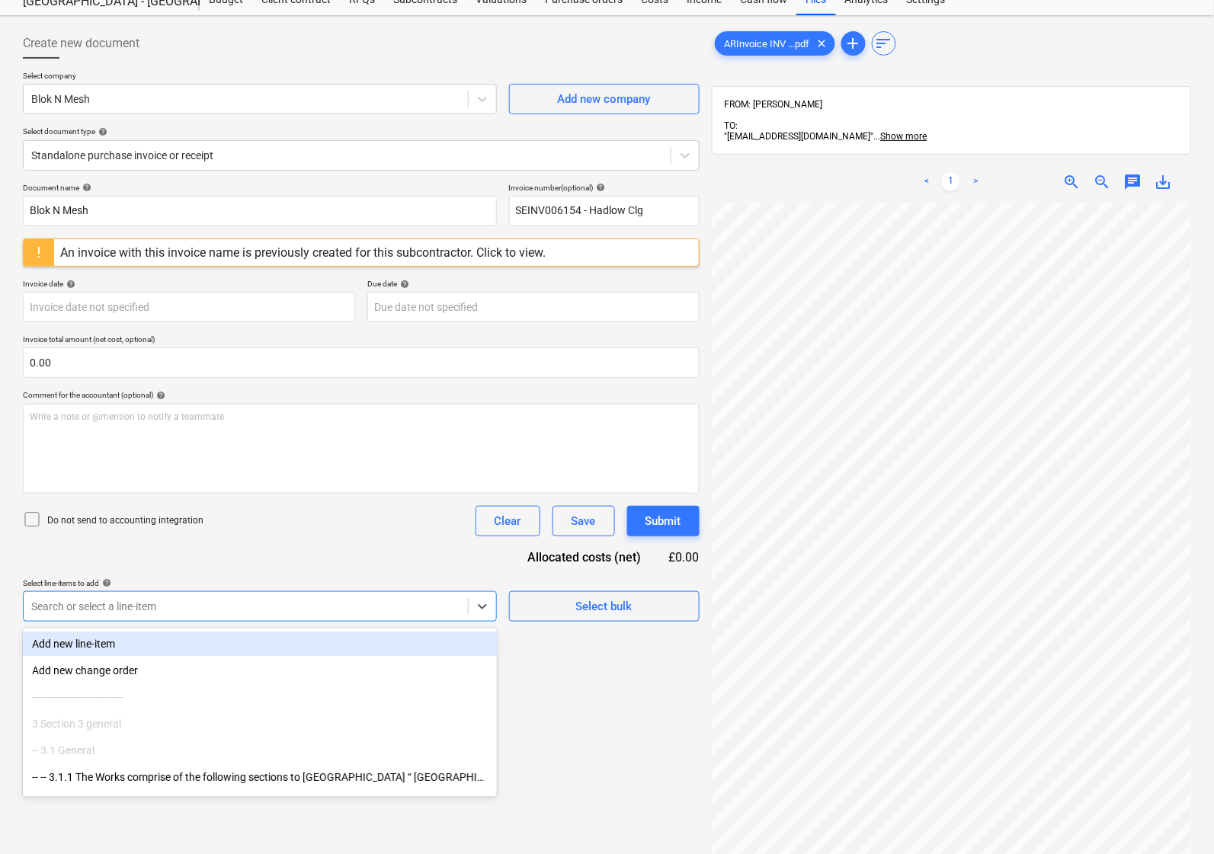
scroll to position [66, 0]
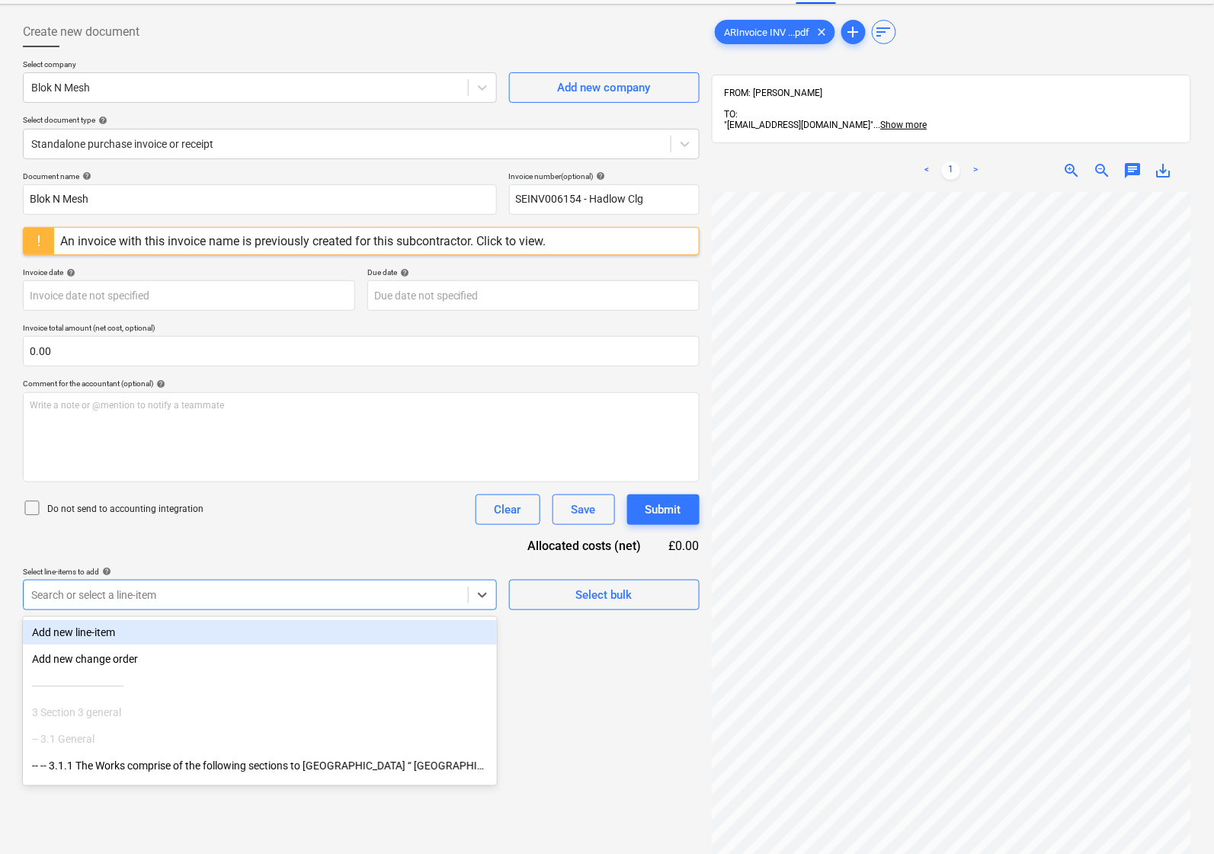
click at [120, 636] on div "Add new line-item" at bounding box center [260, 632] width 474 height 24
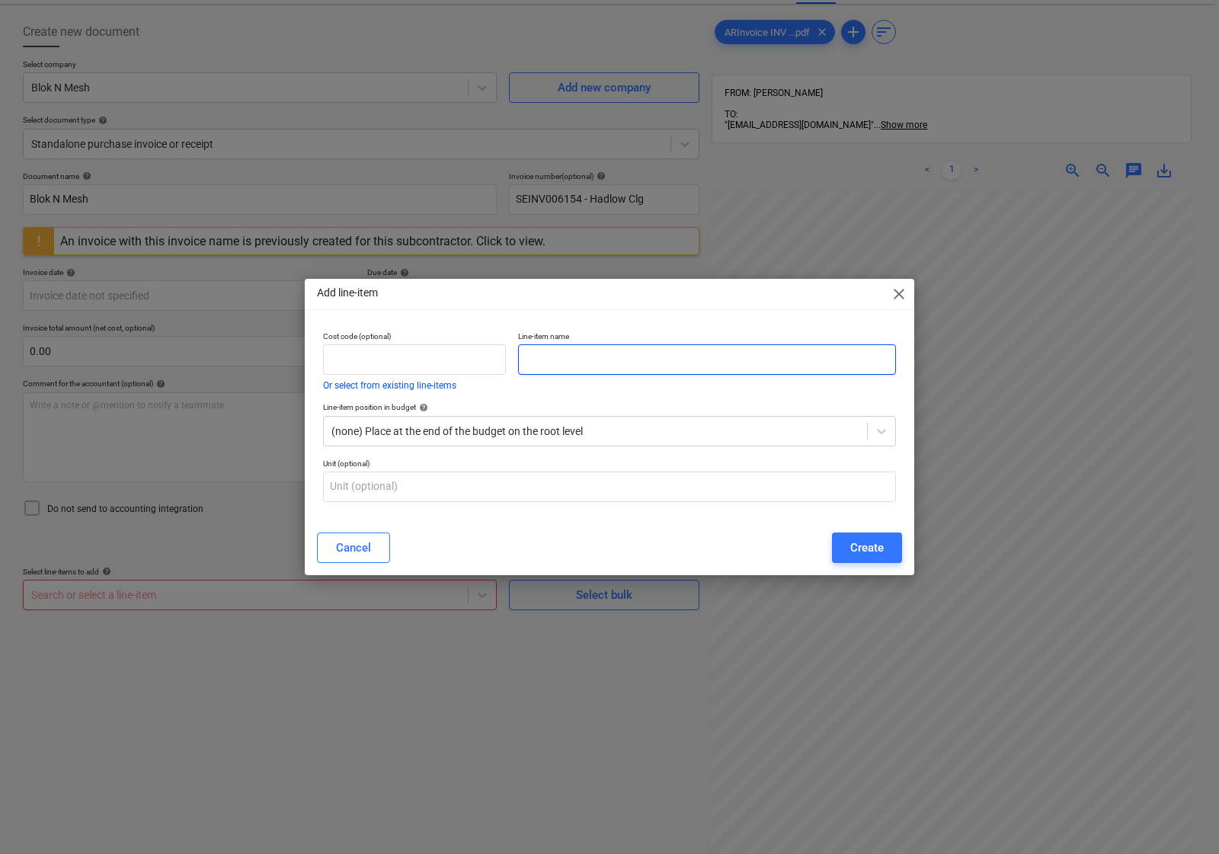
click at [543, 366] on input "text" at bounding box center [707, 359] width 378 height 30
type input "Blok"
click at [893, 299] on span "close" at bounding box center [899, 294] width 18 height 18
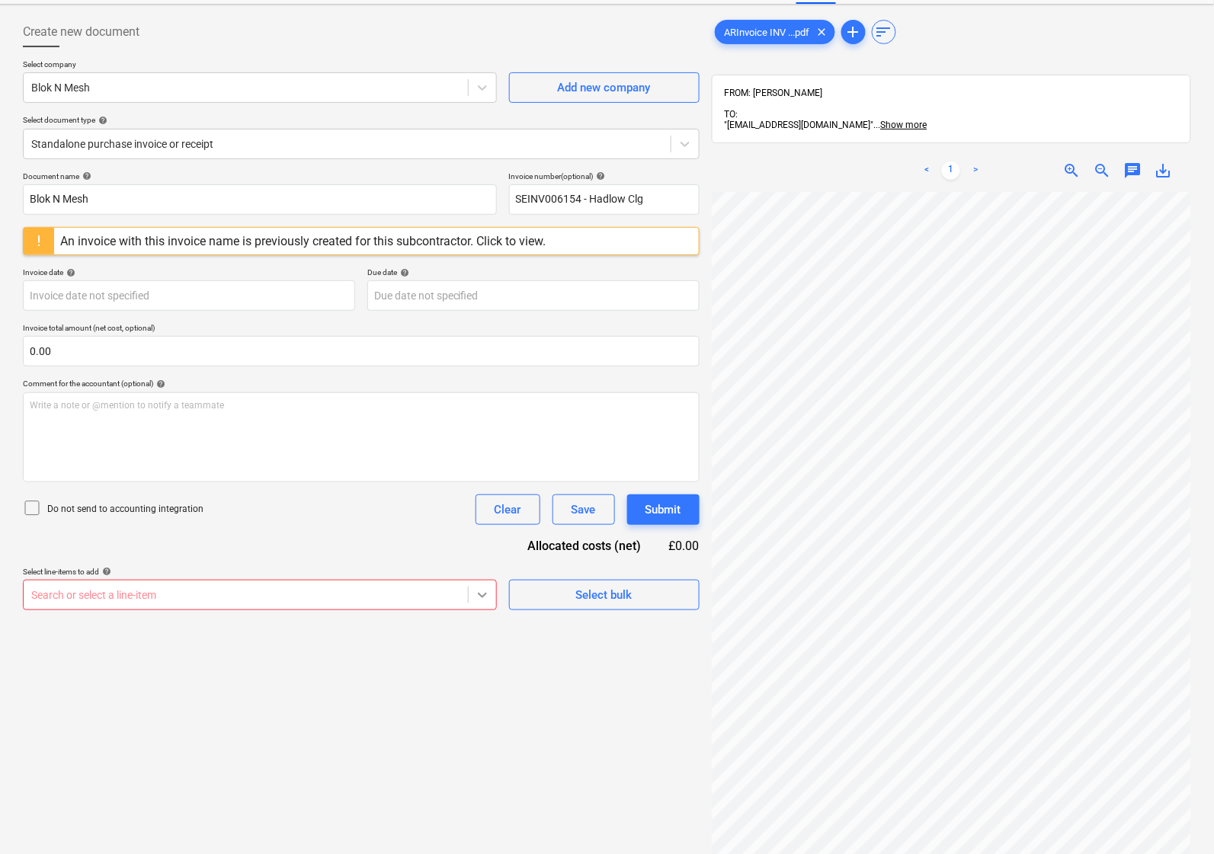
click at [478, 600] on icon at bounding box center [482, 594] width 15 height 15
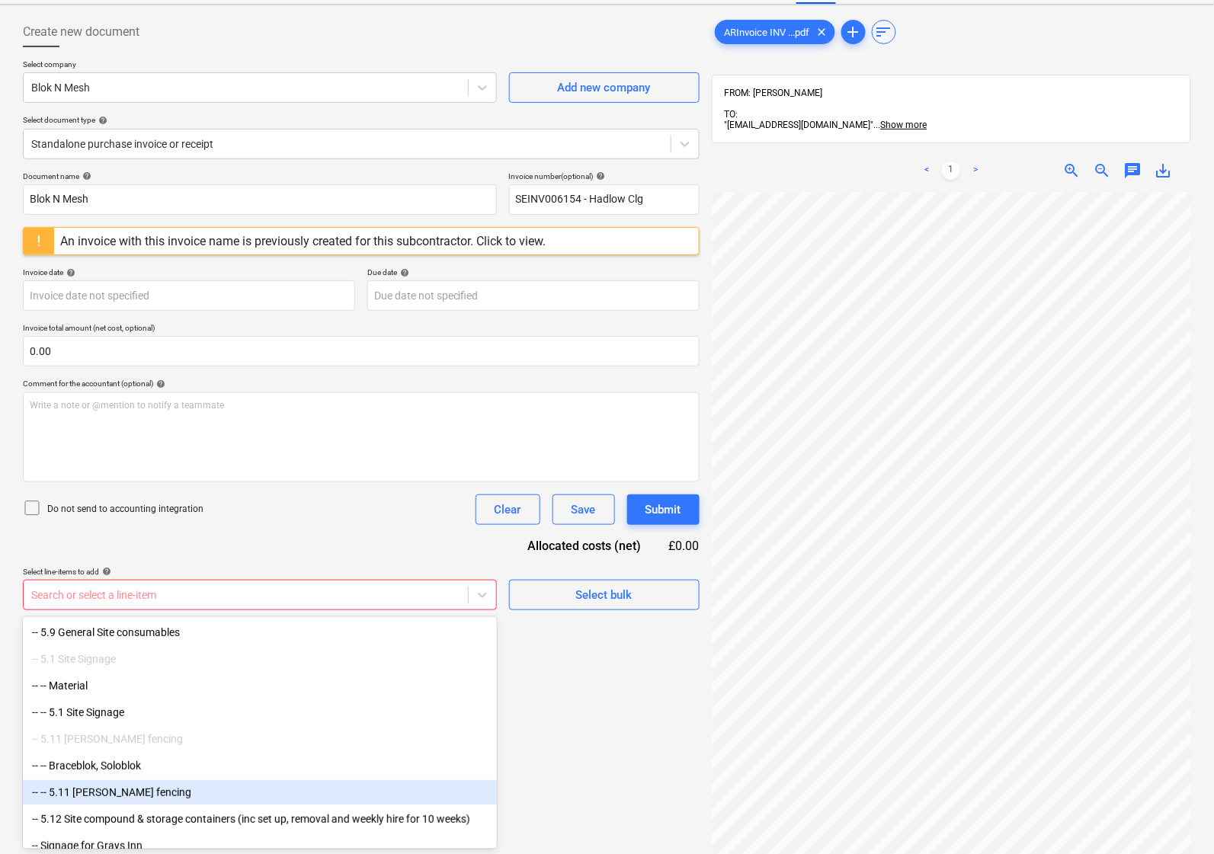
scroll to position [7237, 0]
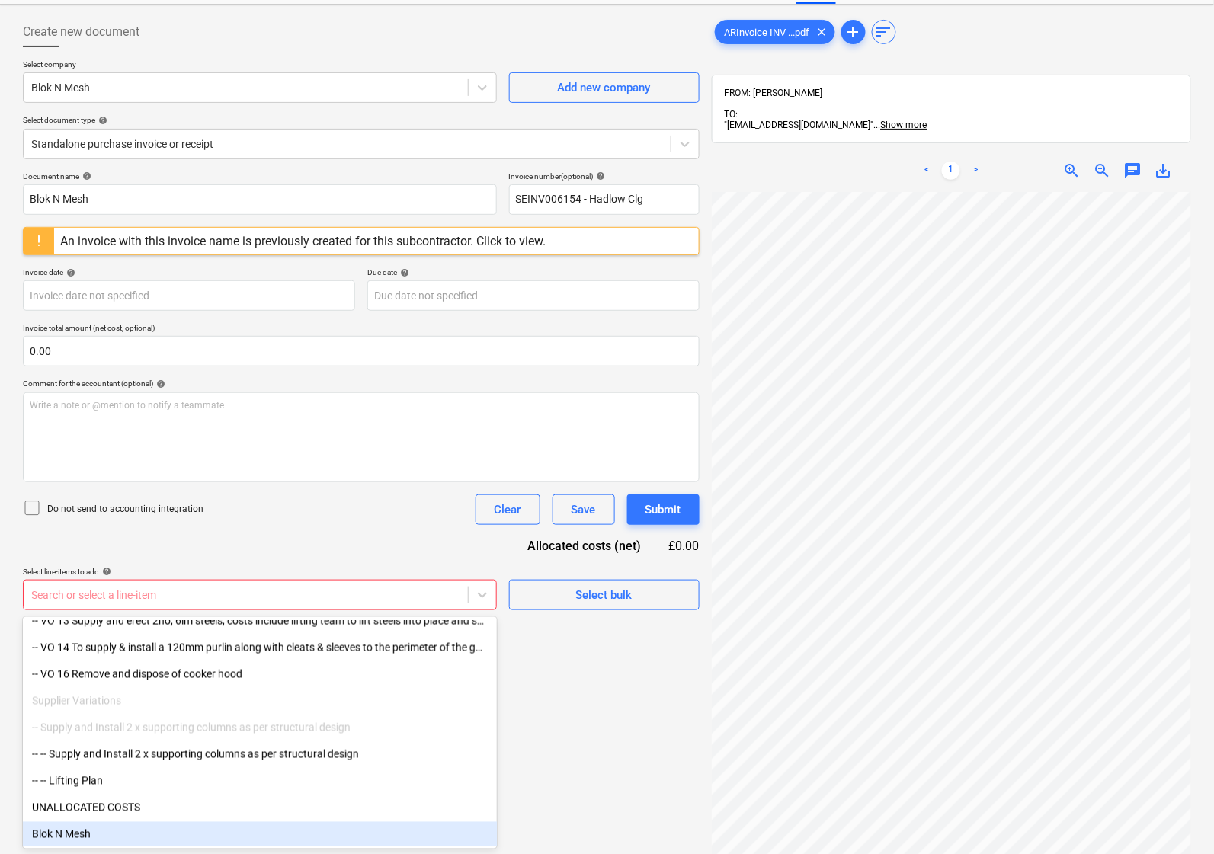
click at [92, 838] on div "Blok N Mesh" at bounding box center [260, 834] width 474 height 24
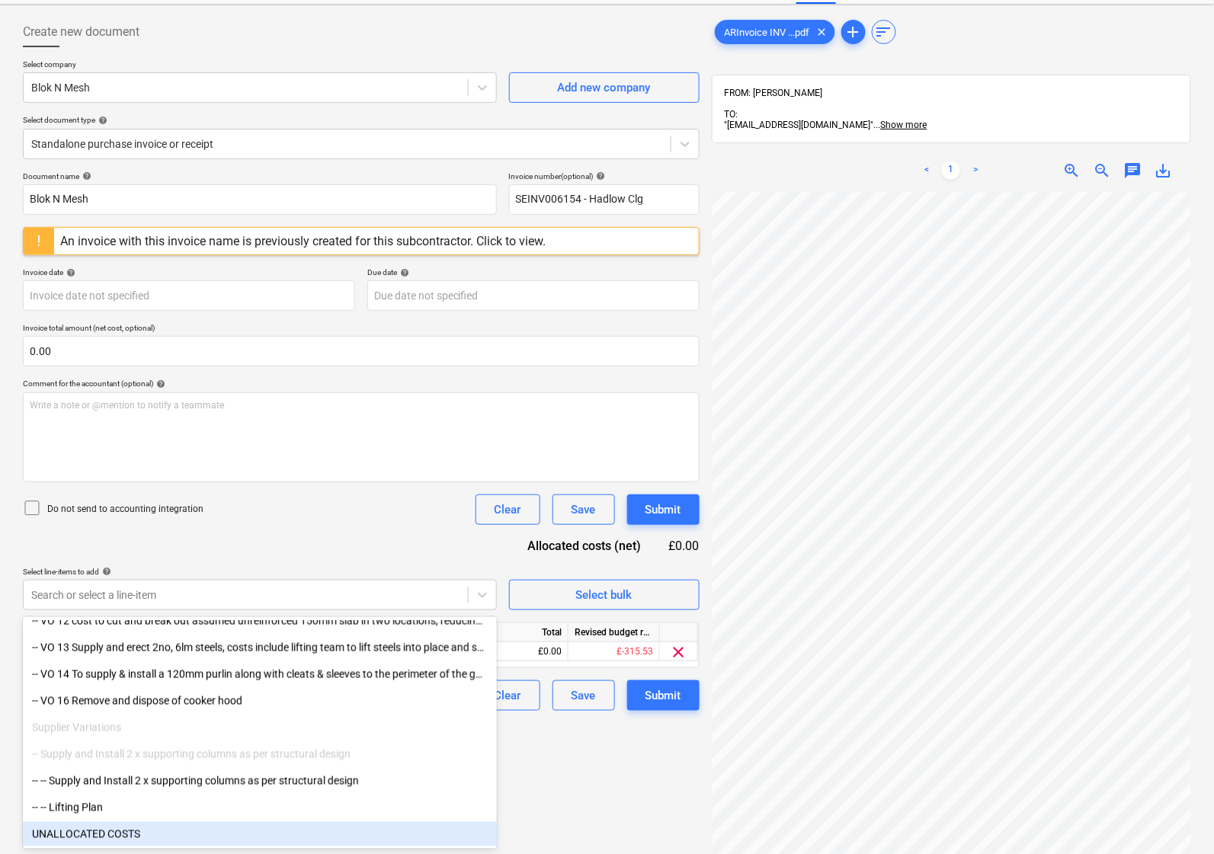
scroll to position [216, 0]
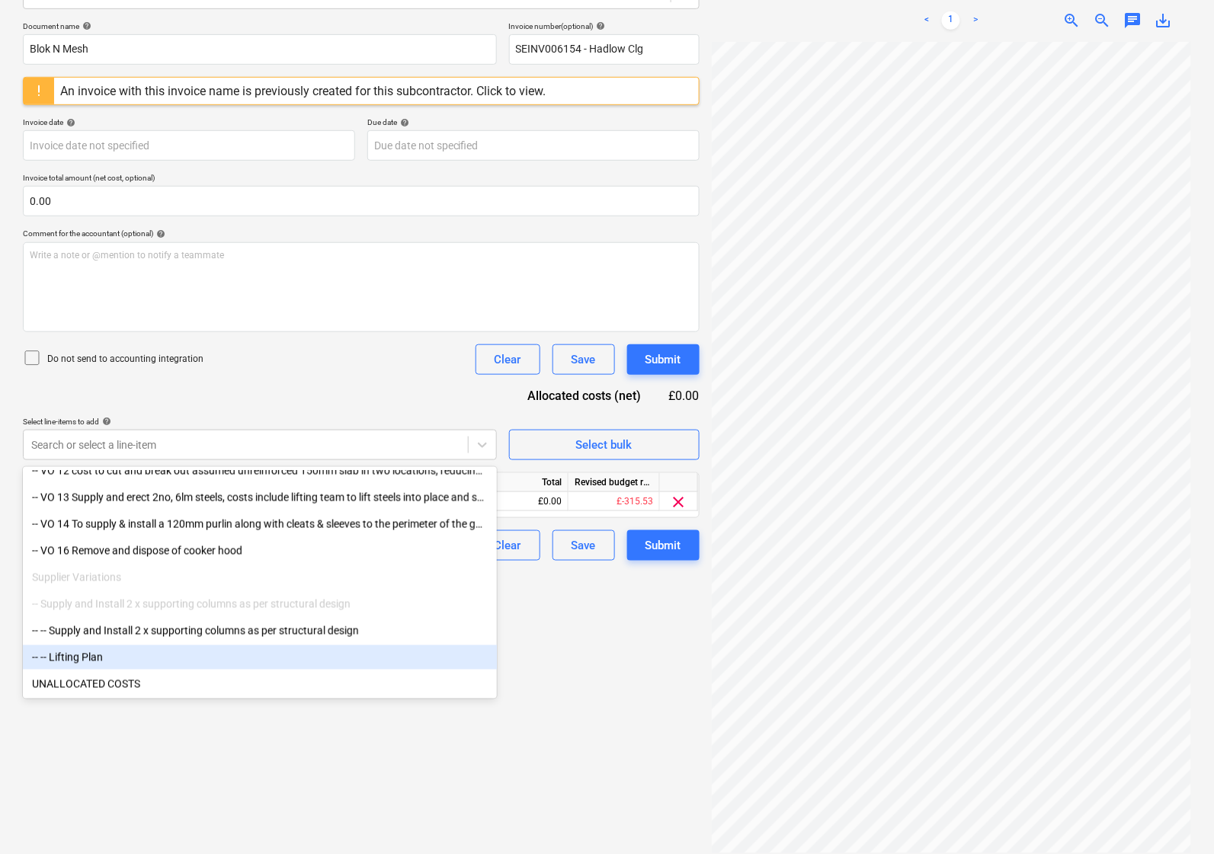
click at [554, 645] on div "Create new document Select company Blok N Mesh Add new company Select document …" at bounding box center [361, 360] width 689 height 999
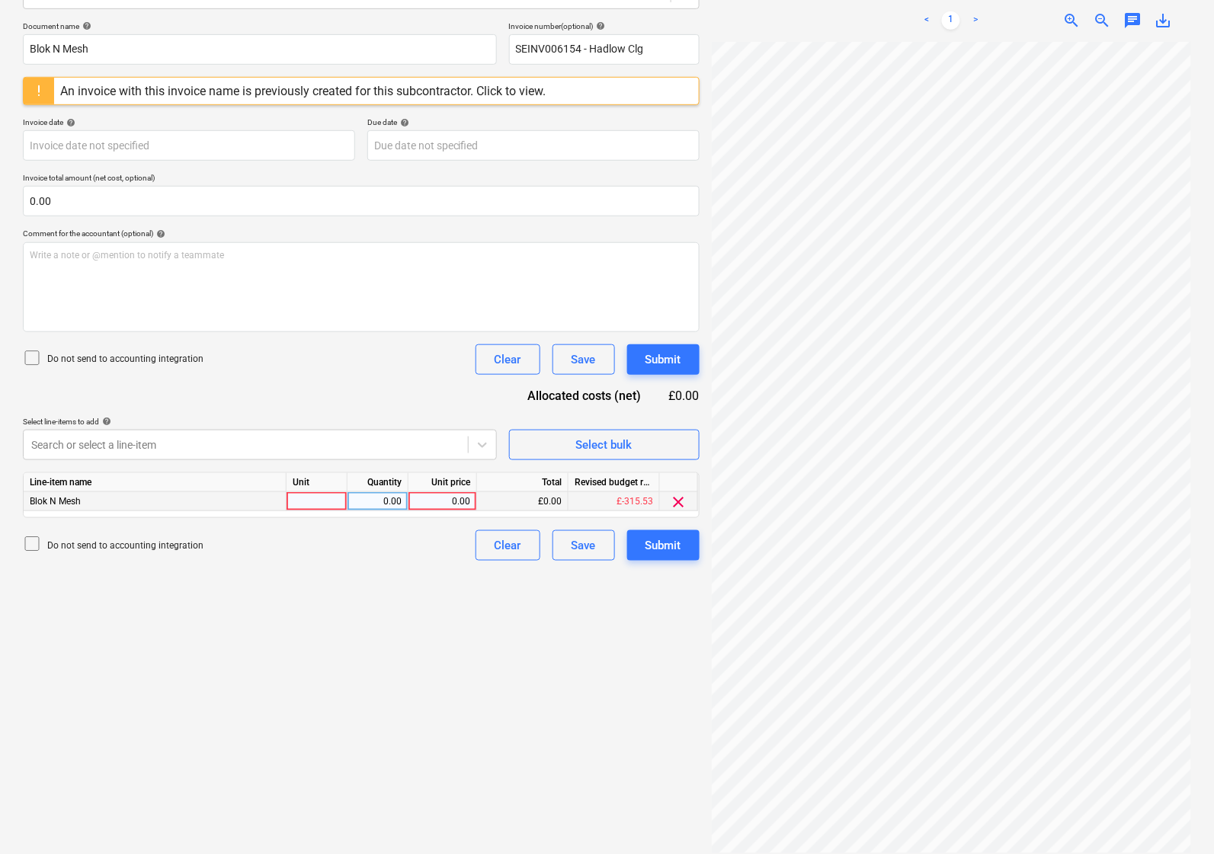
click at [321, 497] on div at bounding box center [316, 501] width 61 height 19
type input "nos"
type input "487.14"
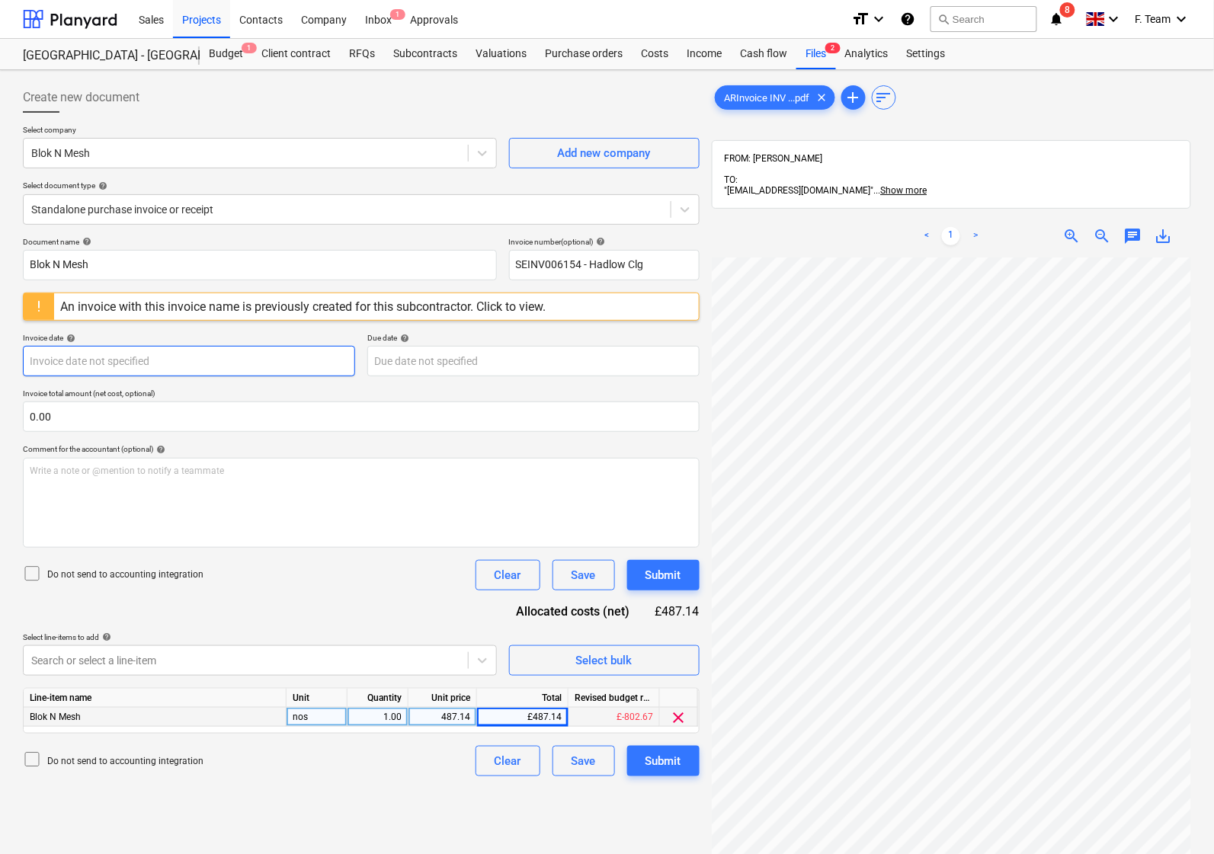
click at [69, 370] on body "Sales Projects Contacts Company Inbox 1 Approvals format_size keyboard_arrow_do…" at bounding box center [607, 427] width 1214 height 854
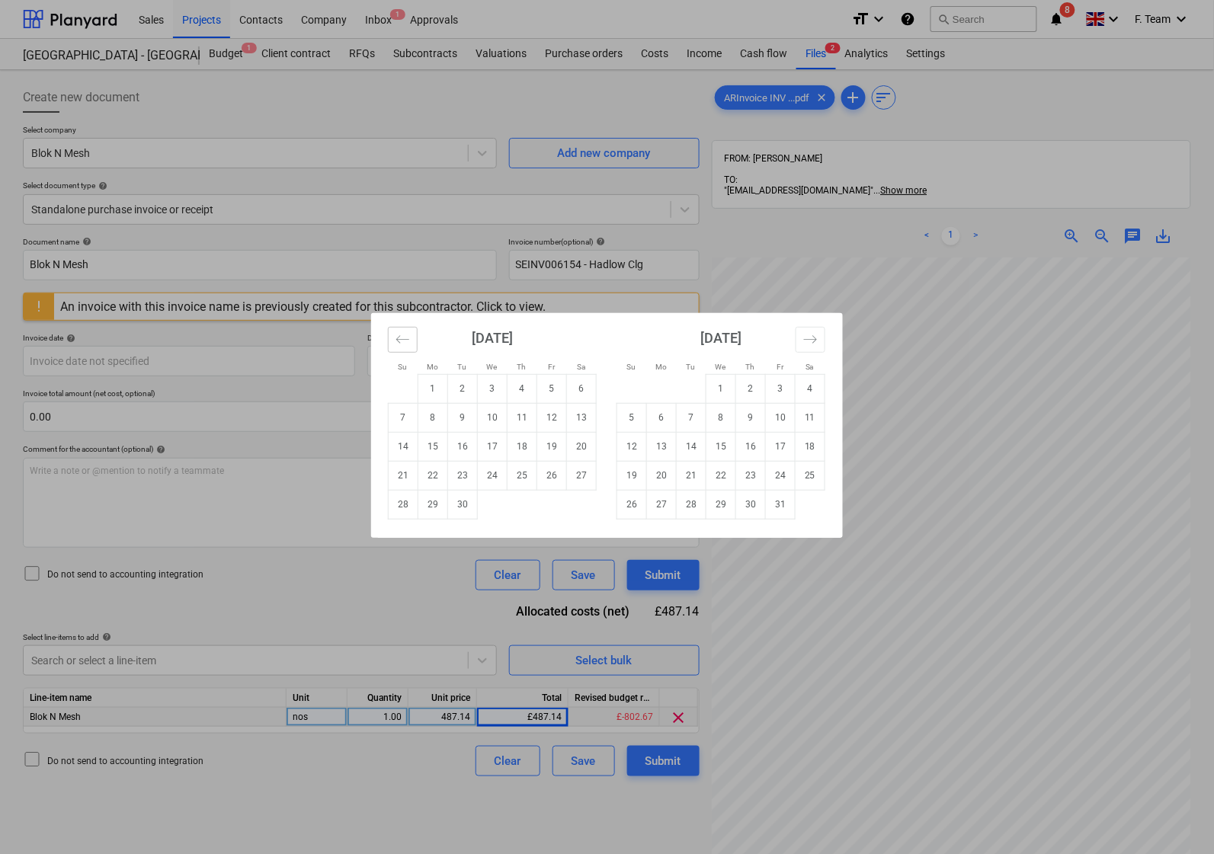
click at [400, 344] on icon "Move backward to switch to the previous month." at bounding box center [402, 339] width 14 height 14
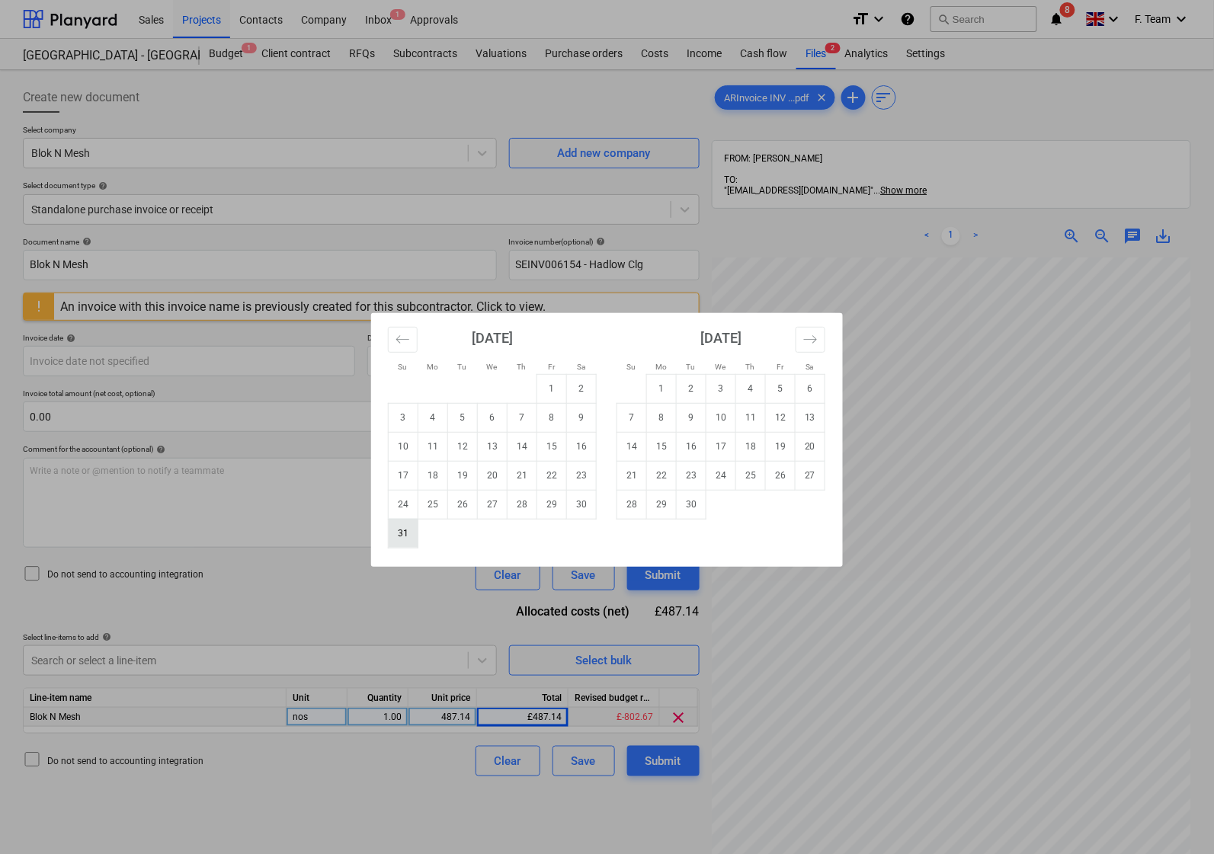
click at [392, 535] on td "31" at bounding box center [404, 533] width 30 height 29
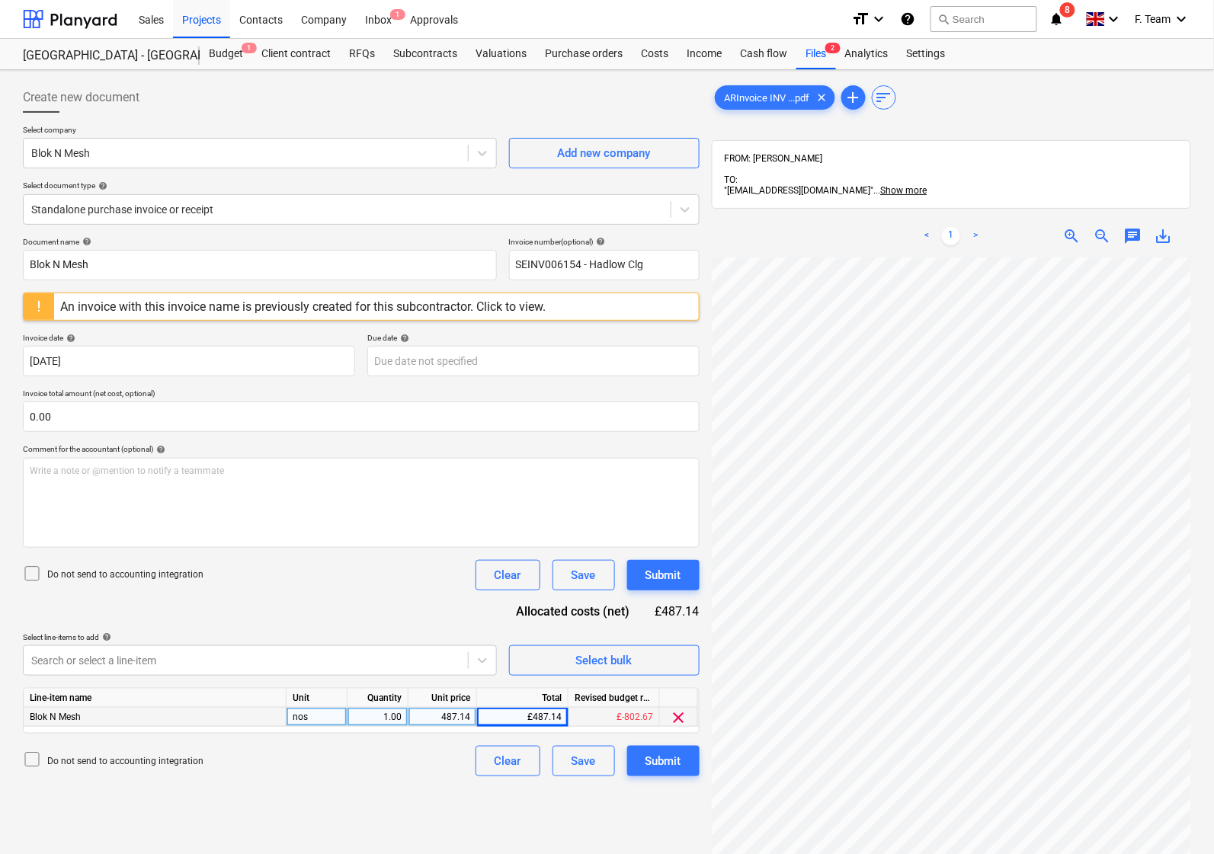
type input "[DATE]"
click at [438, 356] on body "Sales Projects Contacts Company Inbox 1 Approvals format_size keyboard_arrow_do…" at bounding box center [607, 427] width 1214 height 854
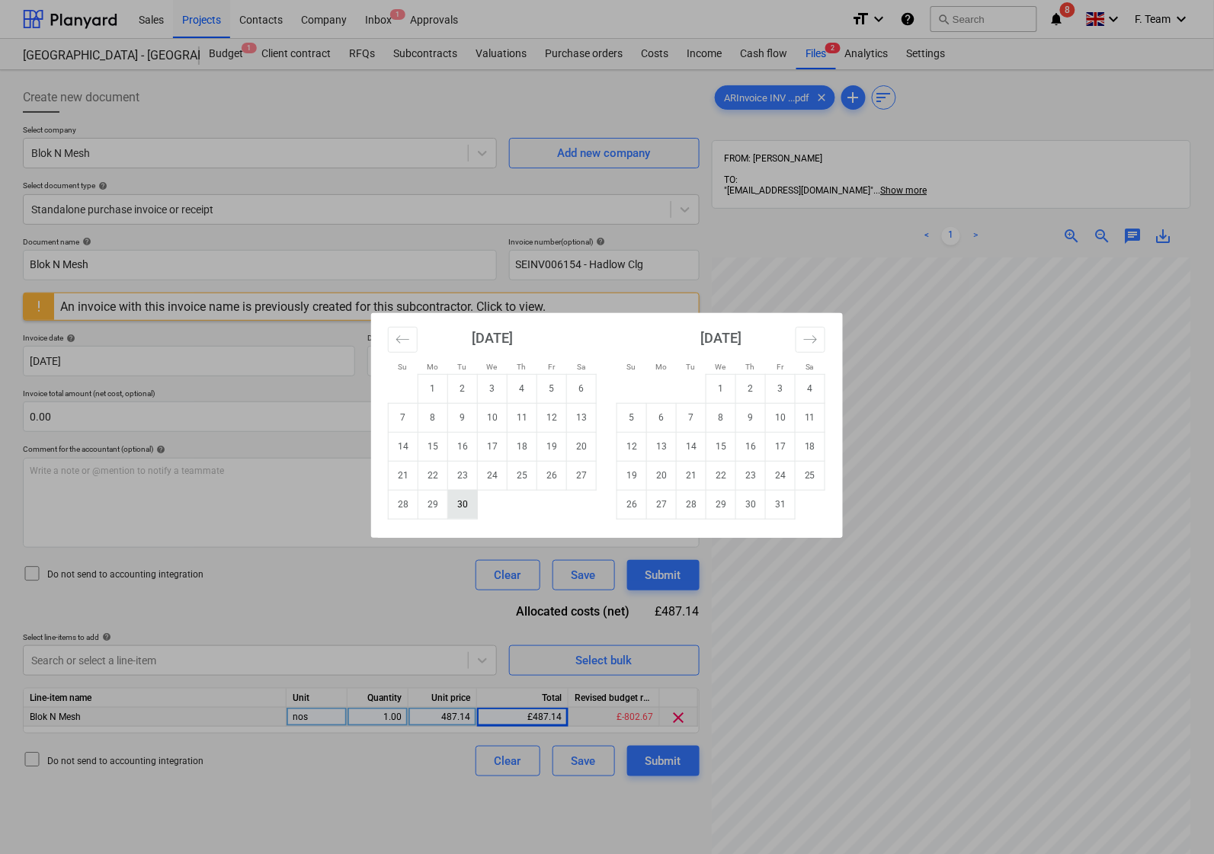
click at [461, 510] on td "30" at bounding box center [463, 504] width 30 height 29
type input "[DATE]"
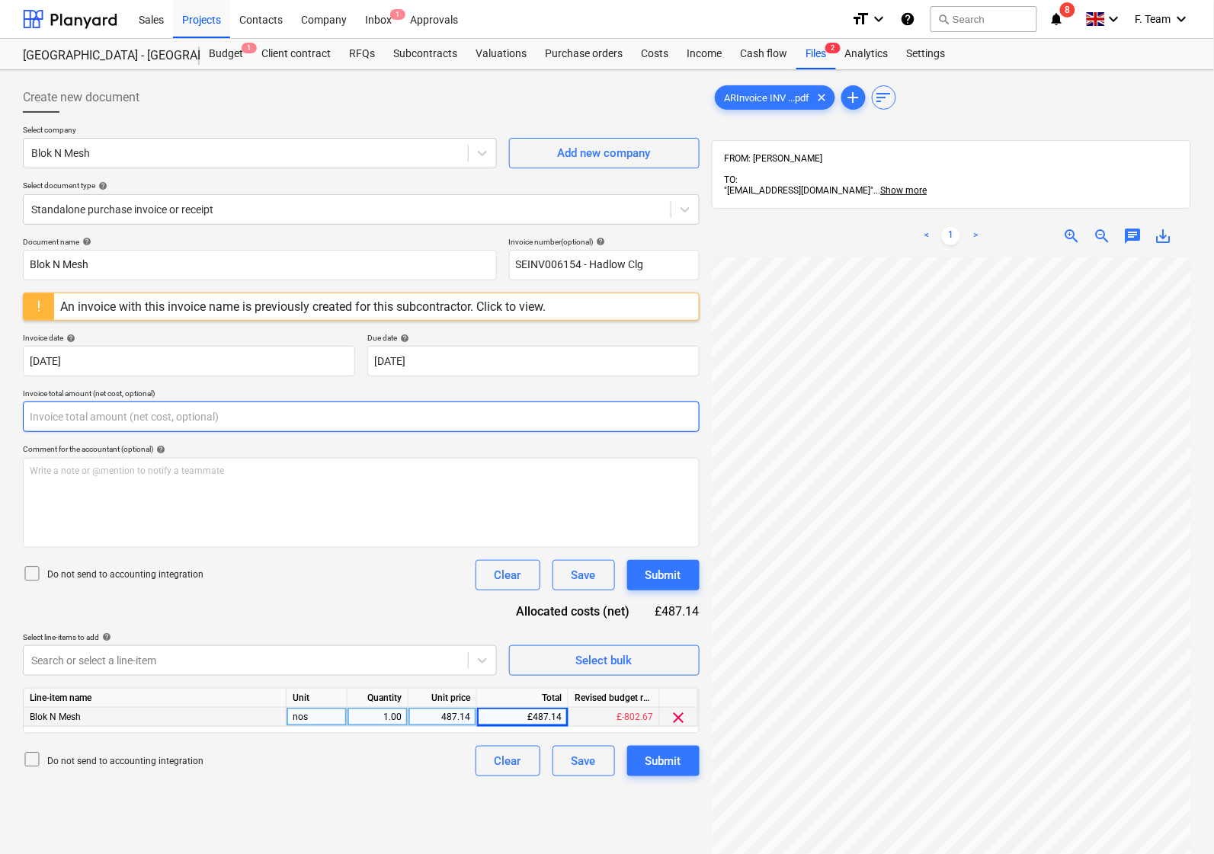
drag, startPoint x: 72, startPoint y: 421, endPoint x: 2, endPoint y: 419, distance: 70.1
click at [2, 419] on div "Create new document Select company Blok N Mesh Add new company Select document …" at bounding box center [607, 575] width 1214 height 1011
click at [62, 415] on input "text" at bounding box center [361, 416] width 676 height 30
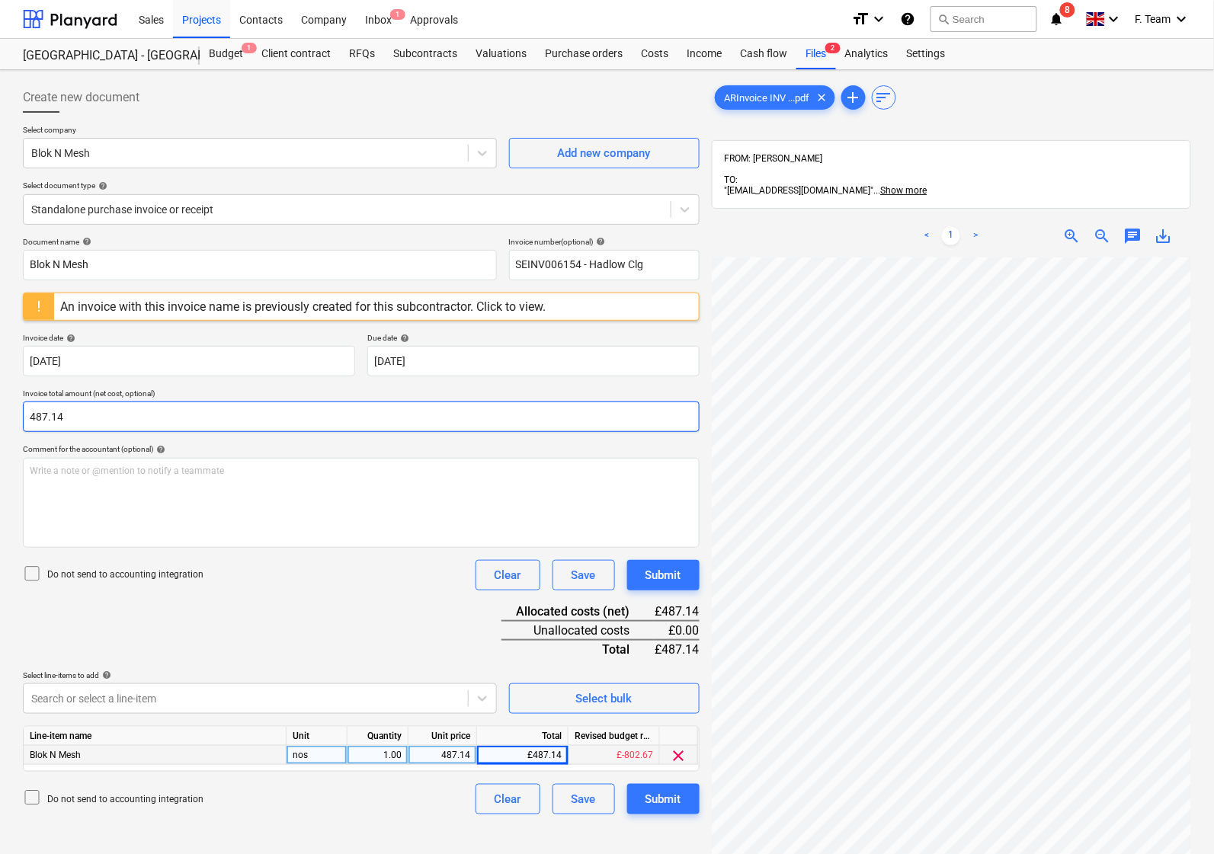
type input "487.14"
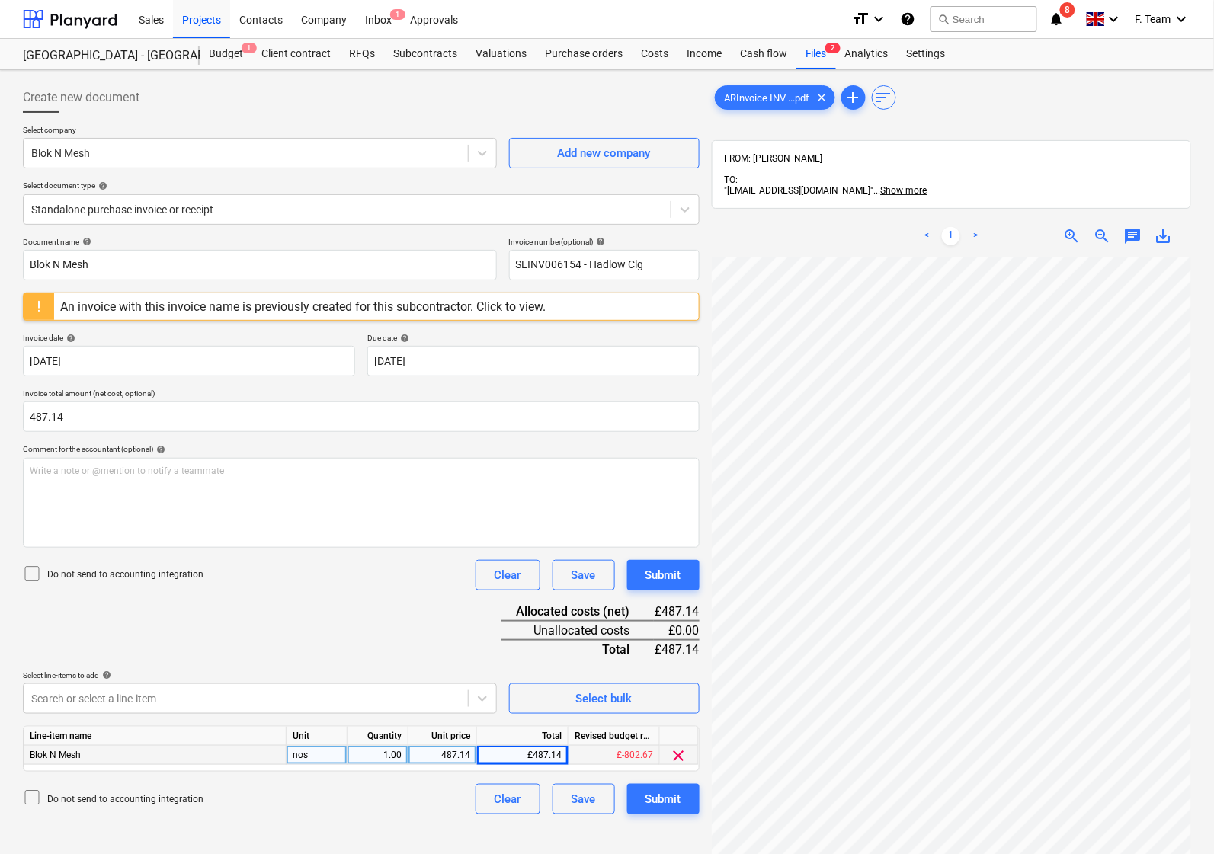
click at [324, 609] on div "Document name help Blok N Mesh Invoice number (optional) help SEINV006154 - Had…" at bounding box center [361, 525] width 676 height 577
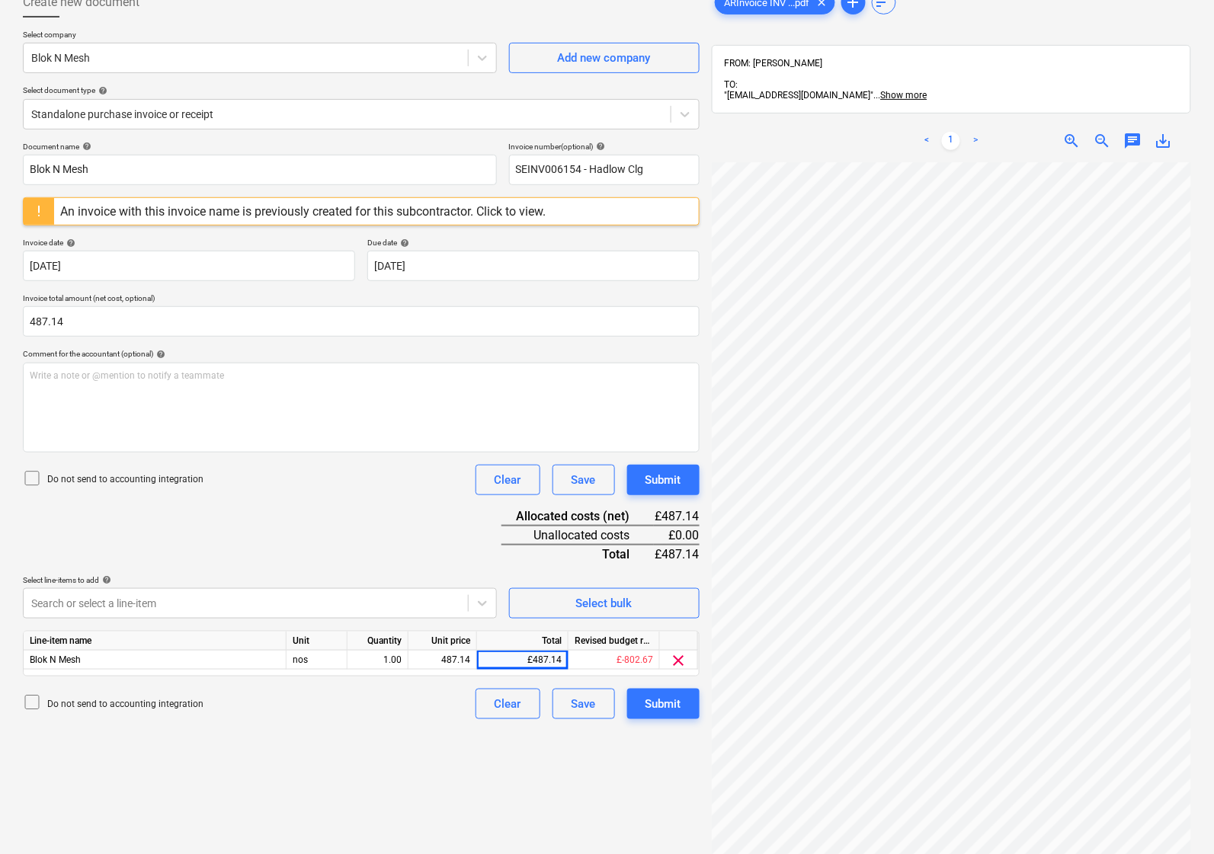
click at [294, 762] on div "Create new document Select company Blok N Mesh Add new company Select document …" at bounding box center [361, 480] width 689 height 999
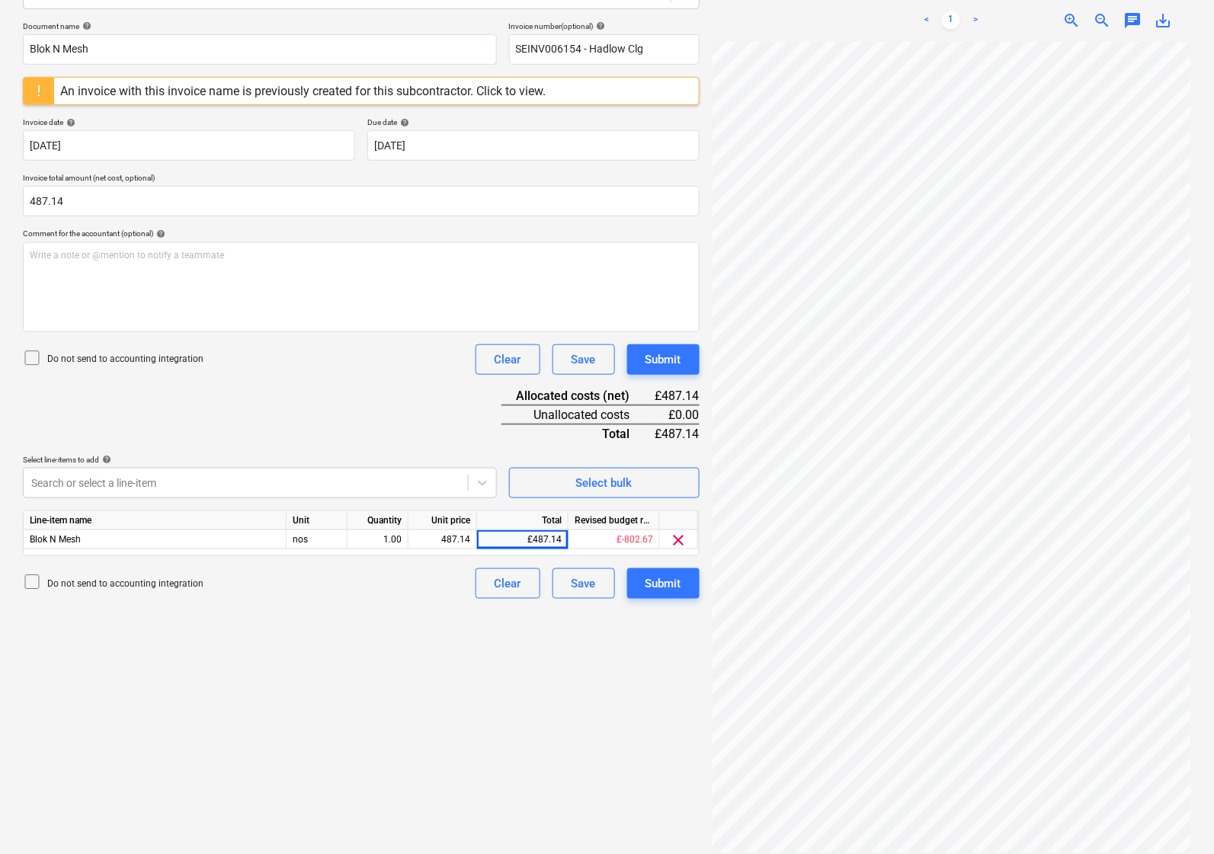
scroll to position [0, 0]
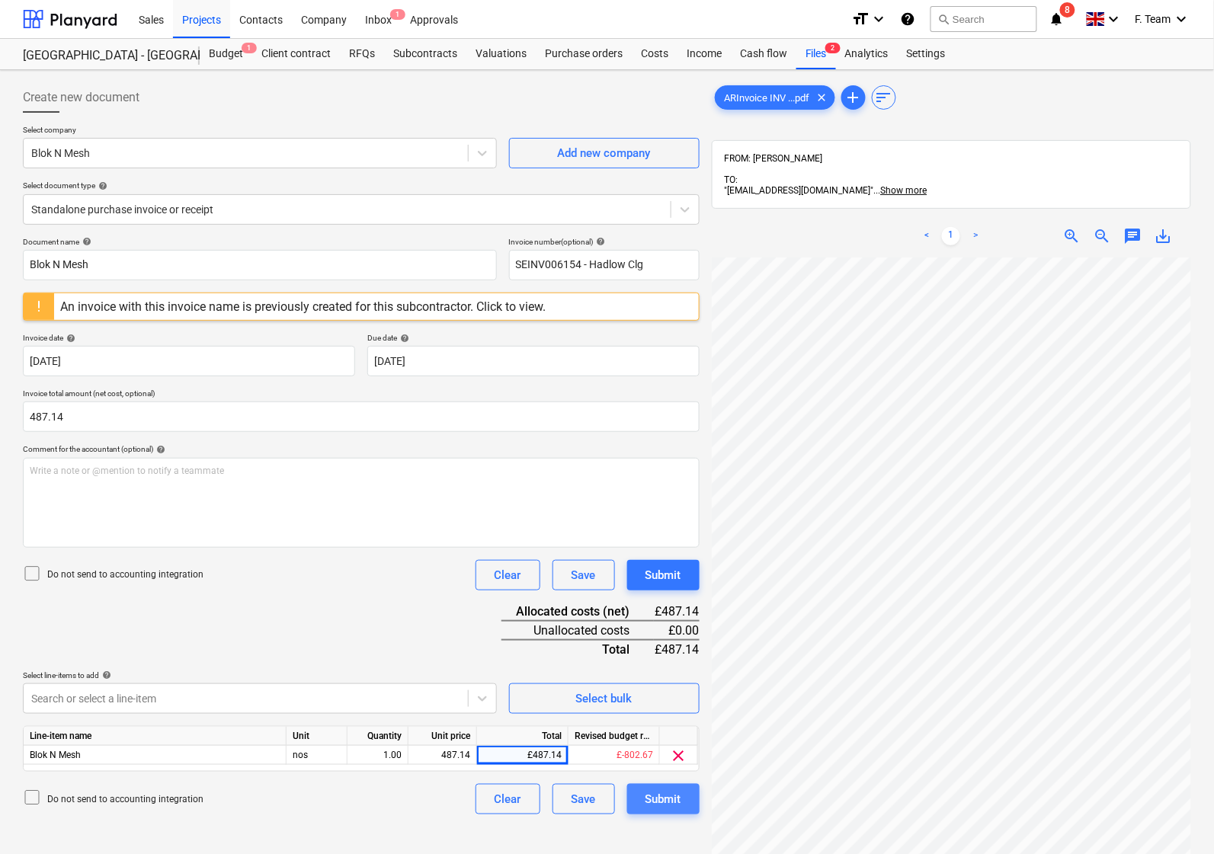
click at [663, 800] on div "Submit" at bounding box center [663, 799] width 36 height 20
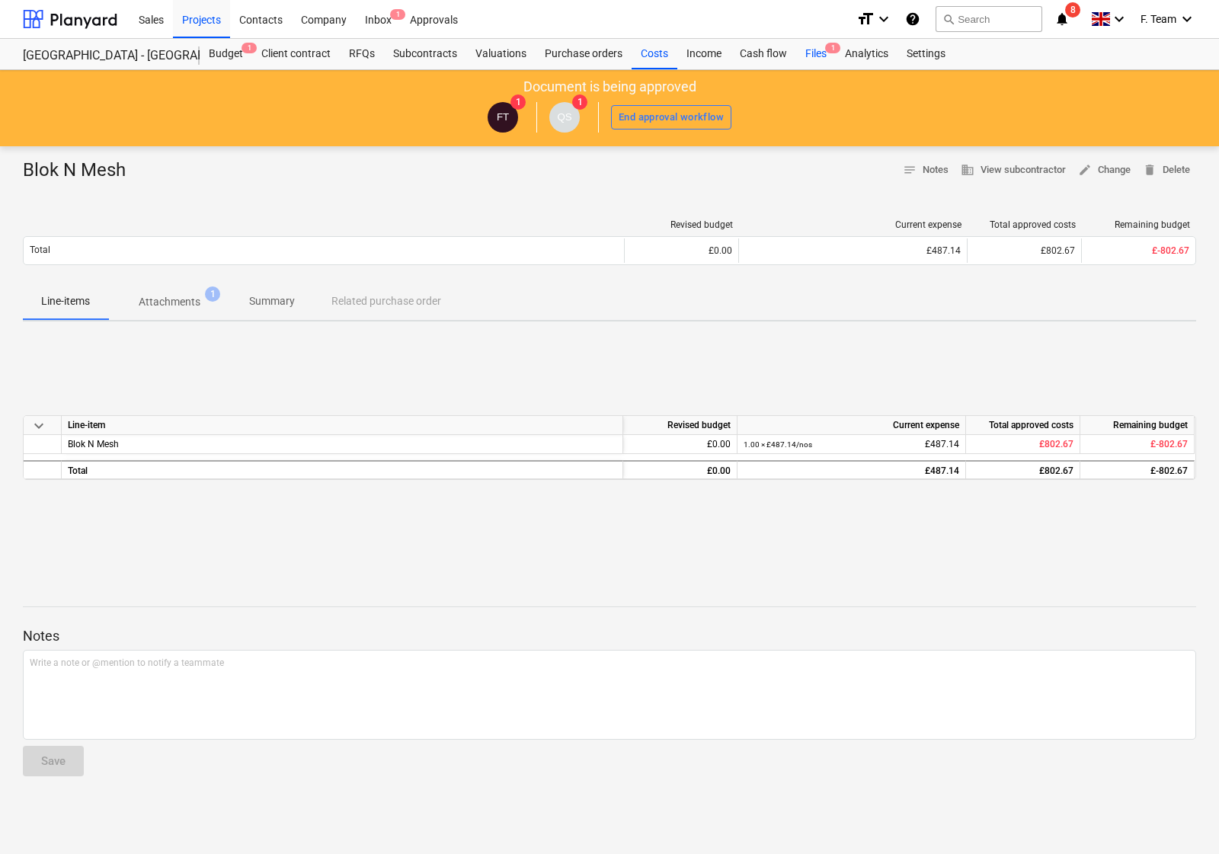
click at [820, 44] on div "Files 1" at bounding box center [816, 54] width 40 height 30
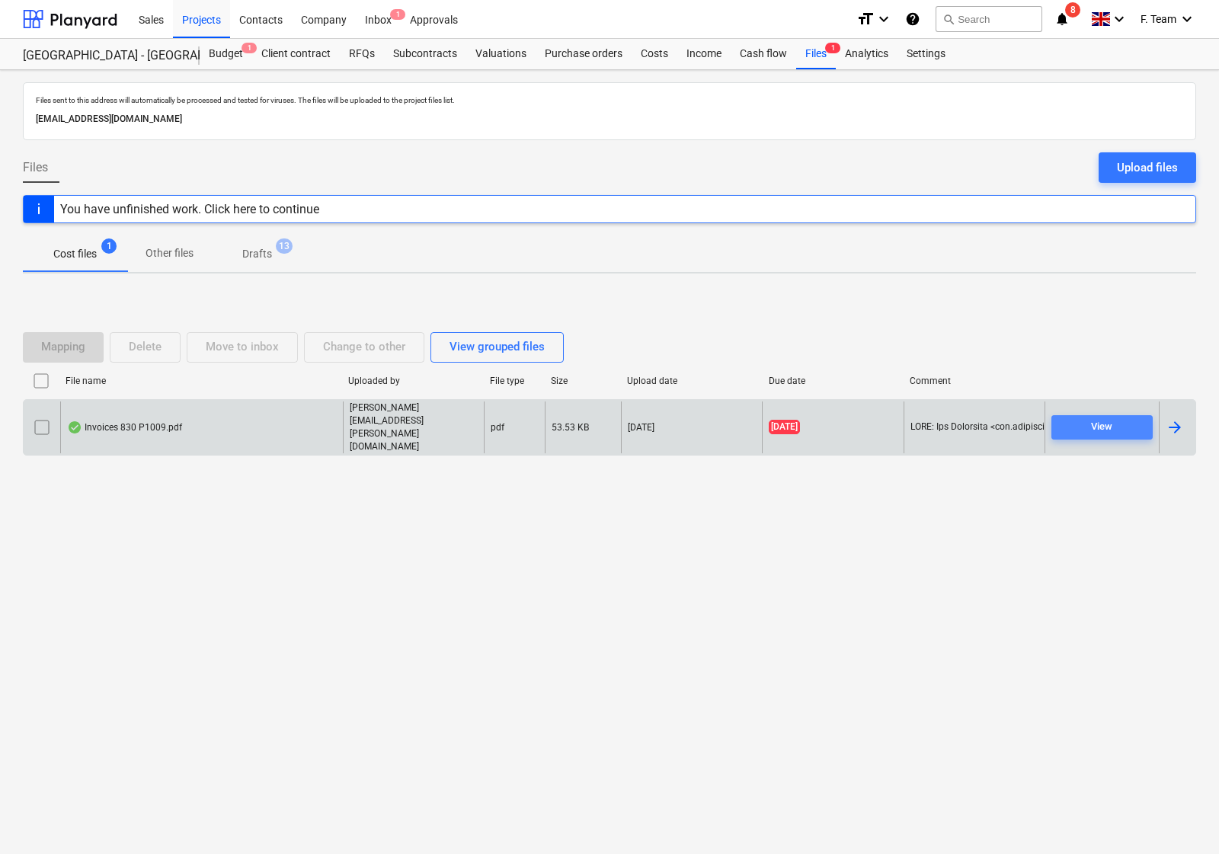
click at [1082, 428] on span "View" at bounding box center [1101, 427] width 89 height 18
click at [1166, 431] on div at bounding box center [1175, 427] width 18 height 18
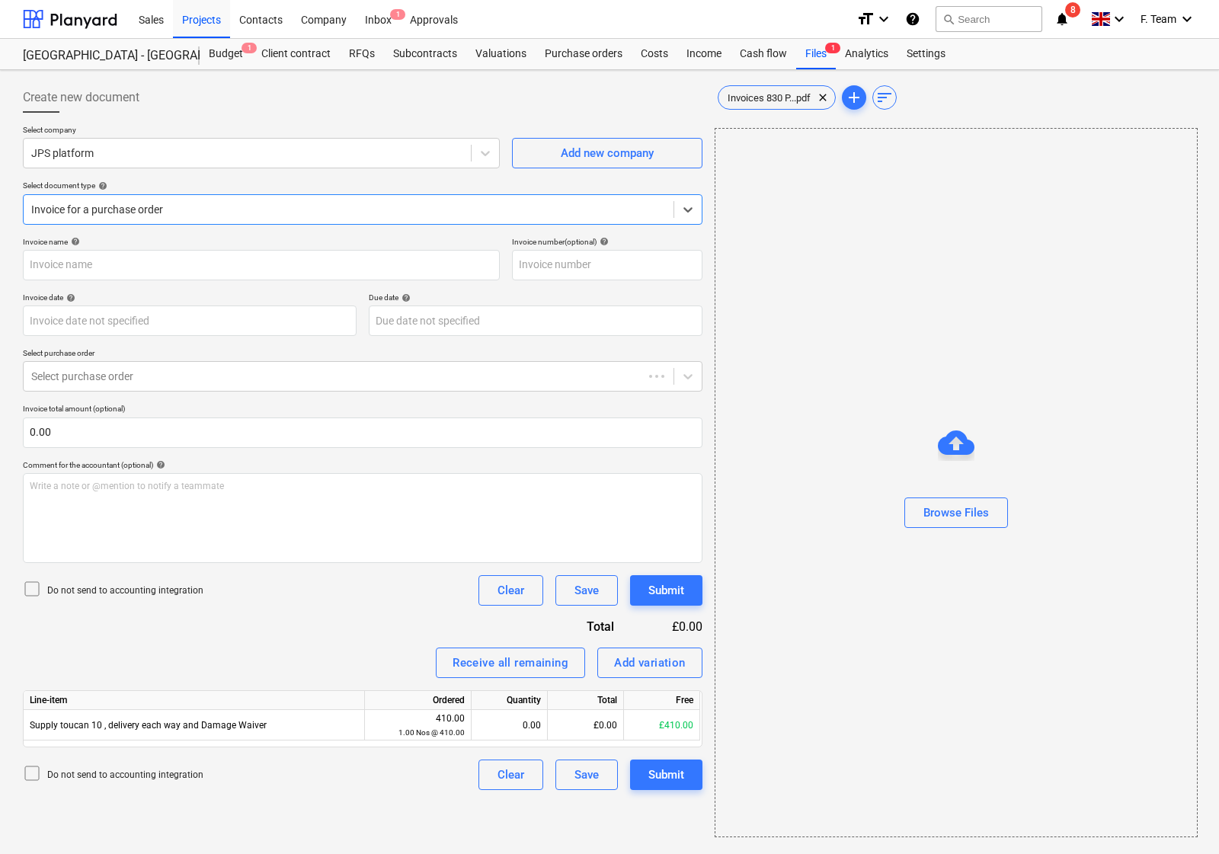
type input "IN94980"
type input "[DATE]"
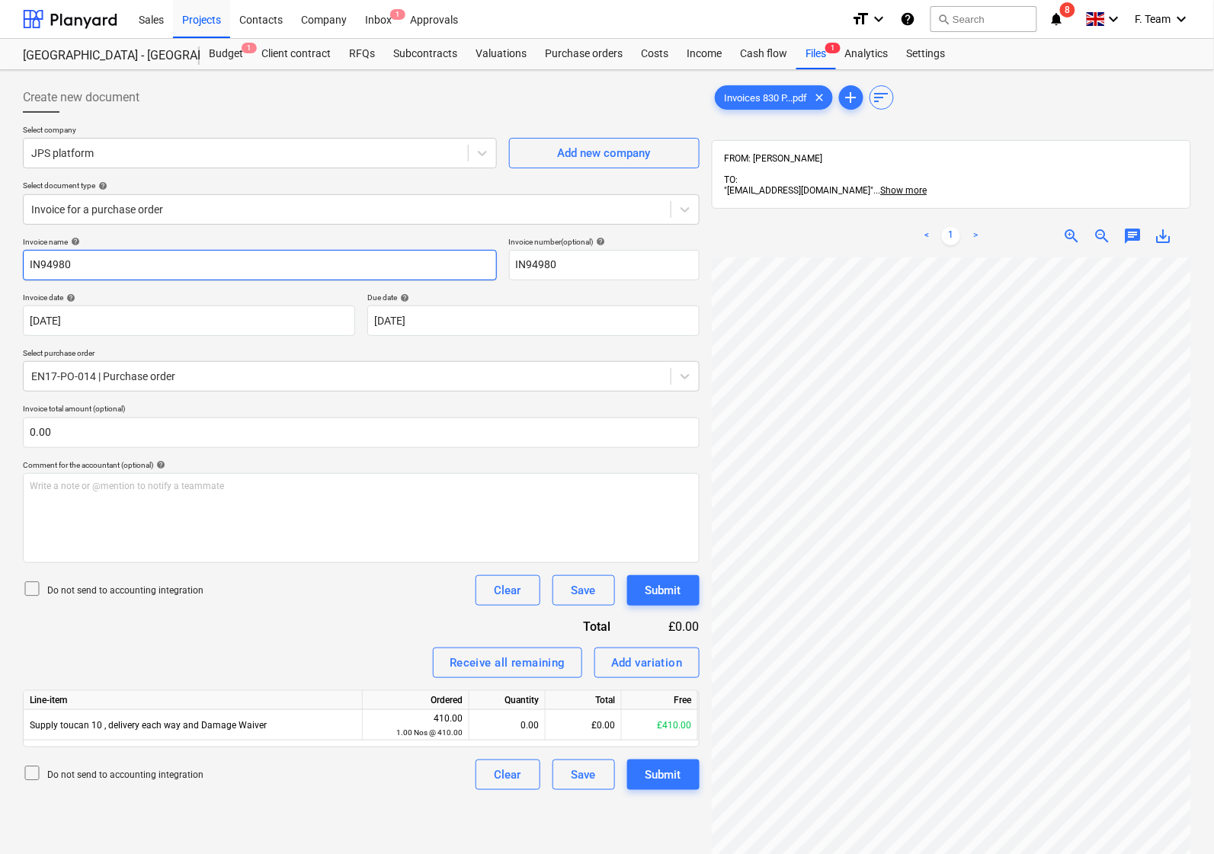
drag, startPoint x: 118, startPoint y: 261, endPoint x: 0, endPoint y: 261, distance: 118.1
click at [0, 261] on div "Create new document Select company JPS platform Add new company Select document…" at bounding box center [607, 575] width 1214 height 1011
click at [66, 261] on input "JPS Plateform" at bounding box center [260, 265] width 474 height 30
type input "JPS Platform"
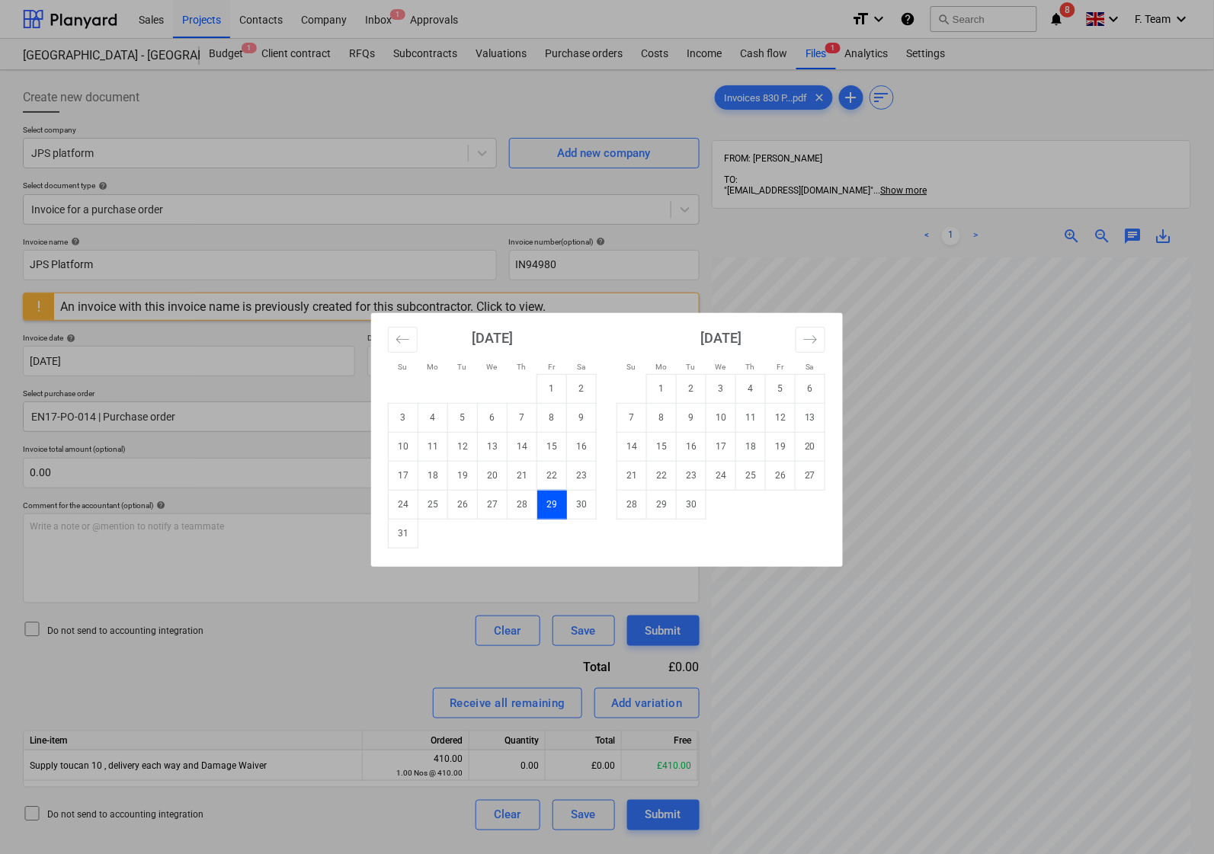
click at [942, 777] on div "Su Mo Tu We Th Fr Sa Su Mo Tu We Th Fr Sa [DATE] 1 2 3 4 5 6 7 8 9 10 11 12 13 …" at bounding box center [607, 427] width 1214 height 854
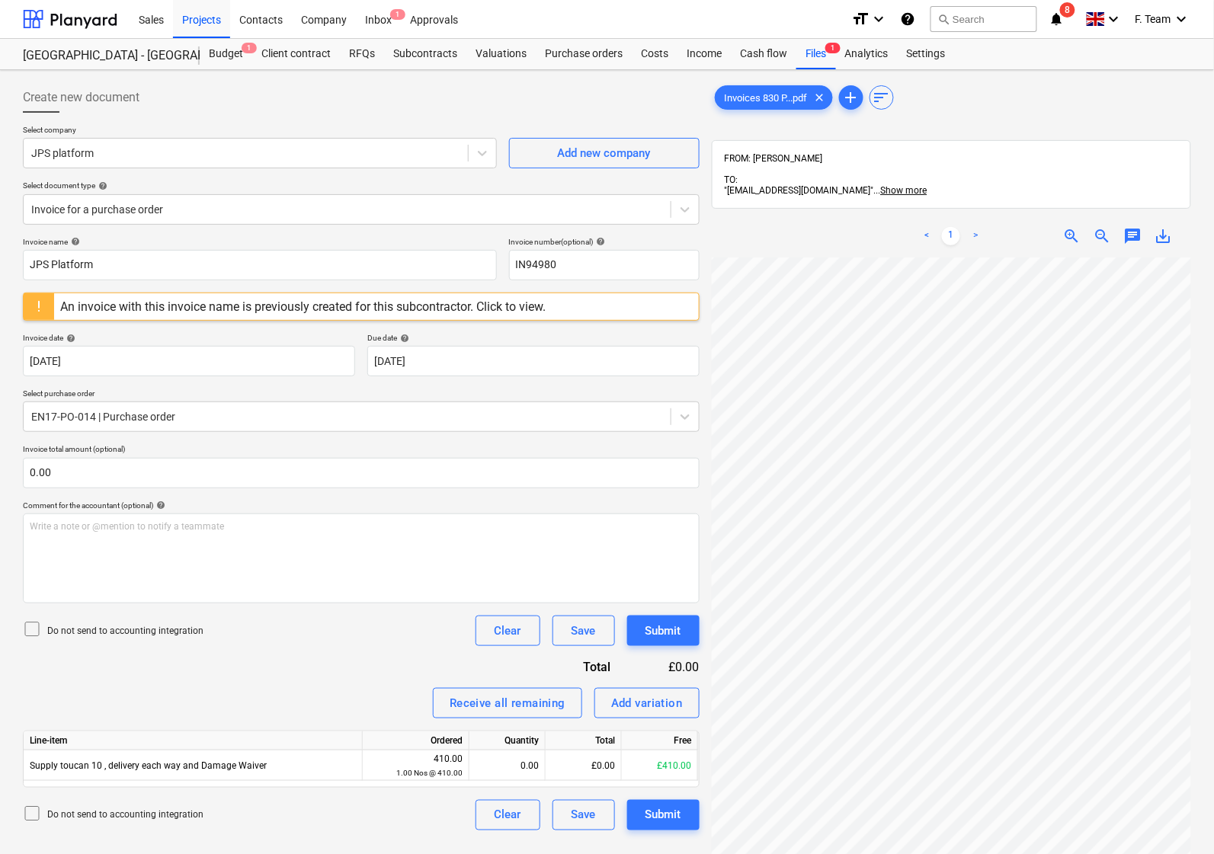
scroll to position [0, 200]
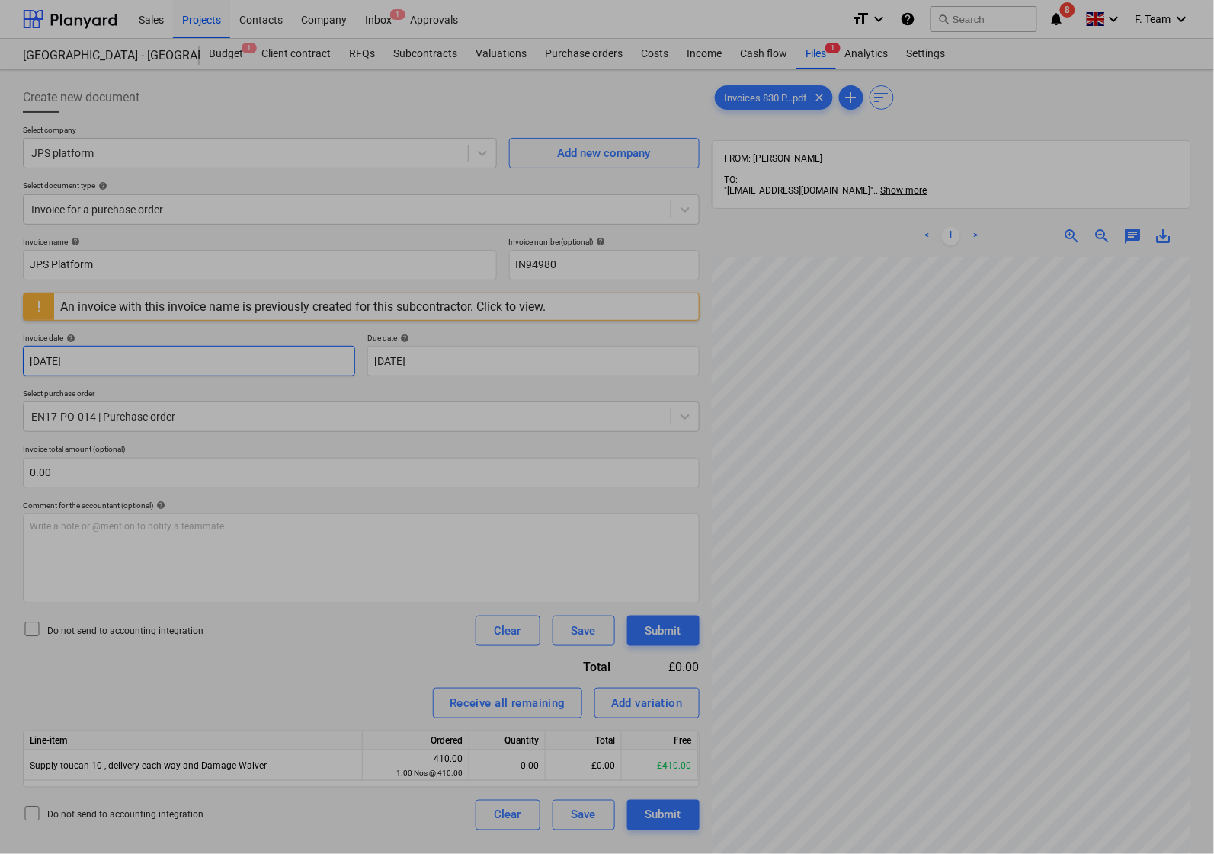
click at [130, 363] on body "Sales Projects Contacts Company Inbox 1 Approvals format_size keyboard_arrow_do…" at bounding box center [607, 427] width 1214 height 854
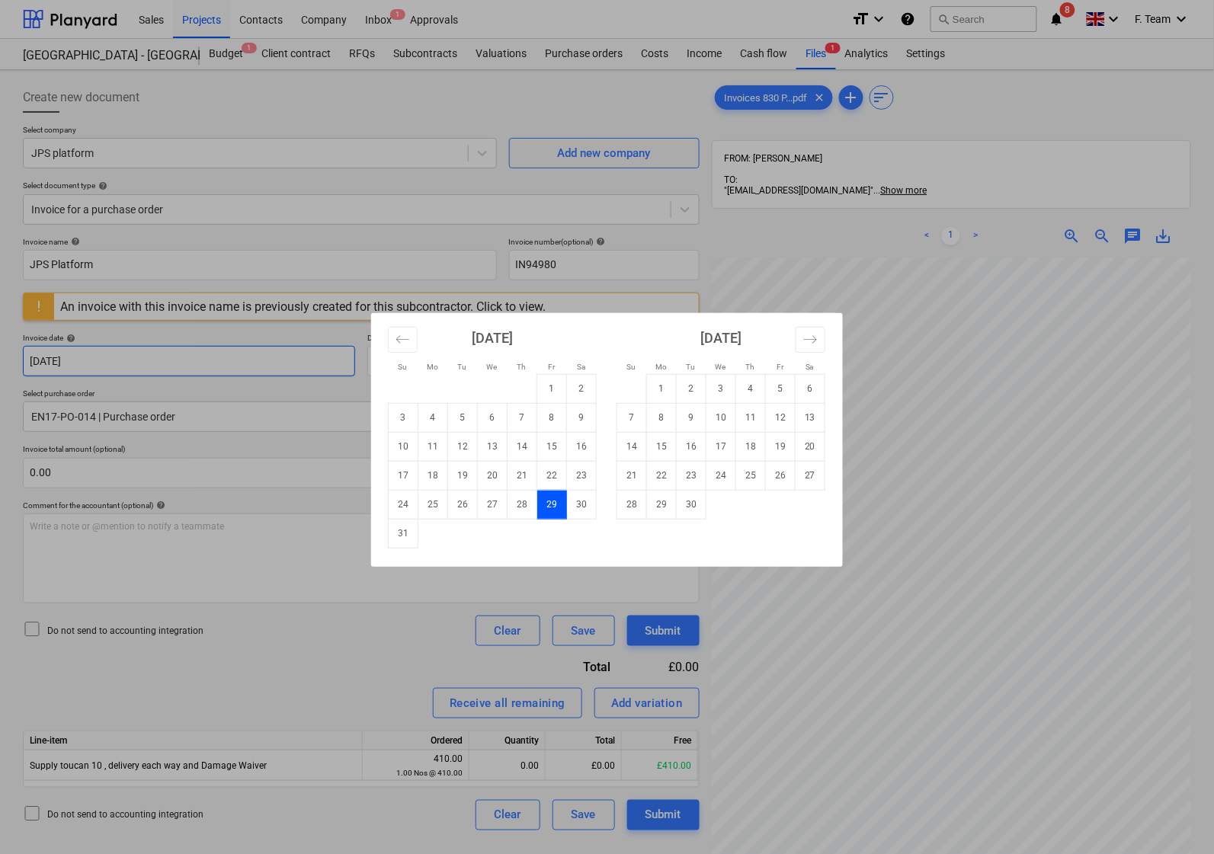
click at [130, 363] on div "Su Mo Tu We Th Fr Sa Su Mo Tu We Th Fr Sa [DATE] 1 2 3 4 5 6 7 8 9 10 11 12 13 …" at bounding box center [607, 427] width 1214 height 854
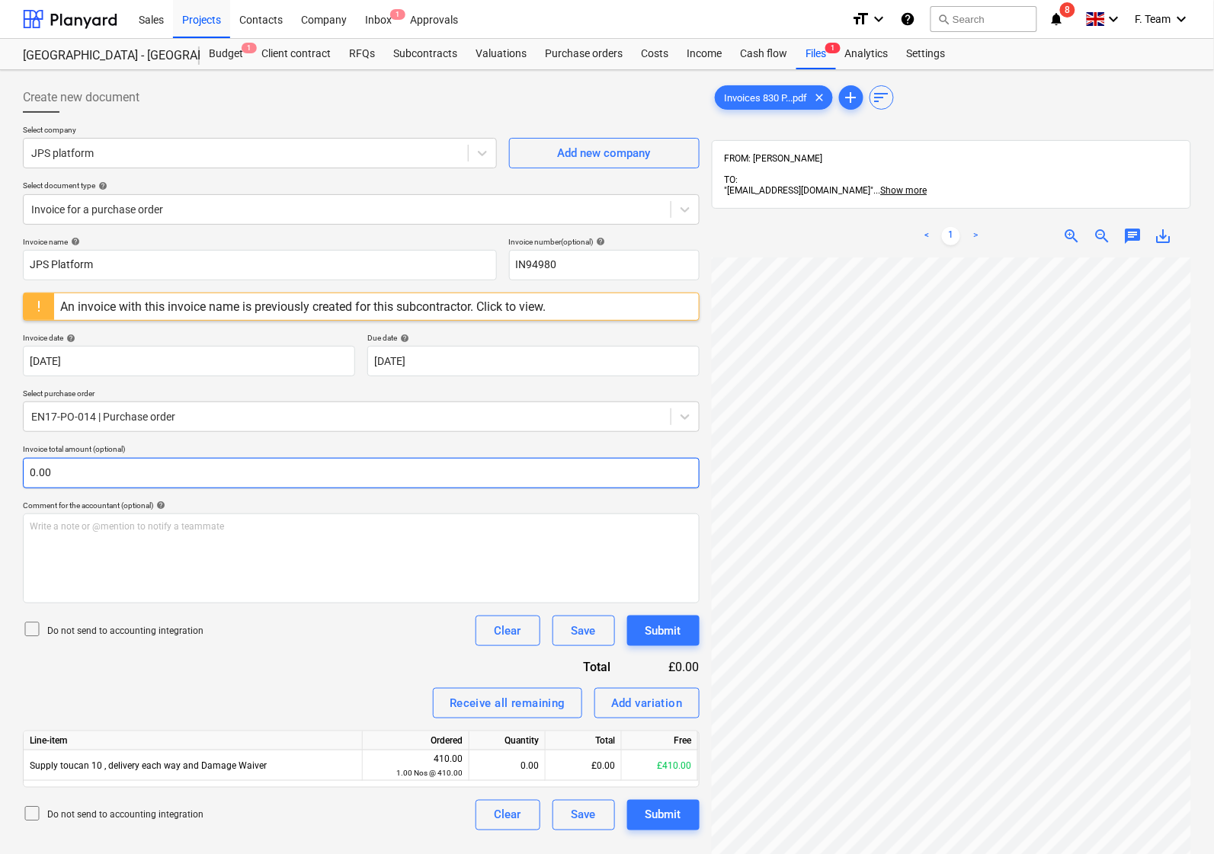
scroll to position [120, 36]
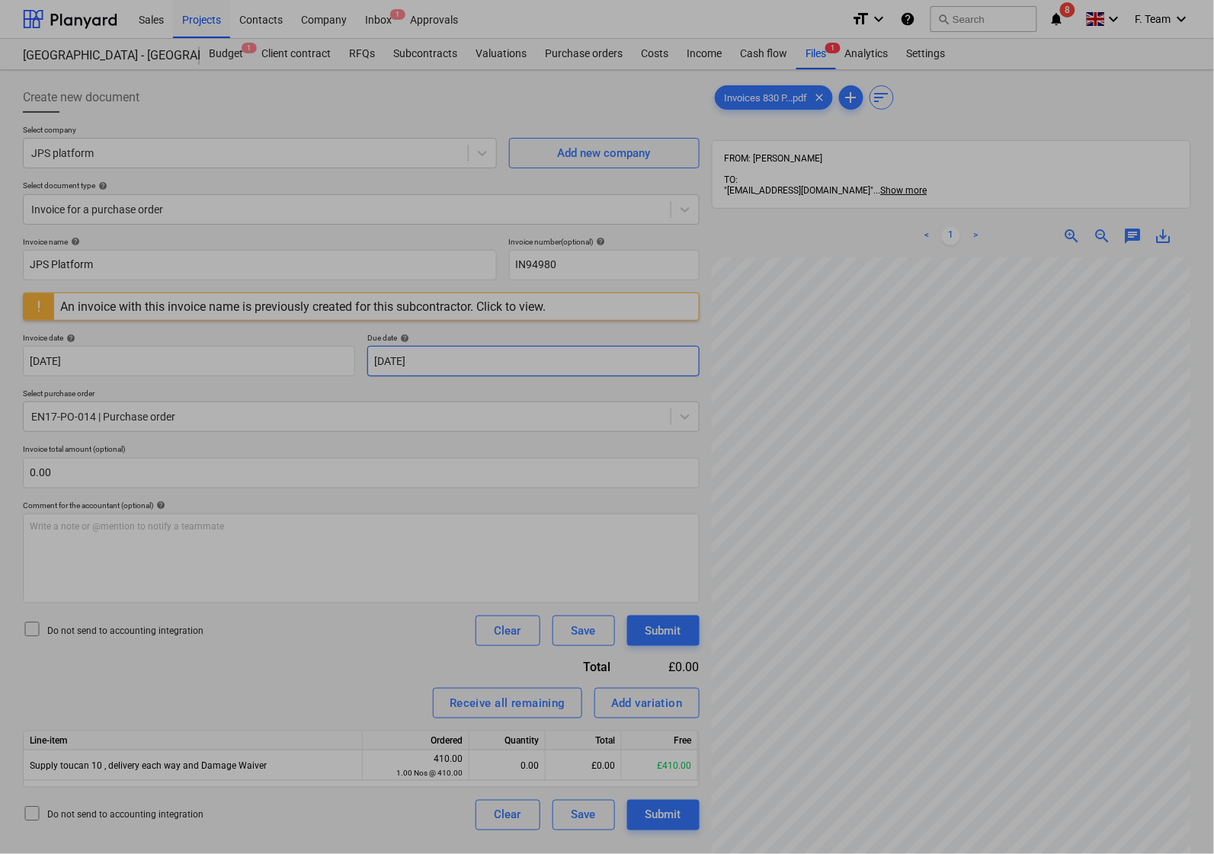
click at [427, 364] on body "Sales Projects Contacts Company Inbox 1 Approvals format_size keyboard_arrow_do…" at bounding box center [607, 427] width 1214 height 854
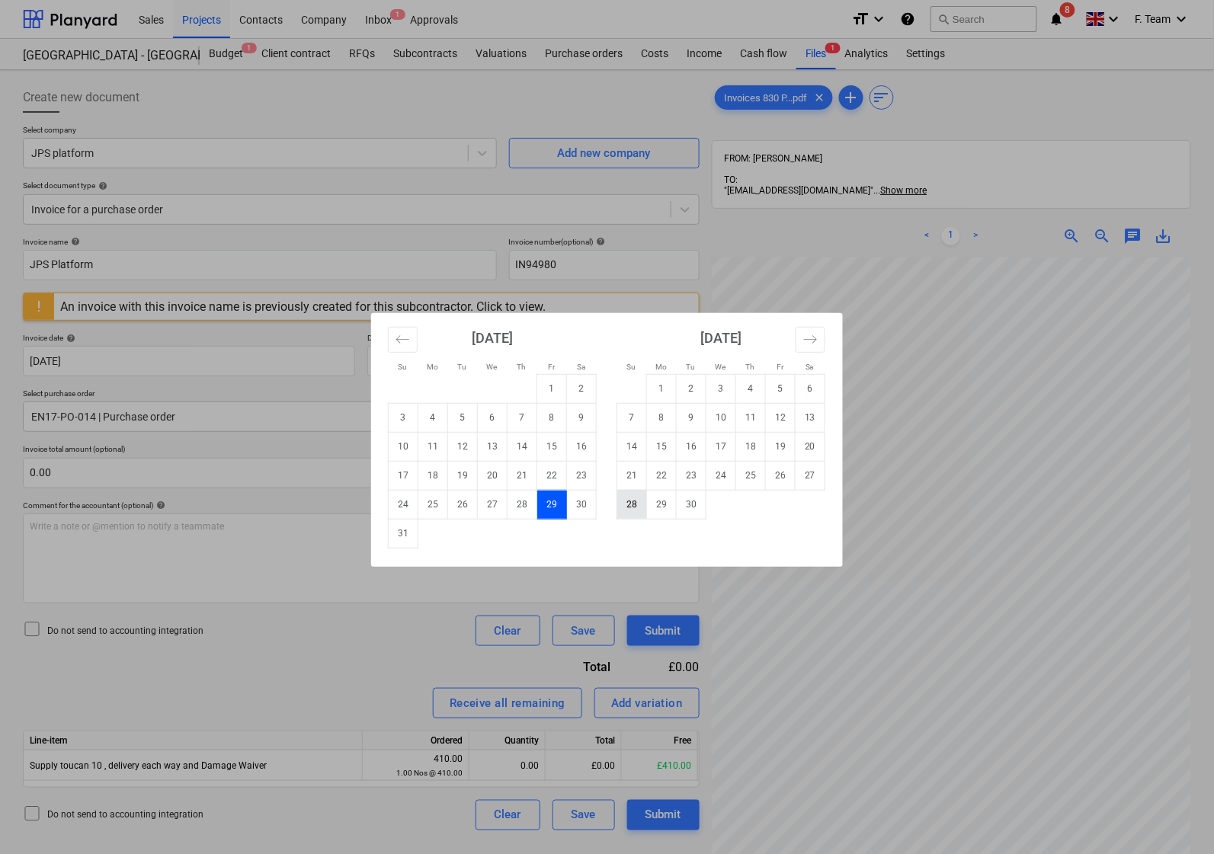
click at [641, 505] on td "28" at bounding box center [632, 504] width 30 height 29
type input "[DATE]"
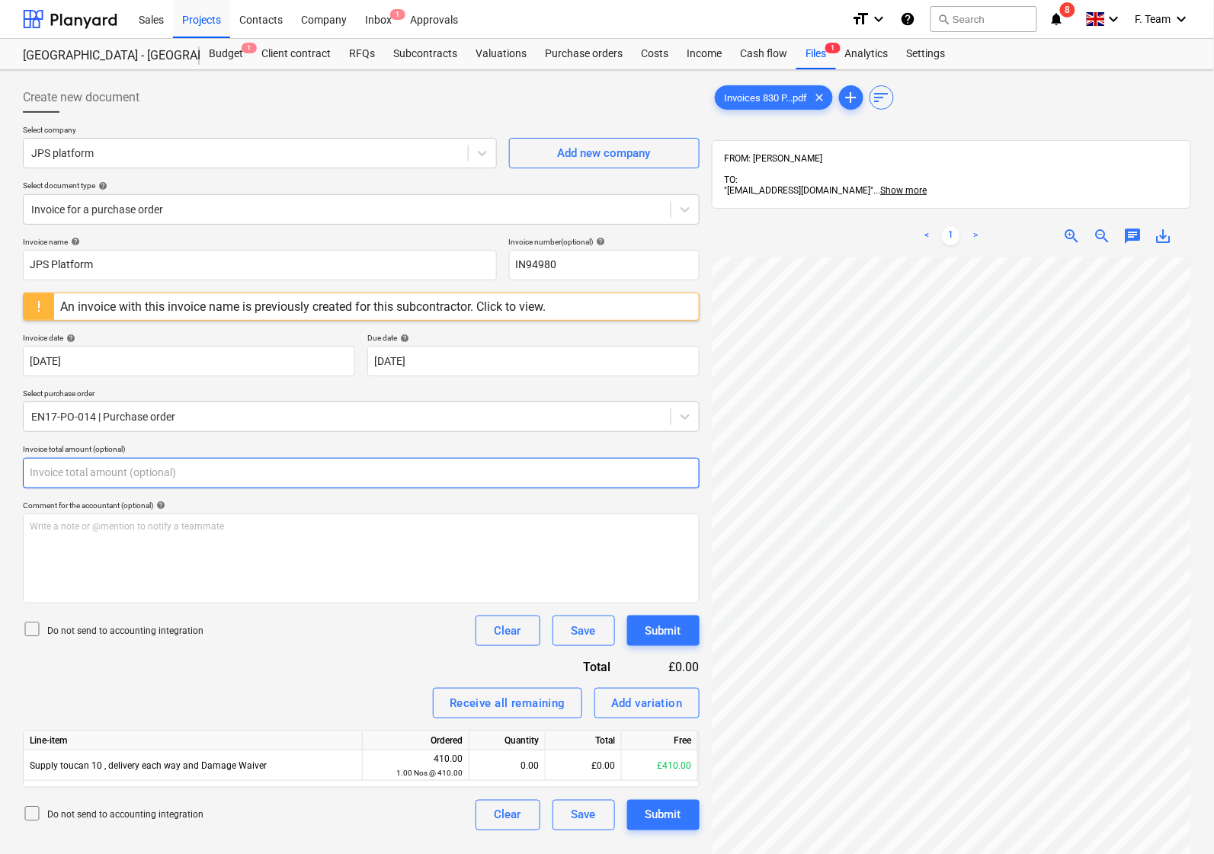
click at [97, 477] on input "text" at bounding box center [361, 473] width 676 height 30
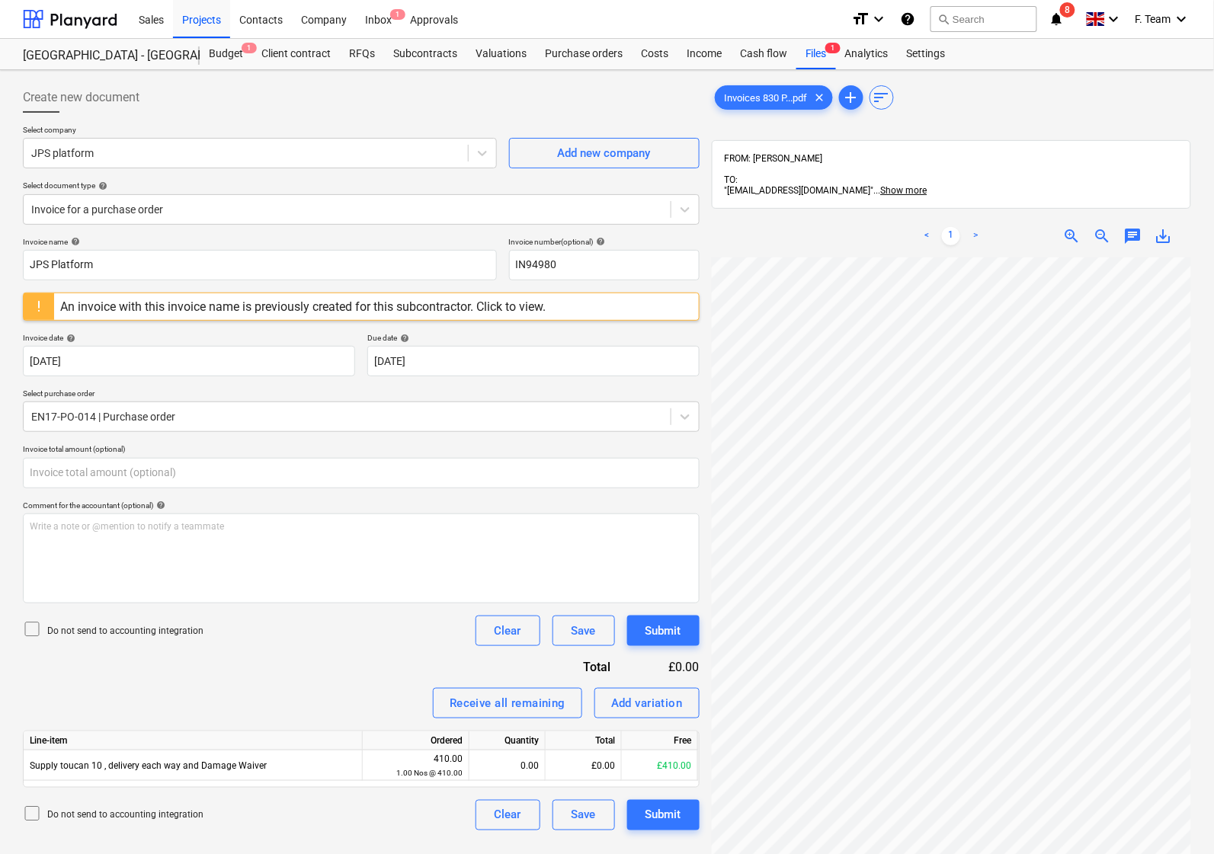
type input "0.00"
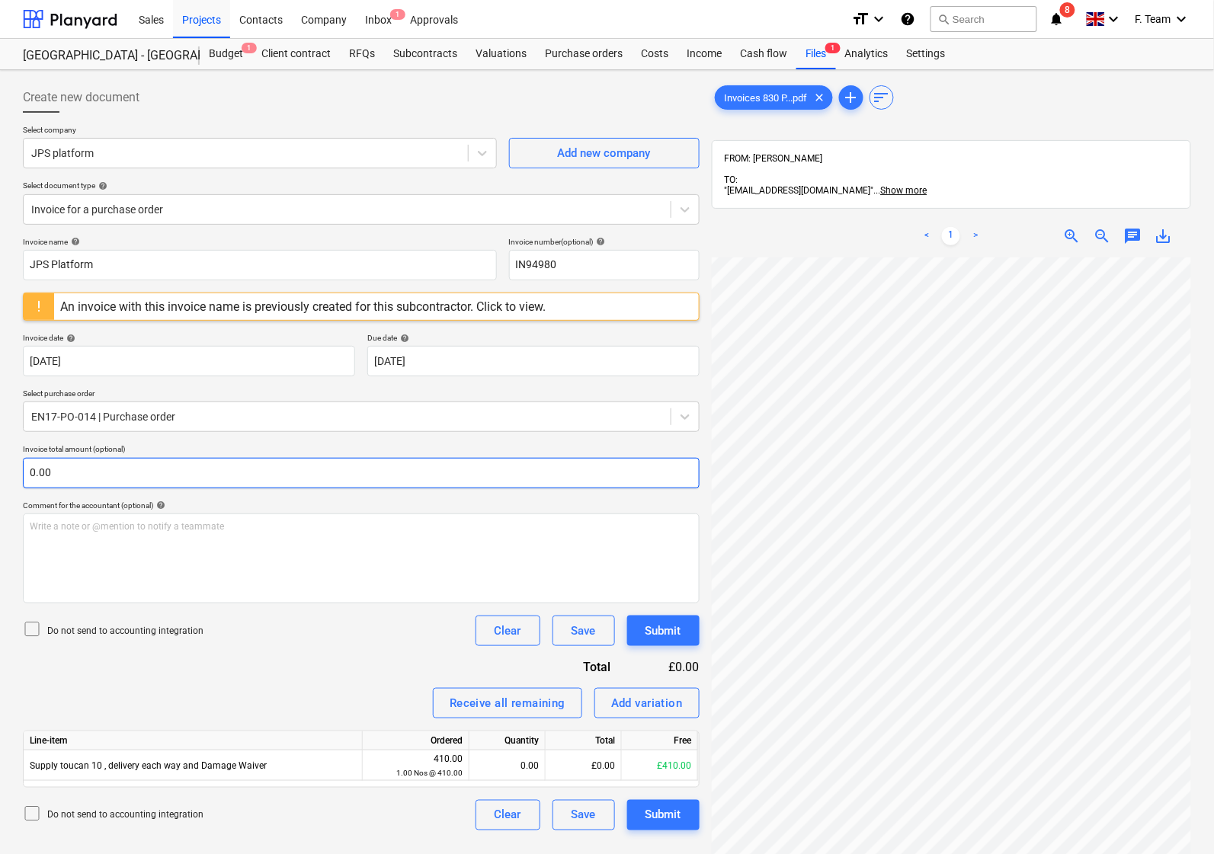
scroll to position [161, 203]
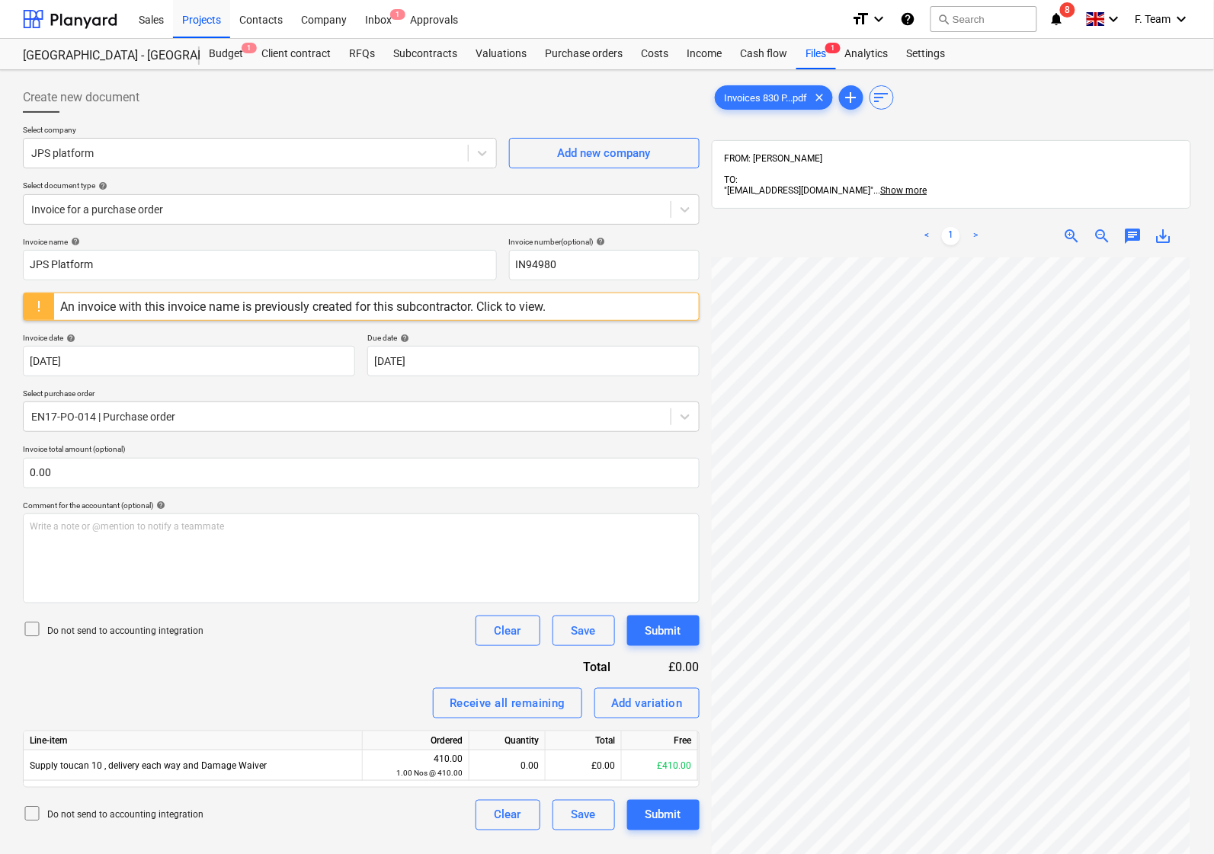
click at [981, 227] on link ">" at bounding box center [975, 236] width 18 height 18
click at [972, 227] on link ">" at bounding box center [975, 236] width 18 height 18
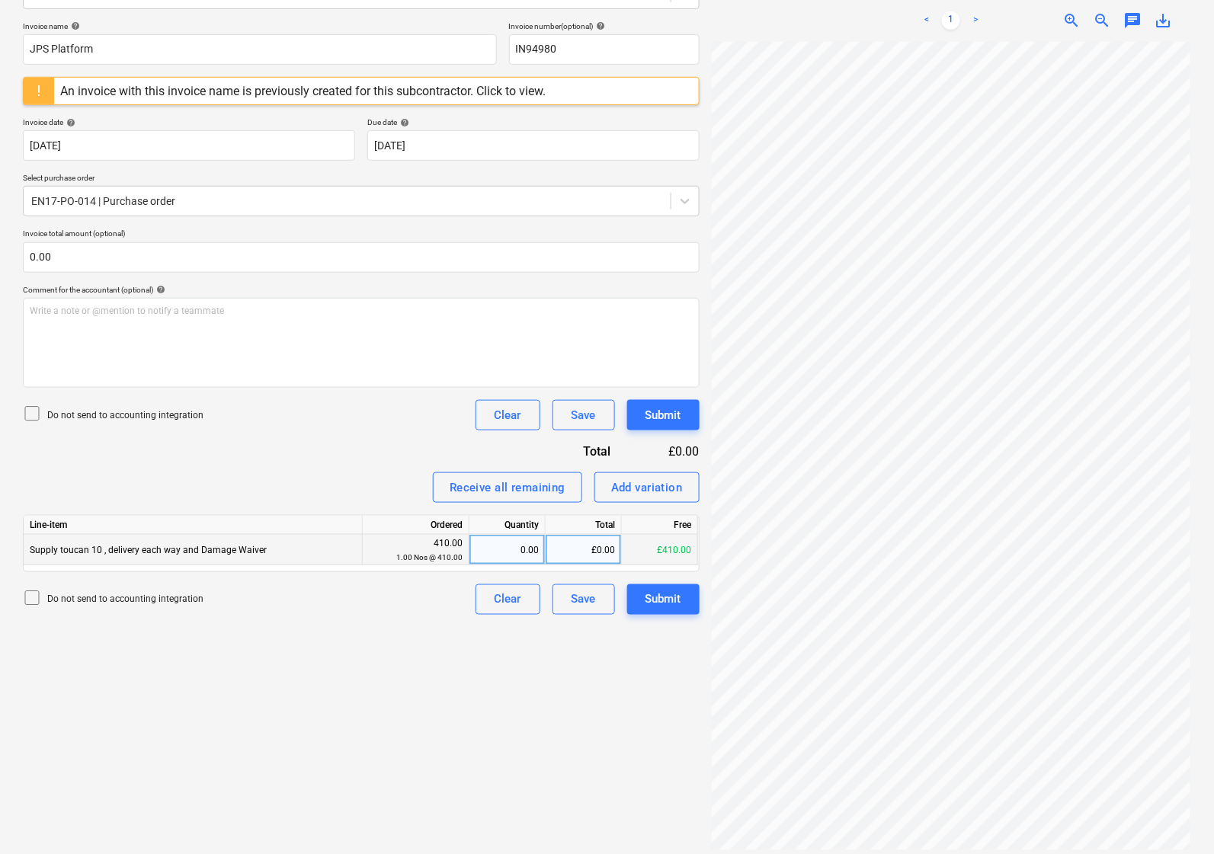
click at [516, 546] on div "0.00" at bounding box center [506, 550] width 63 height 30
type input "1"
click at [236, 650] on div "Create new document Select company JPS platform Add new company Select document…" at bounding box center [361, 360] width 689 height 999
click at [508, 555] on div "0.00" at bounding box center [506, 550] width 63 height 30
type input "1"
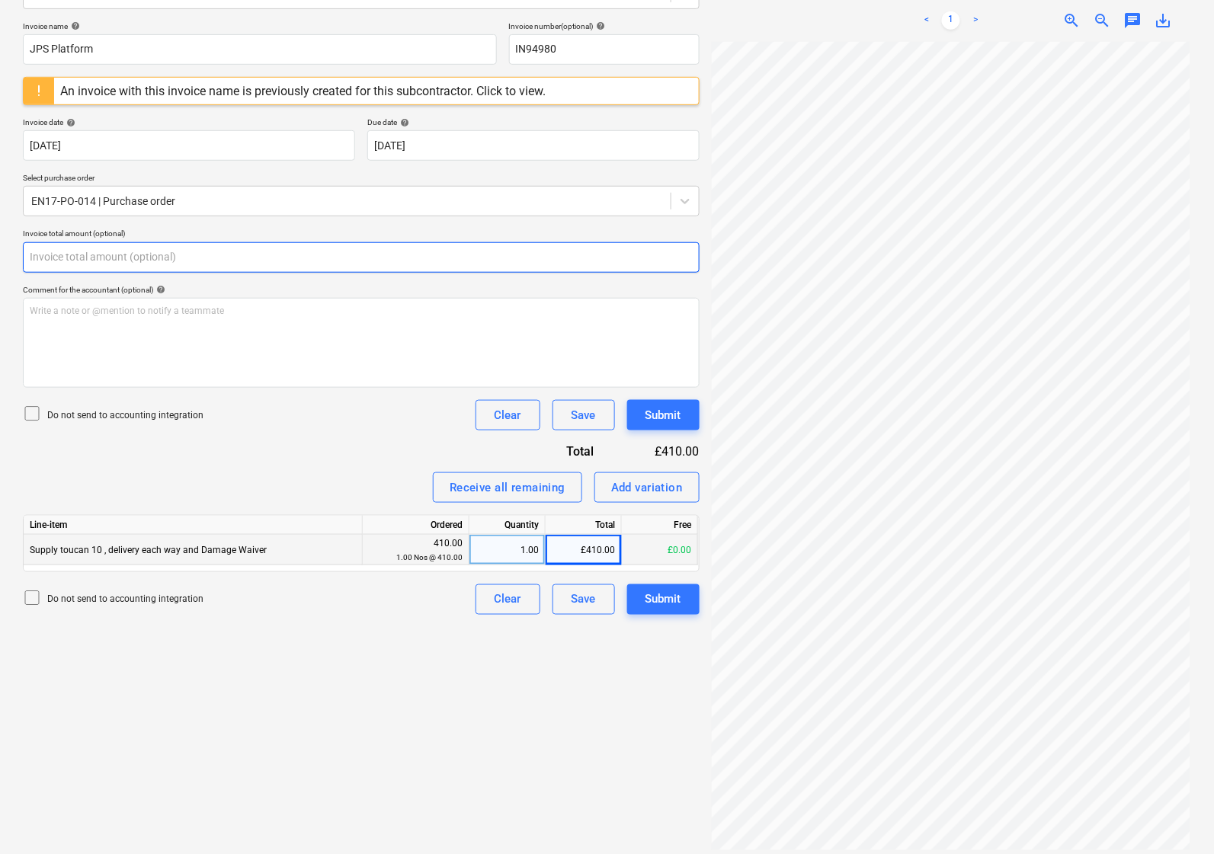
drag, startPoint x: 65, startPoint y: 257, endPoint x: 2, endPoint y: 256, distance: 62.5
click at [2, 256] on div "Create new document Select company JPS platform Add new company Select document…" at bounding box center [607, 359] width 1214 height 1011
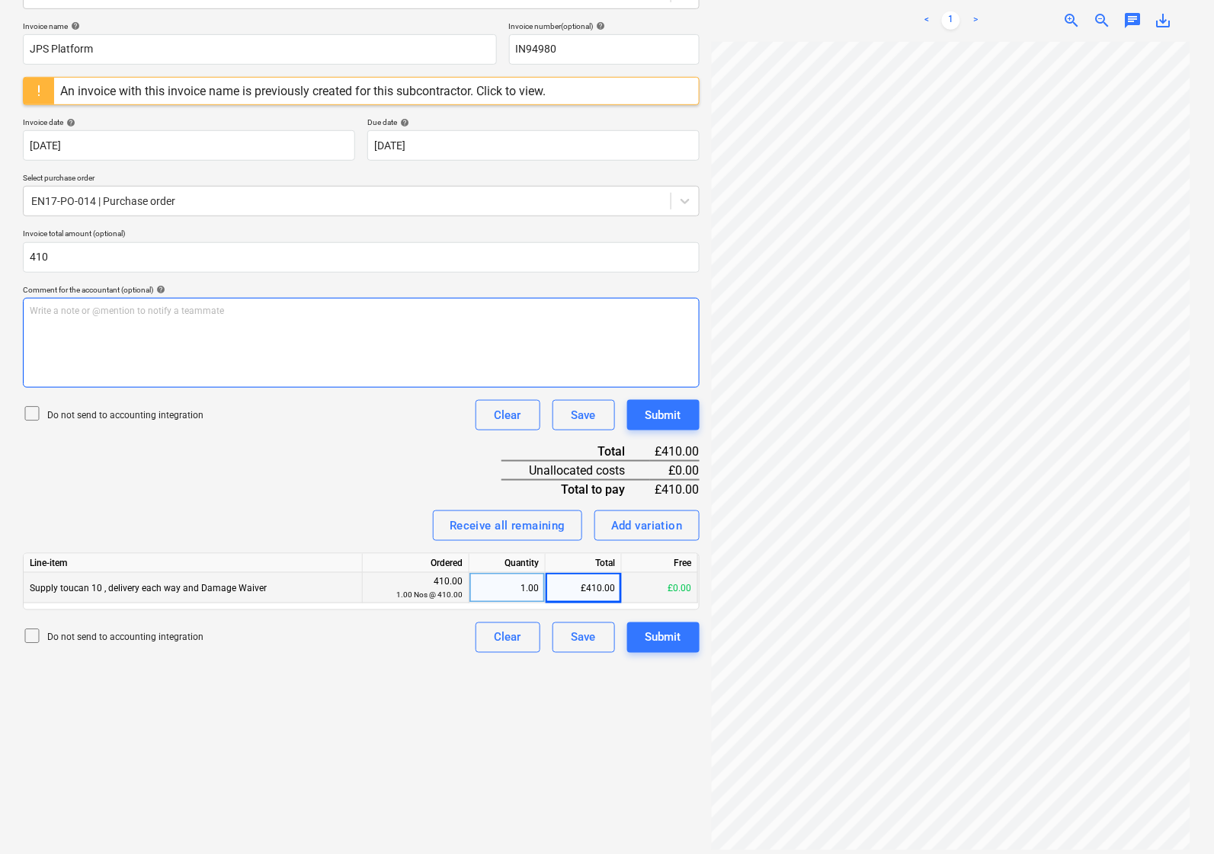
type input "410.00"
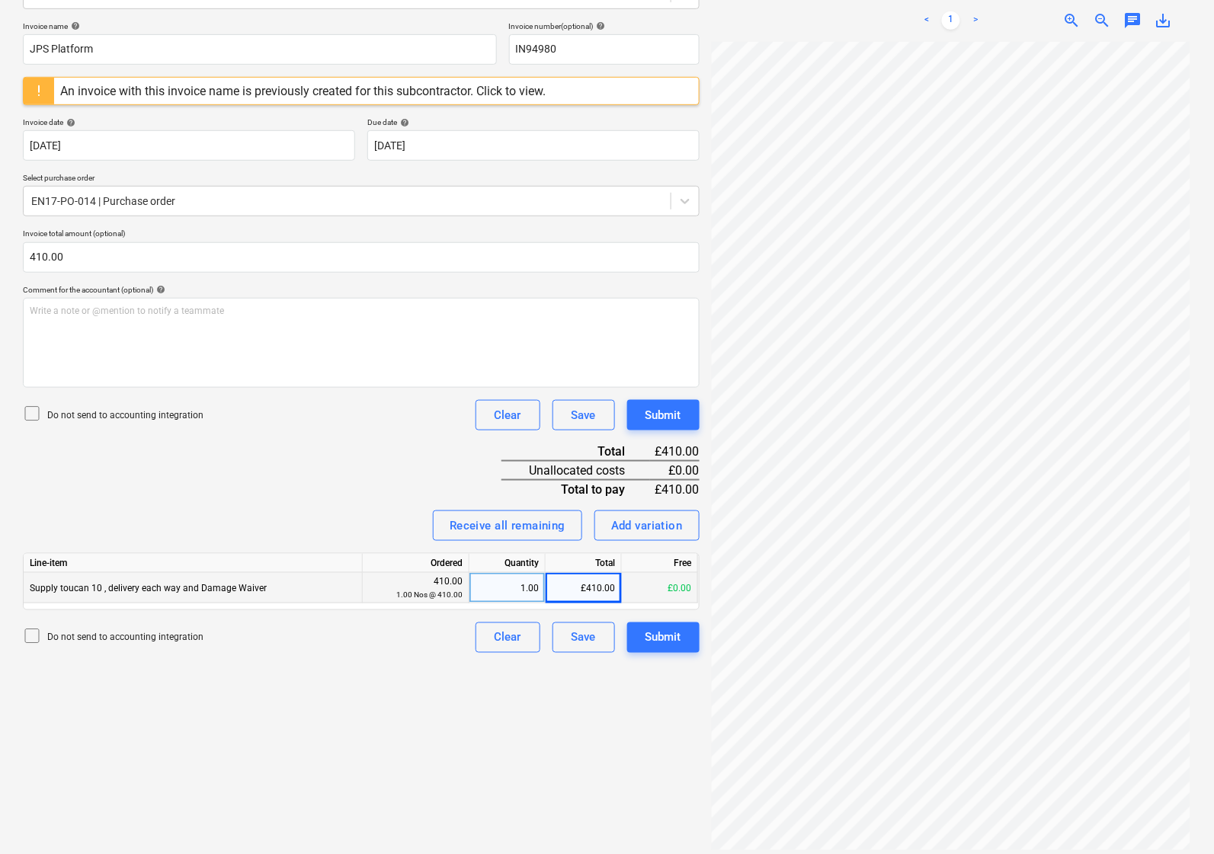
click at [232, 470] on div "Invoice name help JPS Platform Invoice number (optional) help IN94980 An invoic…" at bounding box center [361, 337] width 676 height 632
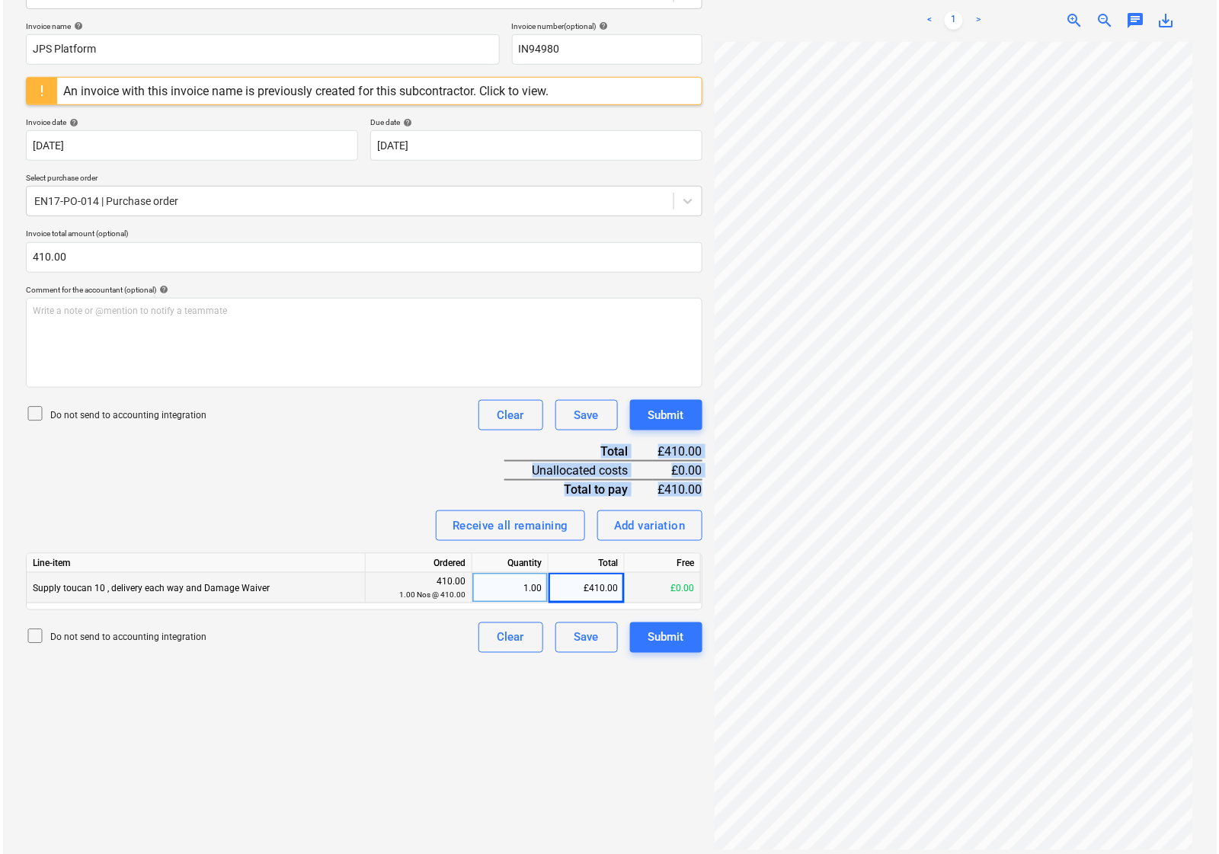
scroll to position [25, 0]
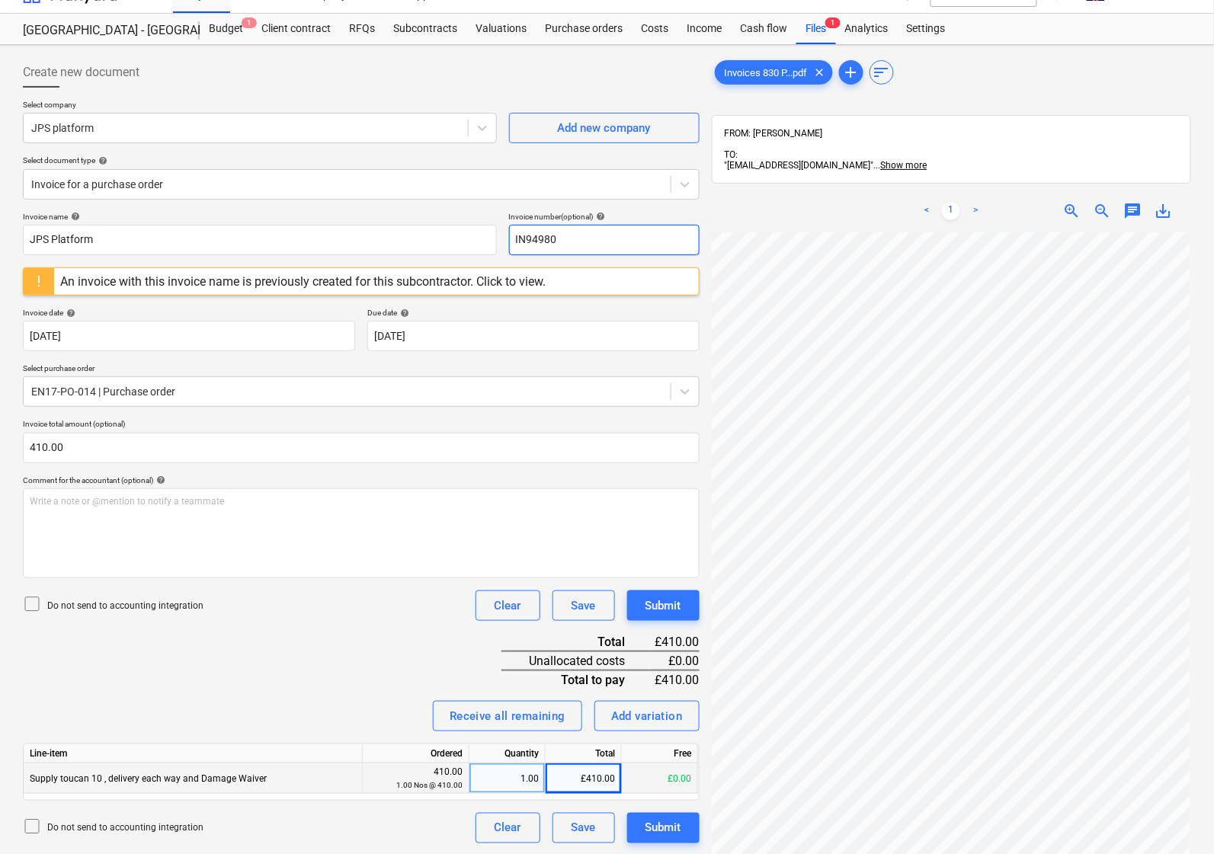
click at [576, 250] on input "IN94980" at bounding box center [604, 240] width 190 height 30
type input "IN94980 - Hadlow Clg"
click at [667, 833] on div "Submit" at bounding box center [663, 828] width 36 height 20
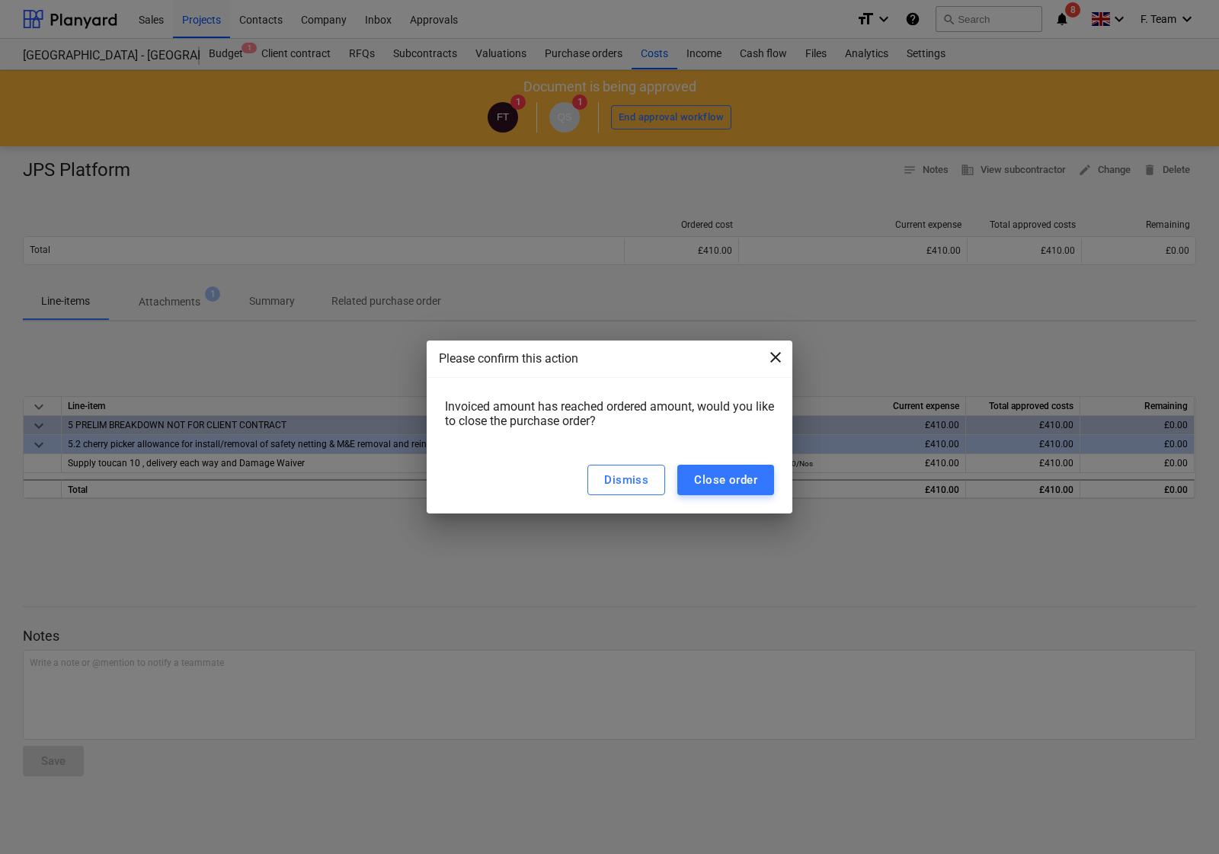
click at [783, 351] on span "close" at bounding box center [775, 357] width 18 height 18
